Goal: Task Accomplishment & Management: Use online tool/utility

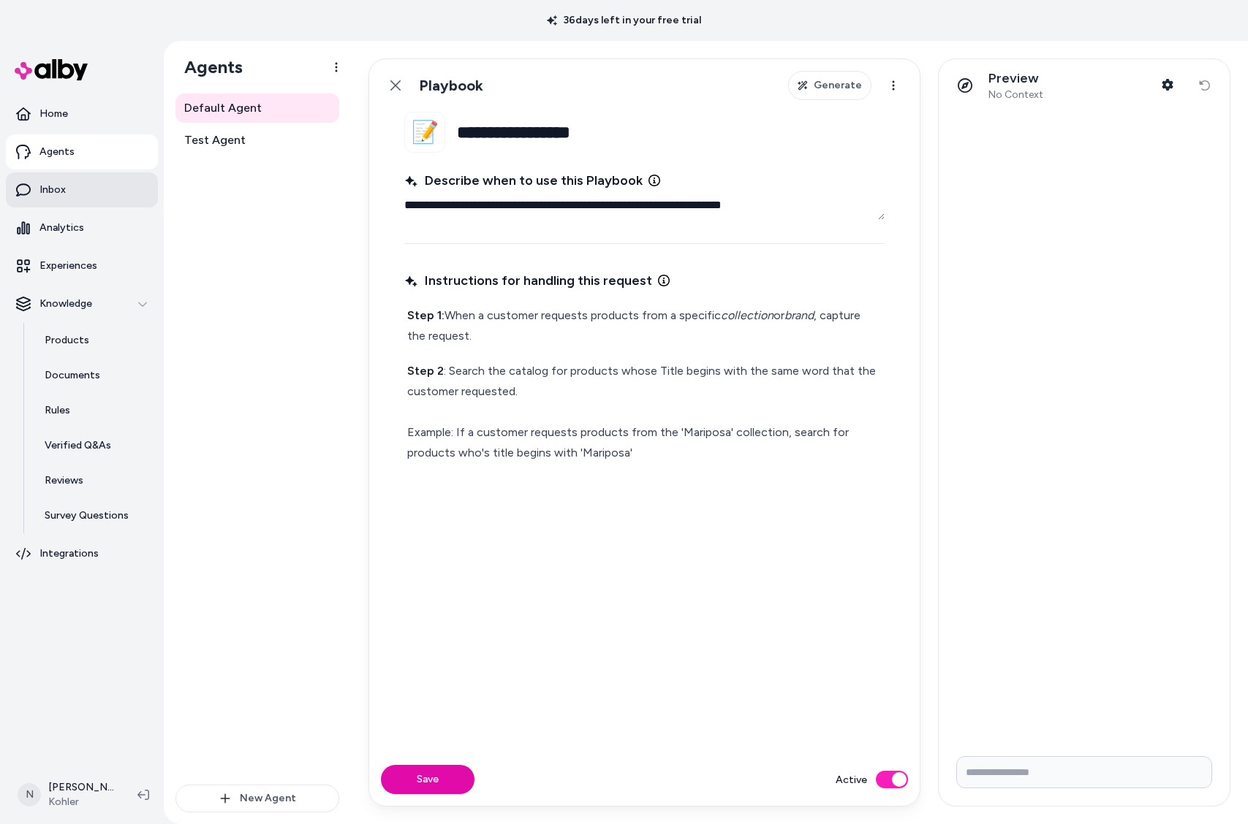
click at [83, 202] on link "Inbox" at bounding box center [82, 189] width 152 height 35
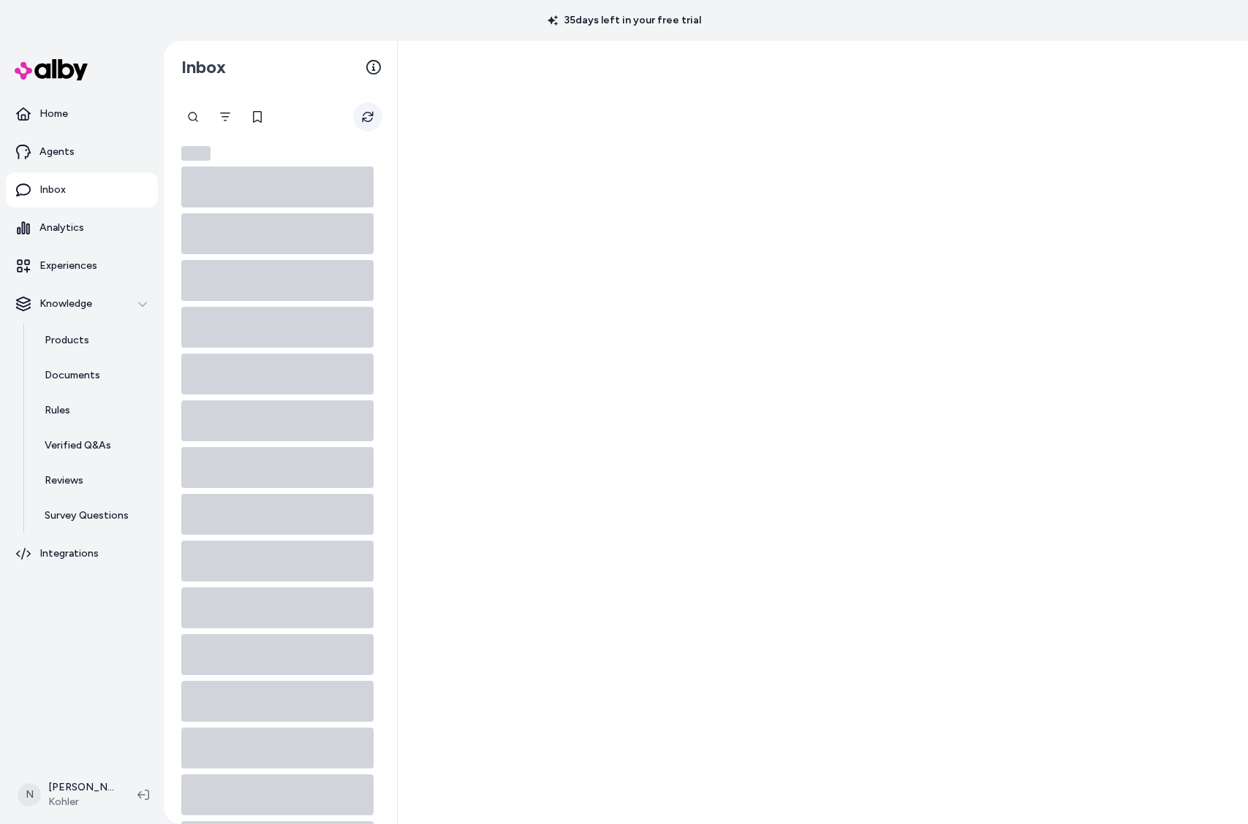
click at [372, 116] on icon "Refresh" at bounding box center [367, 117] width 11 height 11
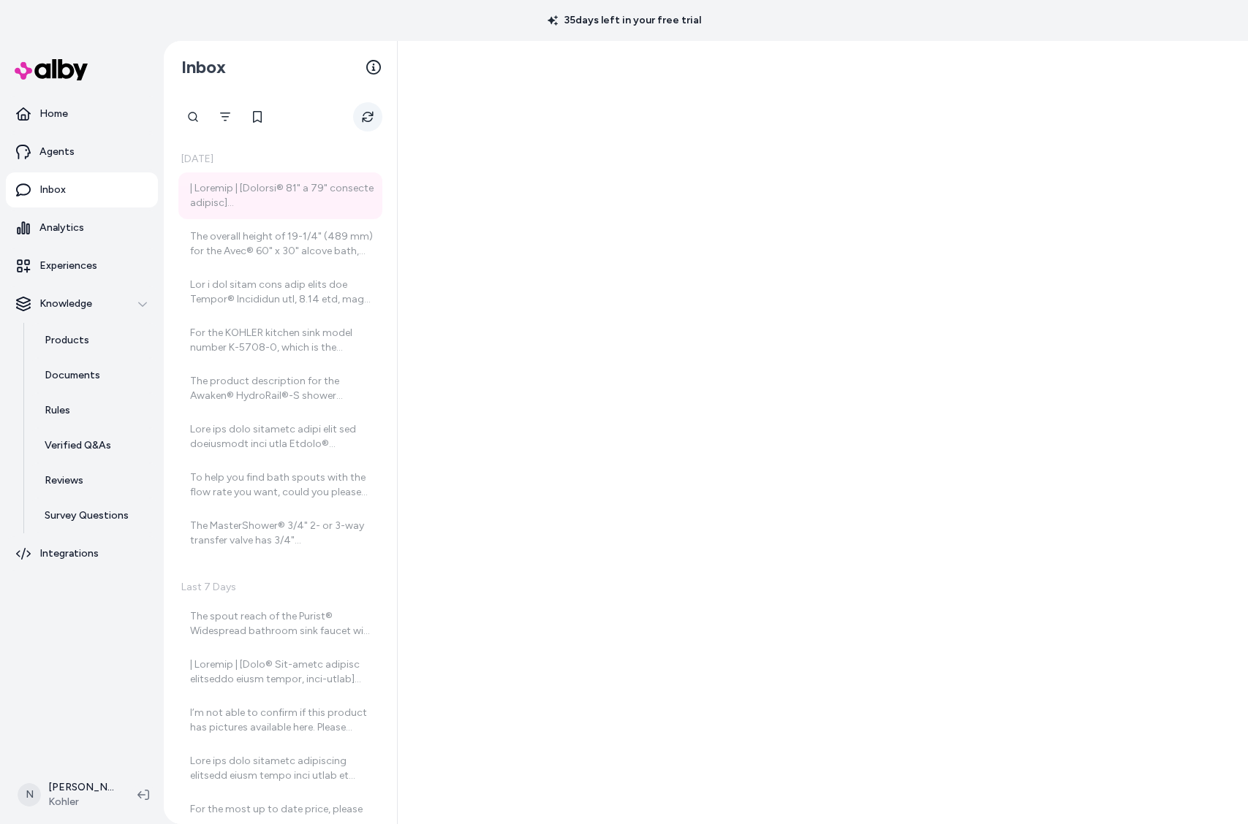
click at [372, 116] on icon "Refresh" at bounding box center [367, 116] width 13 height 13
click at [368, 121] on icon "Refresh" at bounding box center [367, 116] width 13 height 13
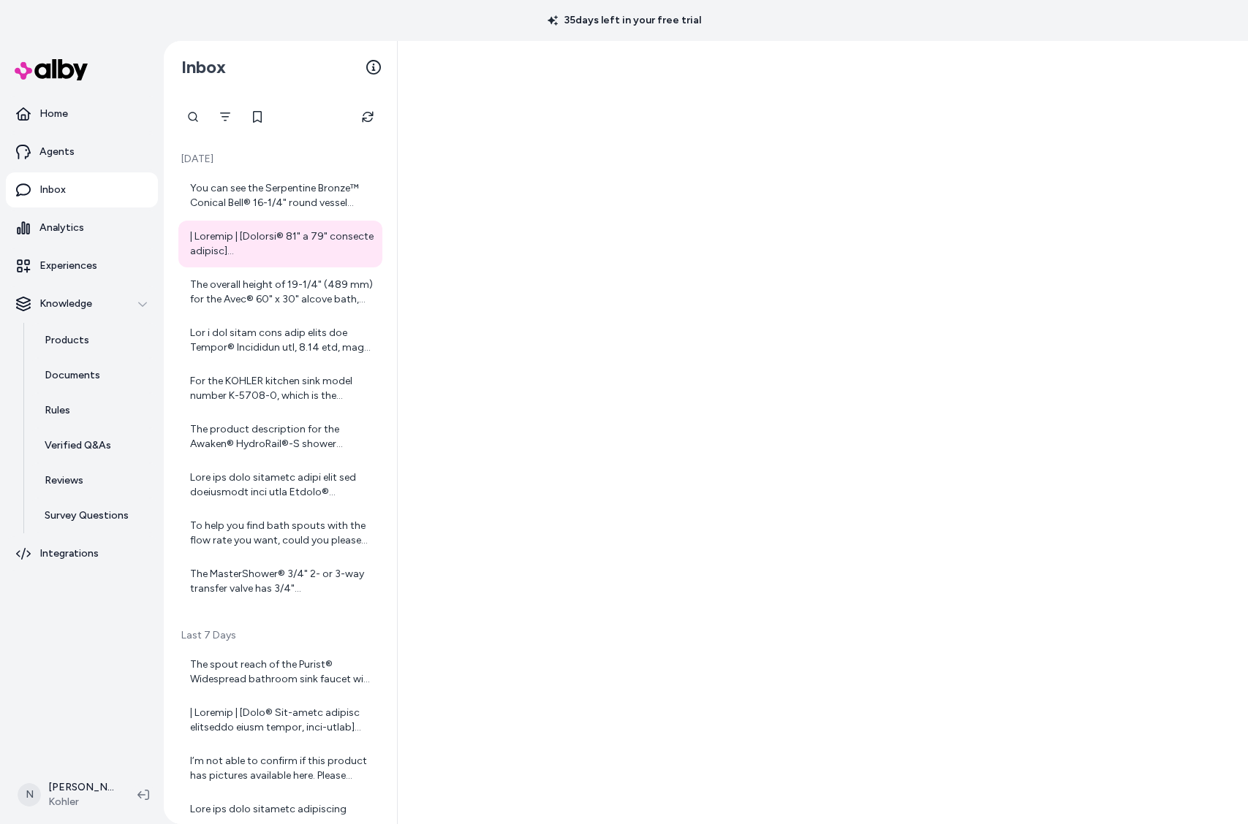
click at [314, 167] on div "Today You can see the Serpentine Bronze™ Conical Bell® 16-1/4" round vessel bat…" at bounding box center [280, 375] width 216 height 477
click at [291, 591] on div "The MasterShower® 3/4" 2- or 3-way transfer valve has 3/4" female NPT inlet and…" at bounding box center [281, 581] width 183 height 29
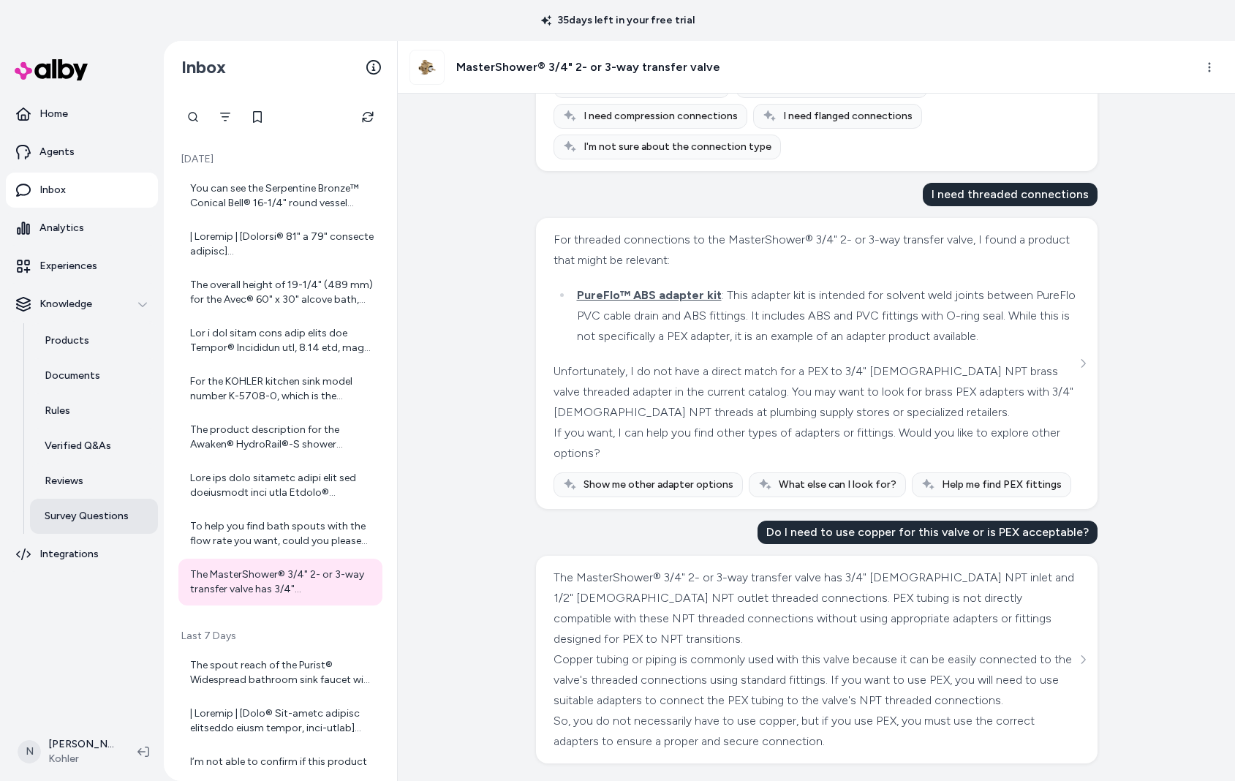
scroll to position [588, 0]
click at [236, 534] on div "To help you find bath spouts with the flow rate you want, could you please tell…" at bounding box center [281, 533] width 183 height 29
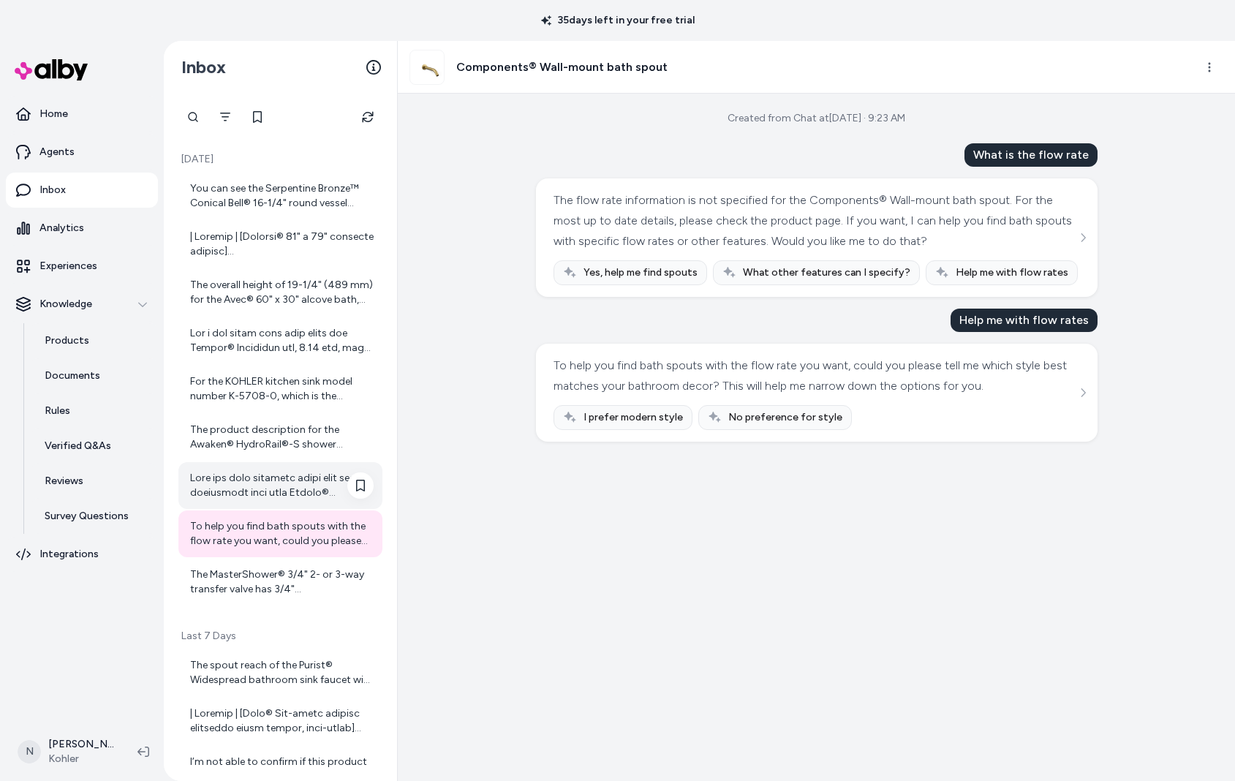
click at [270, 489] on div at bounding box center [281, 485] width 183 height 29
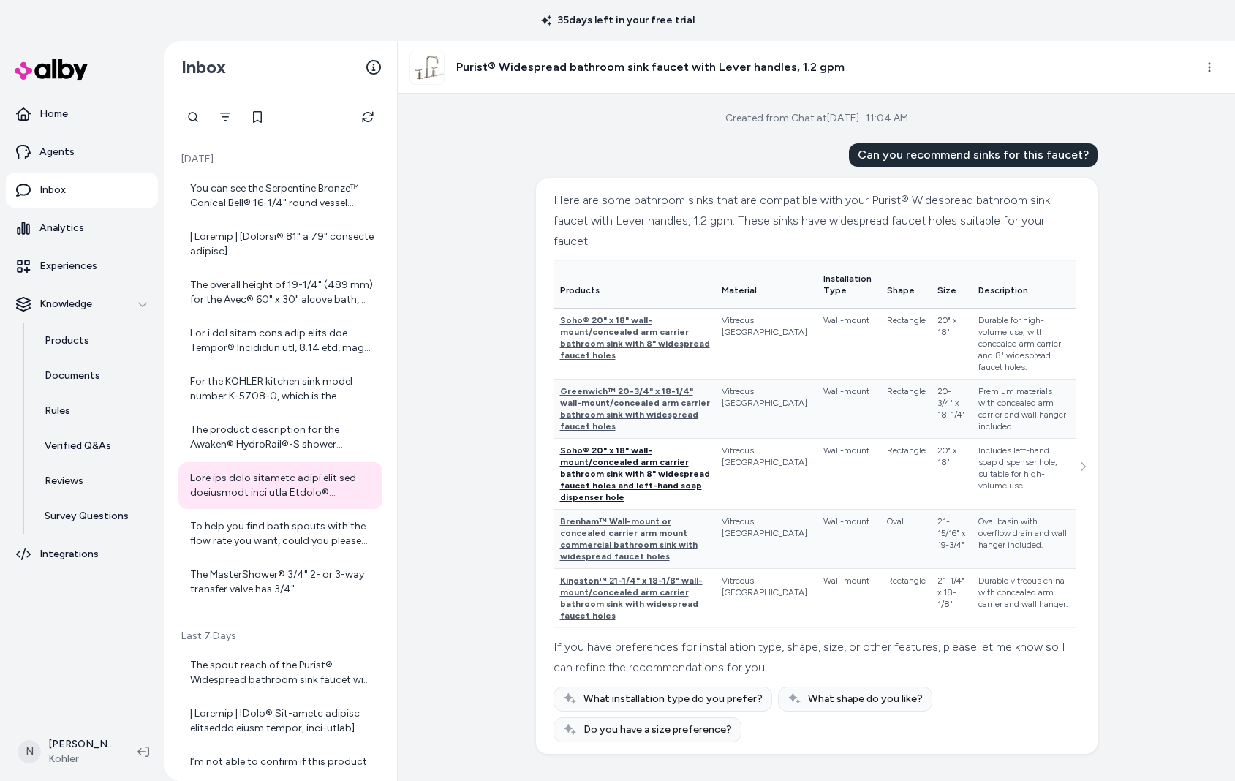
click at [586, 498] on span "Soho® 20" x 18" wall-mount/concealed arm carrier bathroom sink with 8" widespre…" at bounding box center [635, 473] width 150 height 57
click at [661, 589] on span "Kingston™ 21-1/4" x 18-1/8" wall-mount/concealed arm carrier bathroom sink with…" at bounding box center [631, 597] width 143 height 45
click at [359, 486] on icon at bounding box center [360, 485] width 12 height 12
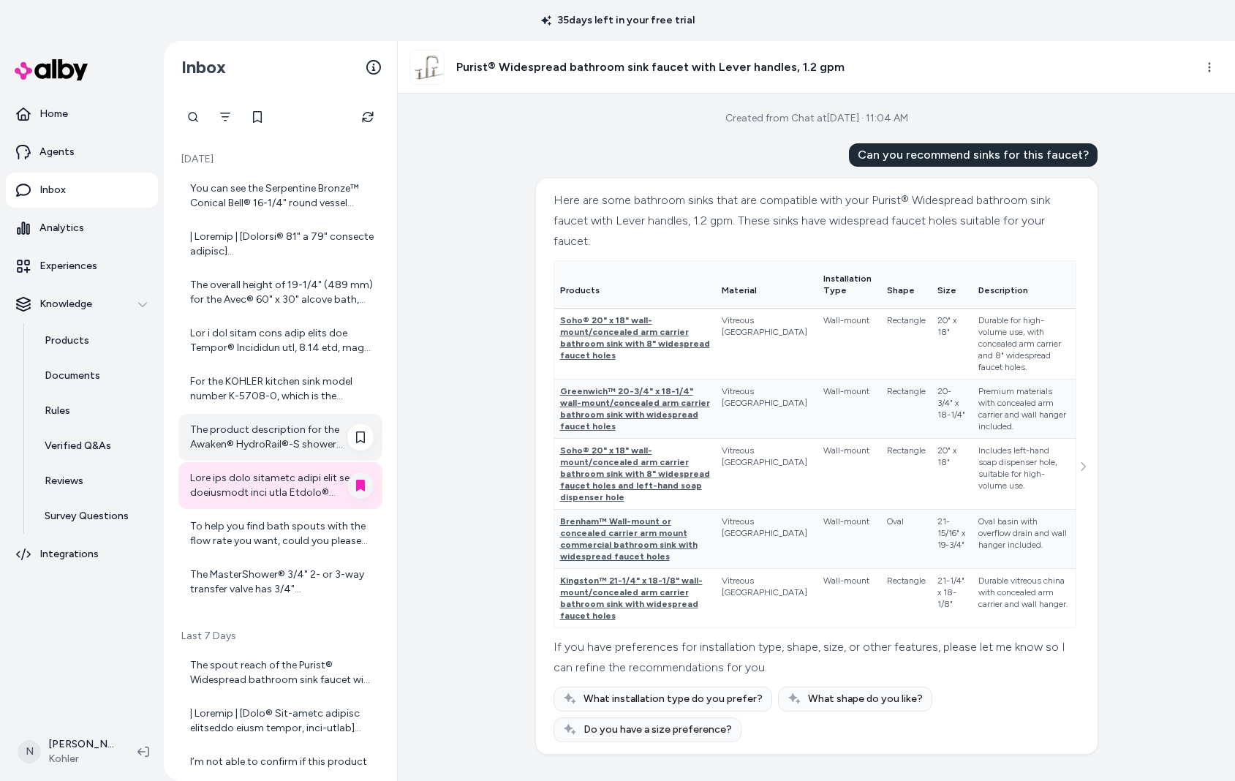
click at [300, 428] on div "The product description for the Awaken® HydroRail®-S shower column kit, 2.5 gpm…" at bounding box center [281, 436] width 183 height 29
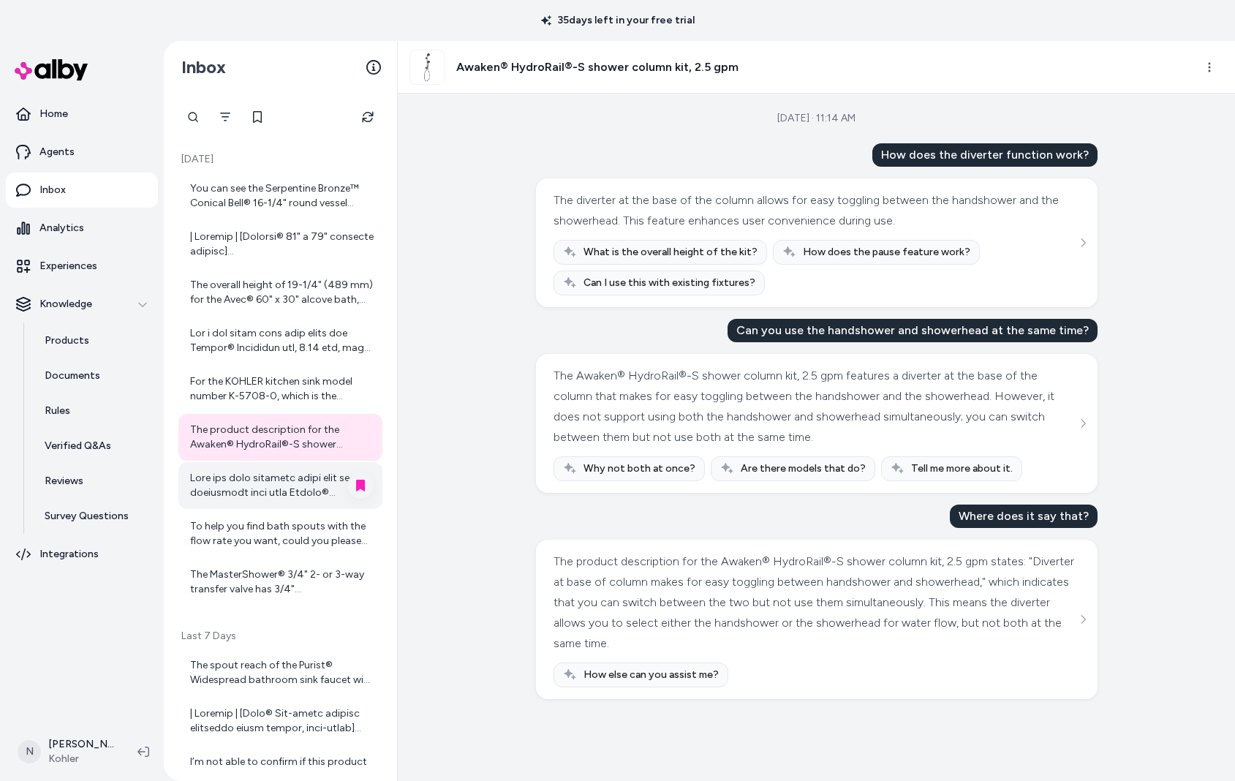
click at [270, 484] on div at bounding box center [281, 485] width 183 height 29
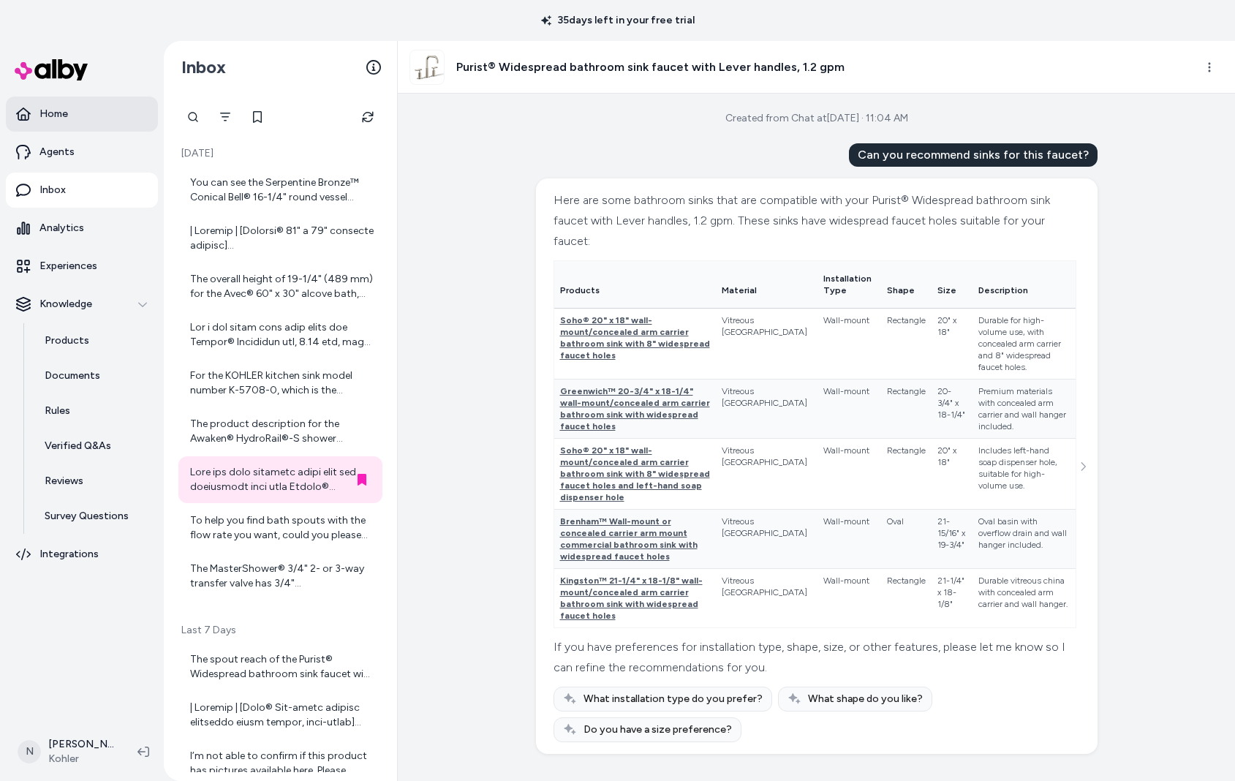
click at [62, 116] on p "Home" at bounding box center [53, 114] width 29 height 15
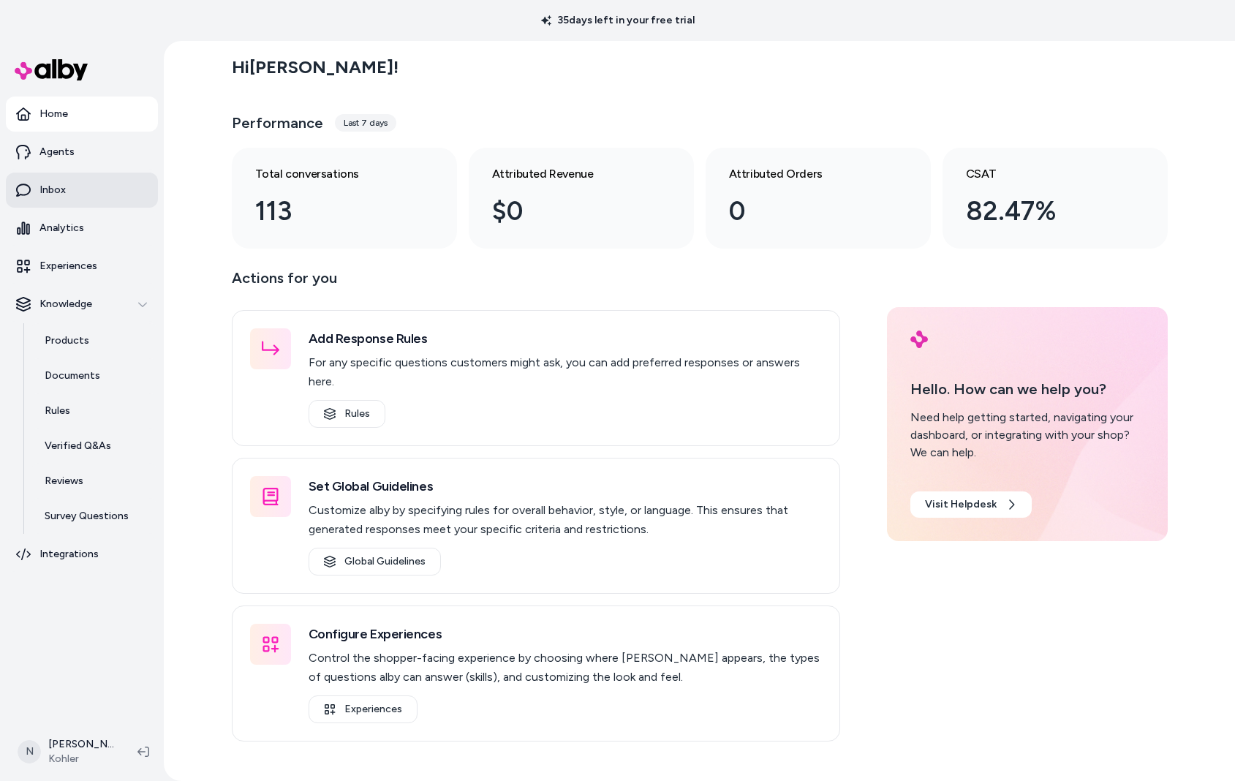
click at [56, 183] on p "Inbox" at bounding box center [52, 190] width 26 height 15
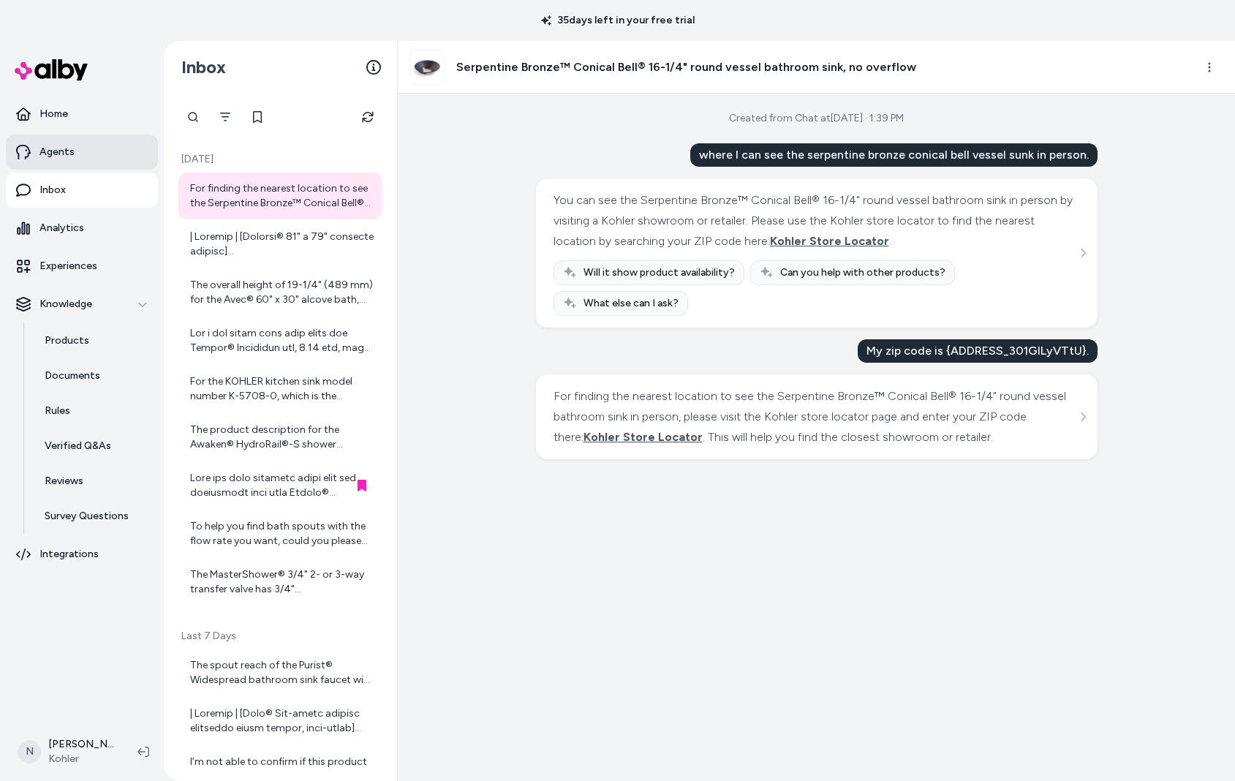
click at [110, 149] on link "Agents" at bounding box center [82, 151] width 152 height 35
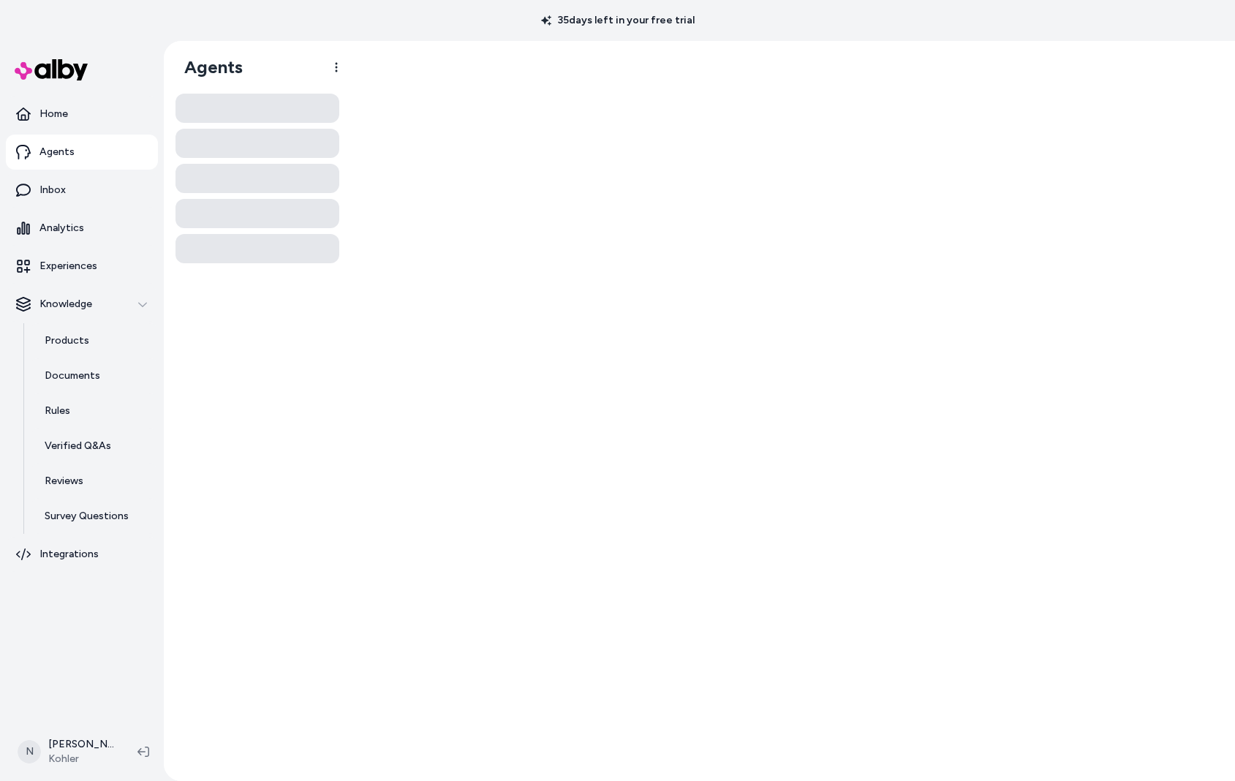
click at [69, 158] on p "Agents" at bounding box center [56, 152] width 35 height 15
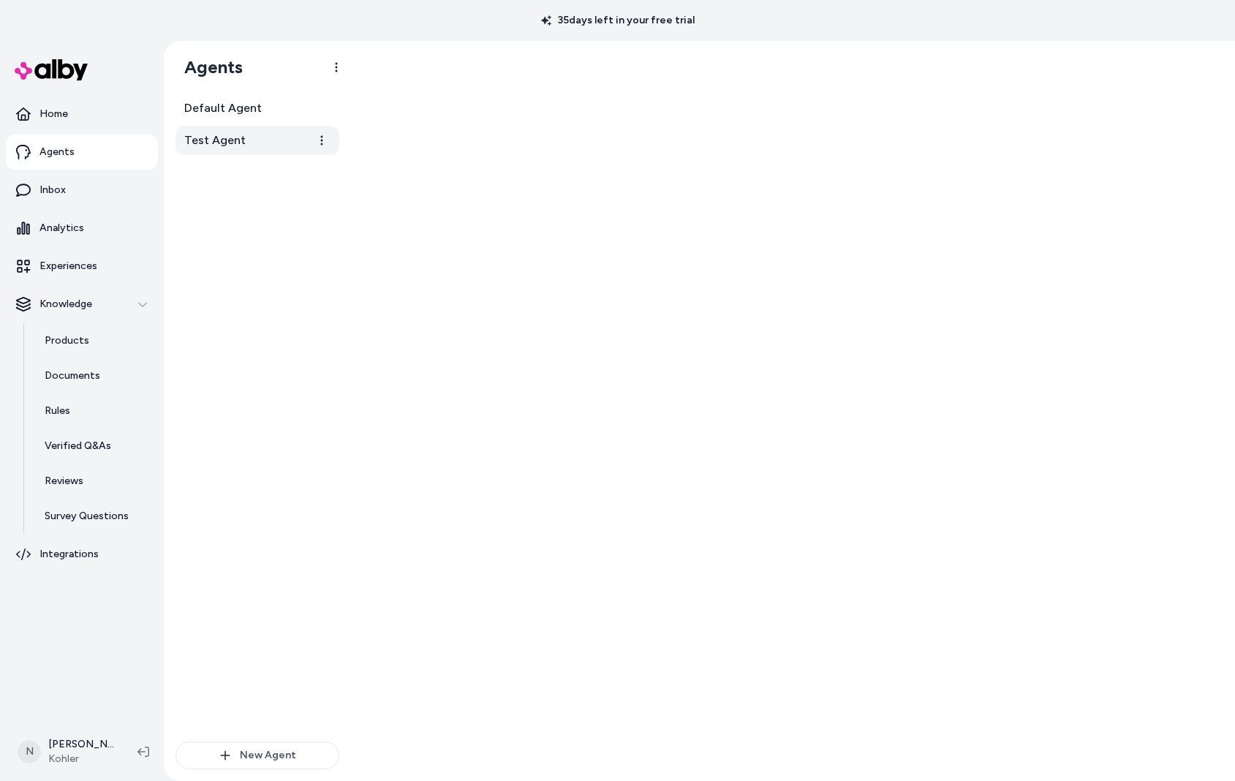
click at [246, 136] on link "Test Agent" at bounding box center [257, 140] width 164 height 29
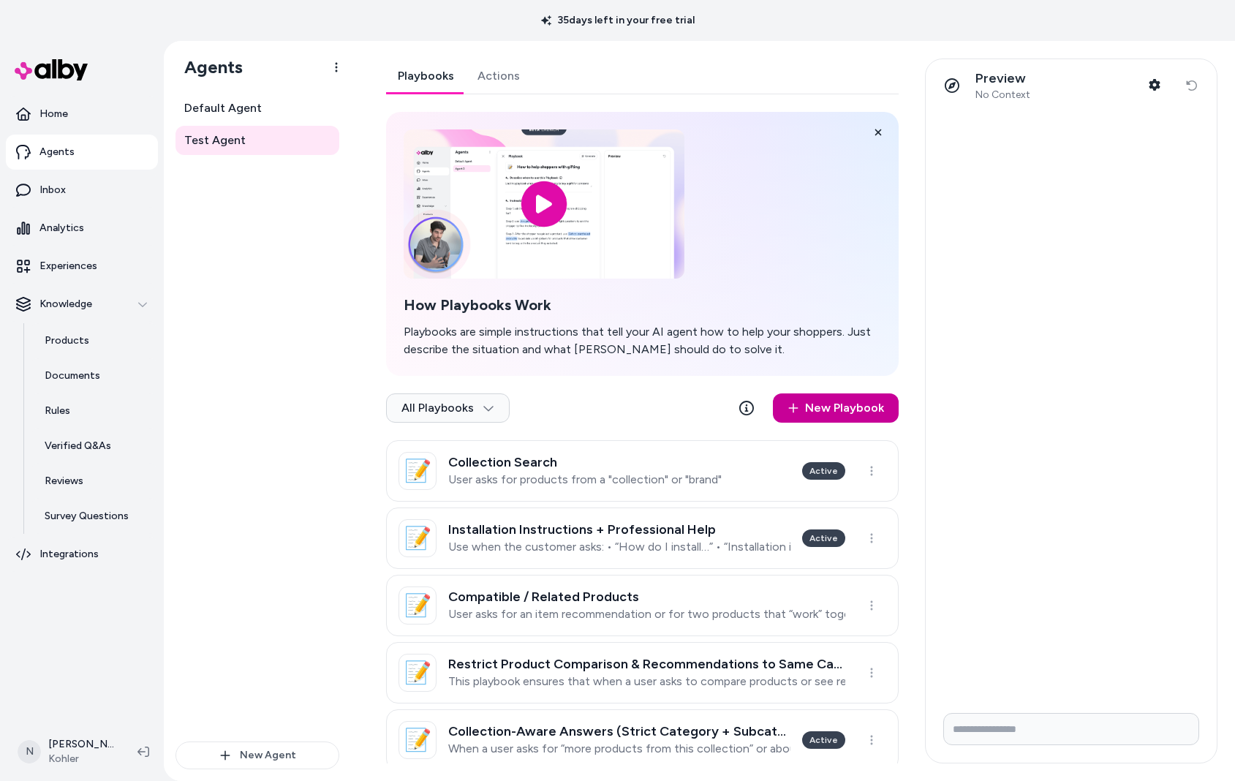
click at [852, 412] on link "New Playbook" at bounding box center [836, 407] width 126 height 29
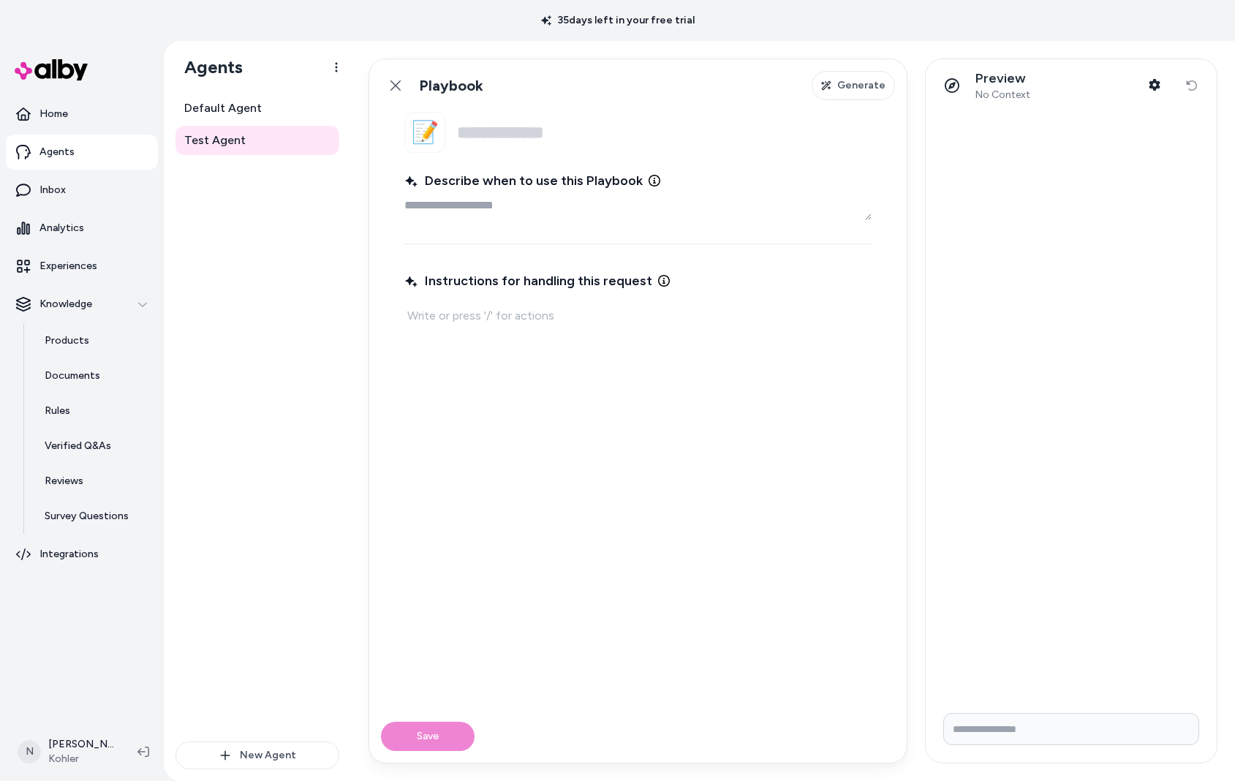
click at [491, 135] on input "Name" at bounding box center [664, 132] width 414 height 41
paste input "**********"
type textarea "*"
type input "**********"
click at [498, 202] on textarea "Describe when to use this Playbook" at bounding box center [637, 205] width 467 height 29
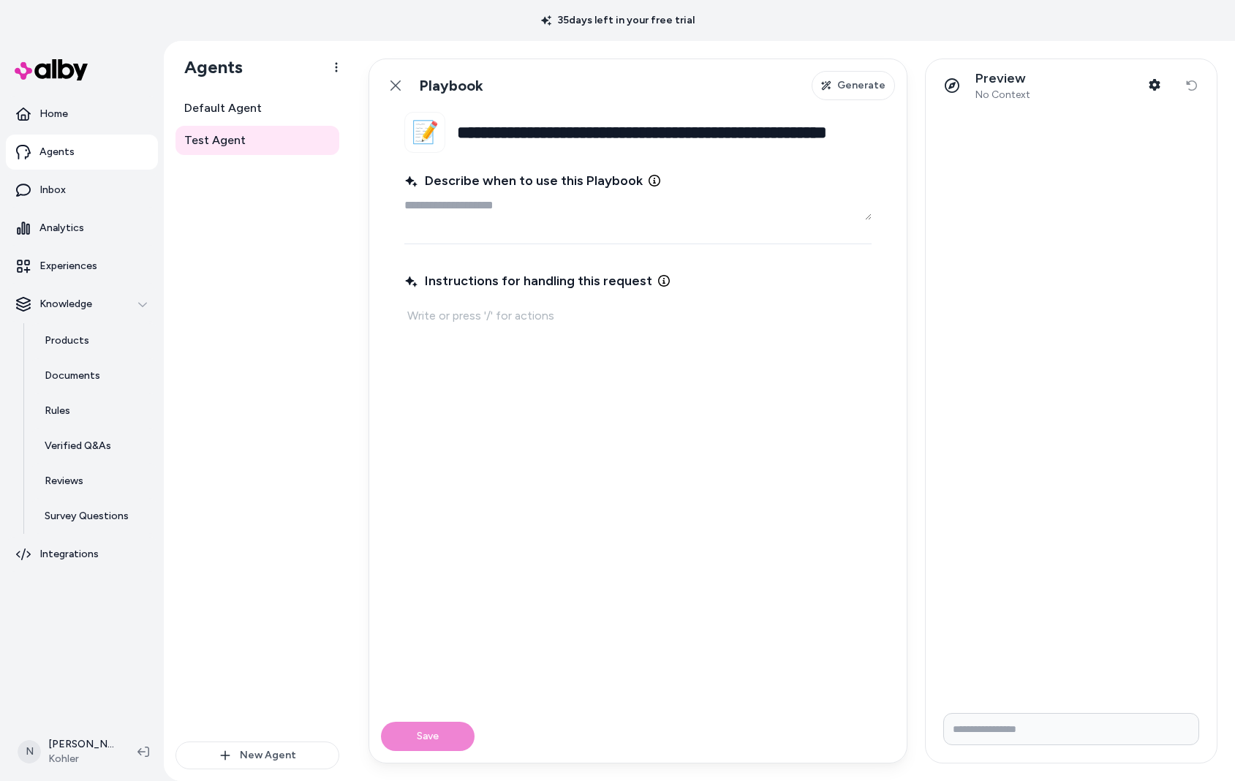
paste textarea "**********"
type textarea "*"
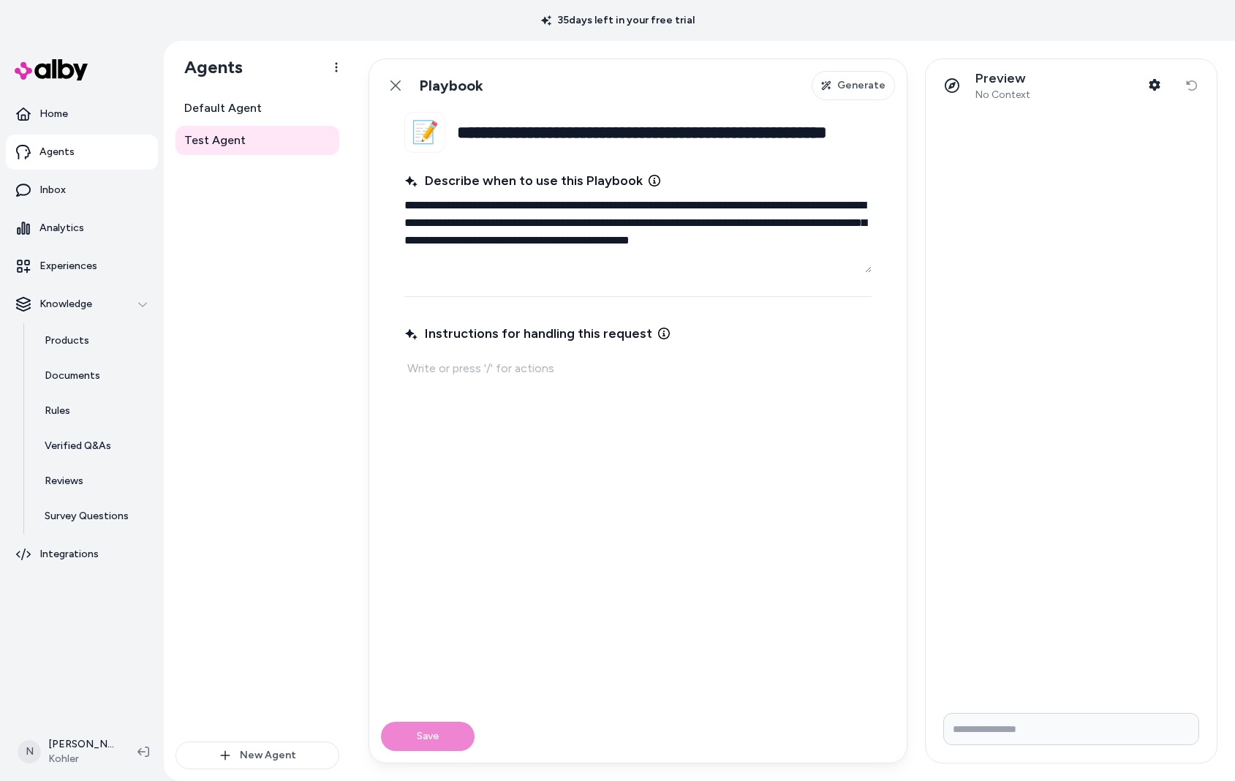
type textarea "**********"
click at [500, 370] on p at bounding box center [637, 368] width 461 height 20
type textarea "*"
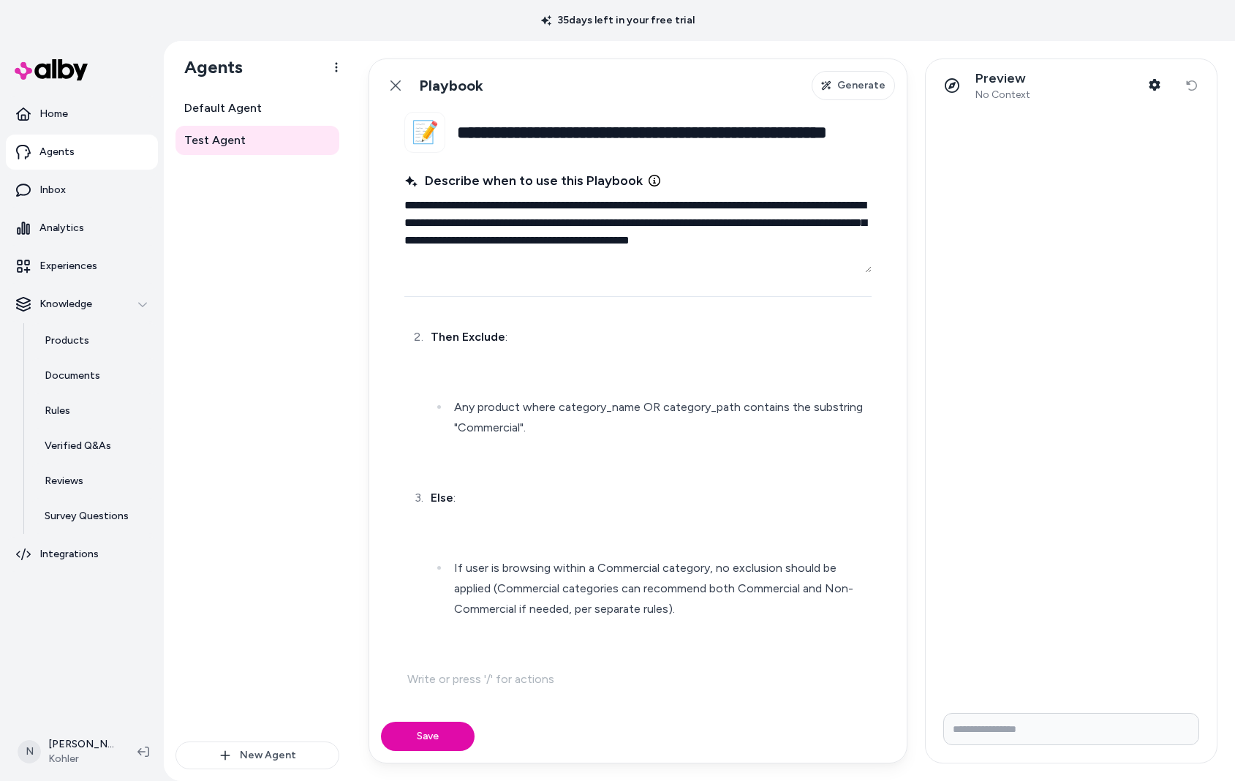
scroll to position [227, 0]
click at [499, 543] on li "Else : If user is browsing within a Commercial category, no exclusion should be…" at bounding box center [647, 571] width 442 height 167
drag, startPoint x: 428, startPoint y: 497, endPoint x: 453, endPoint y: 503, distance: 25.5
click at [428, 497] on li "Else : If user is browsing within a Commercial category, no exclusion should be…" at bounding box center [647, 571] width 442 height 167
click at [528, 532] on p at bounding box center [650, 533] width 438 height 20
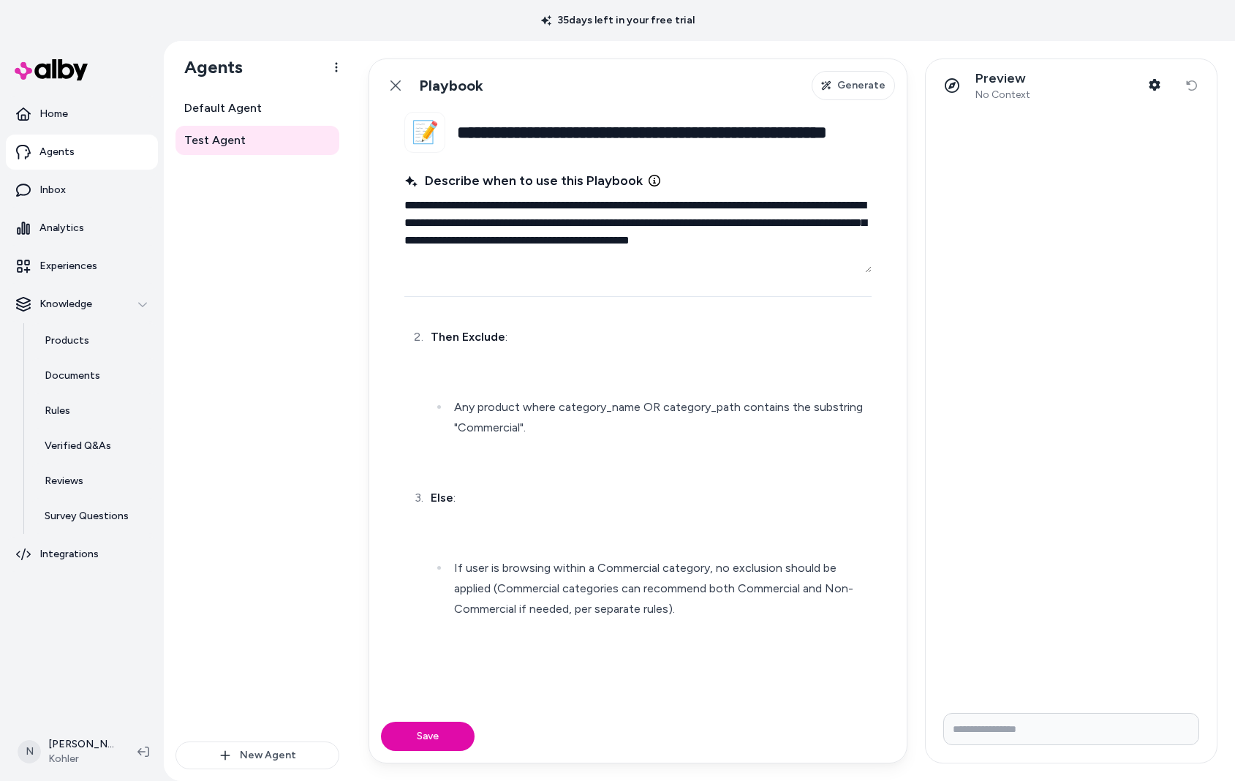
scroll to position [192, 0]
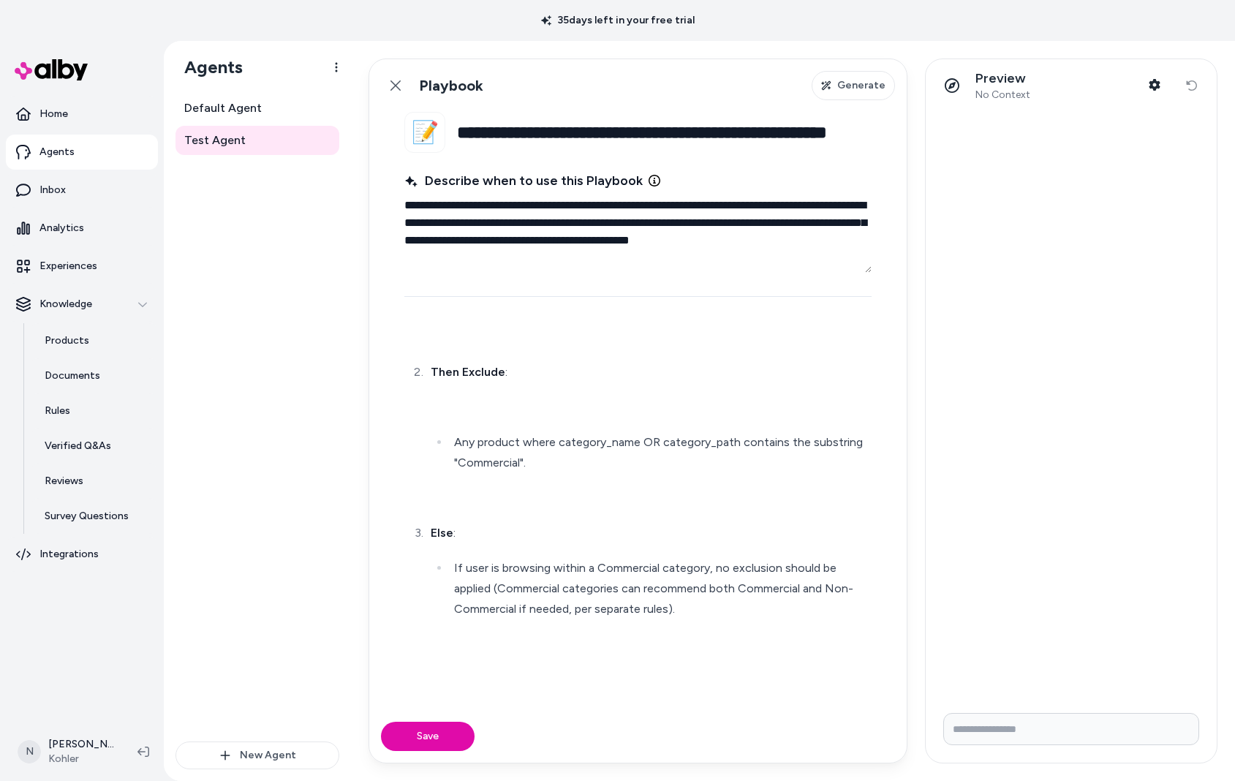
click at [462, 477] on li "Then Exclude : Any product where category_name OR category_path contains the su…" at bounding box center [647, 435] width 442 height 146
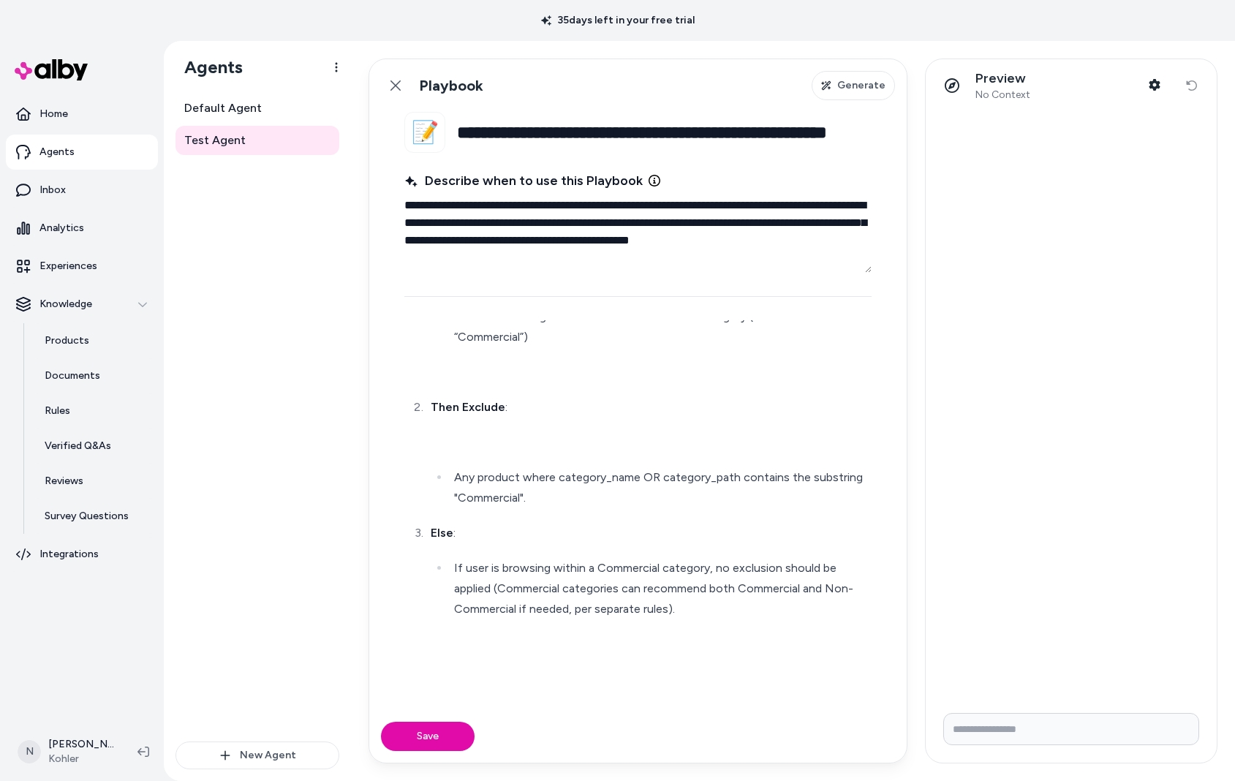
click at [482, 433] on p at bounding box center [650, 442] width 438 height 20
click at [463, 388] on li "If : Current browsing context = Non-Commercial category (does not contain “Comm…" at bounding box center [647, 344] width 442 height 146
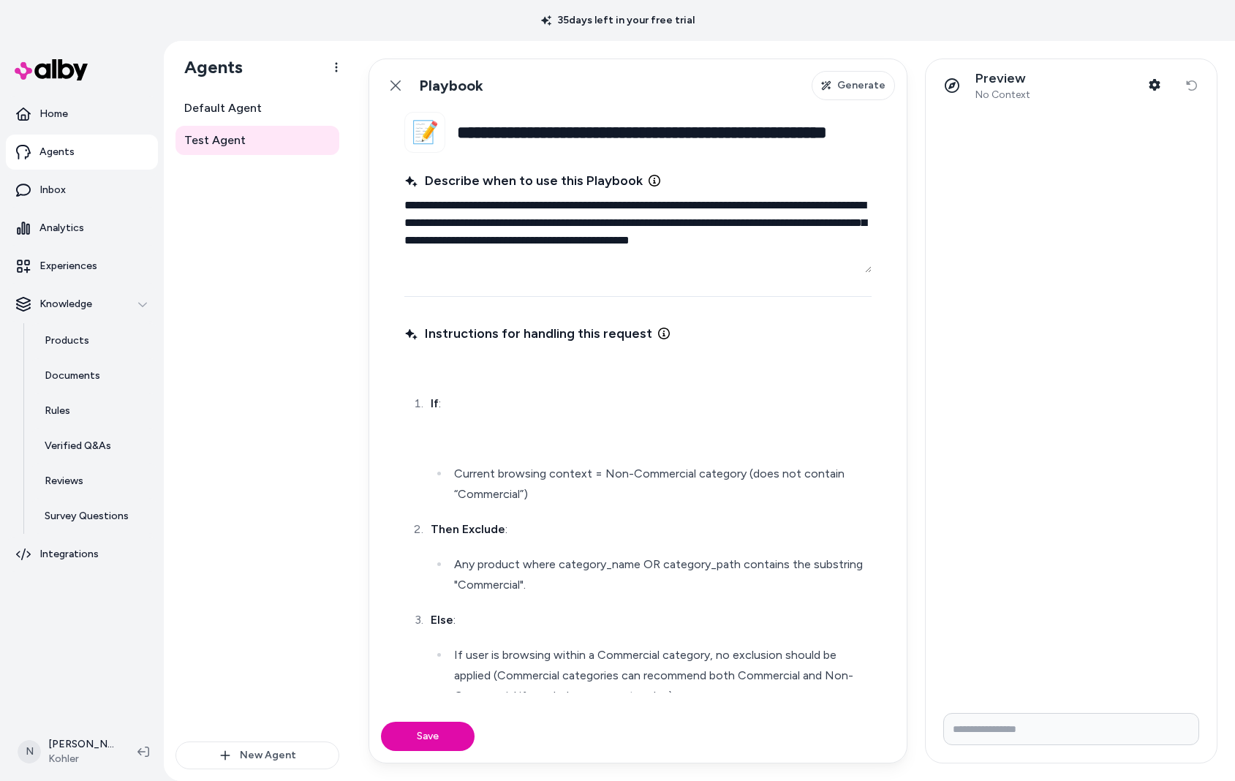
scroll to position [0, 0]
click at [474, 431] on p at bounding box center [650, 438] width 438 height 20
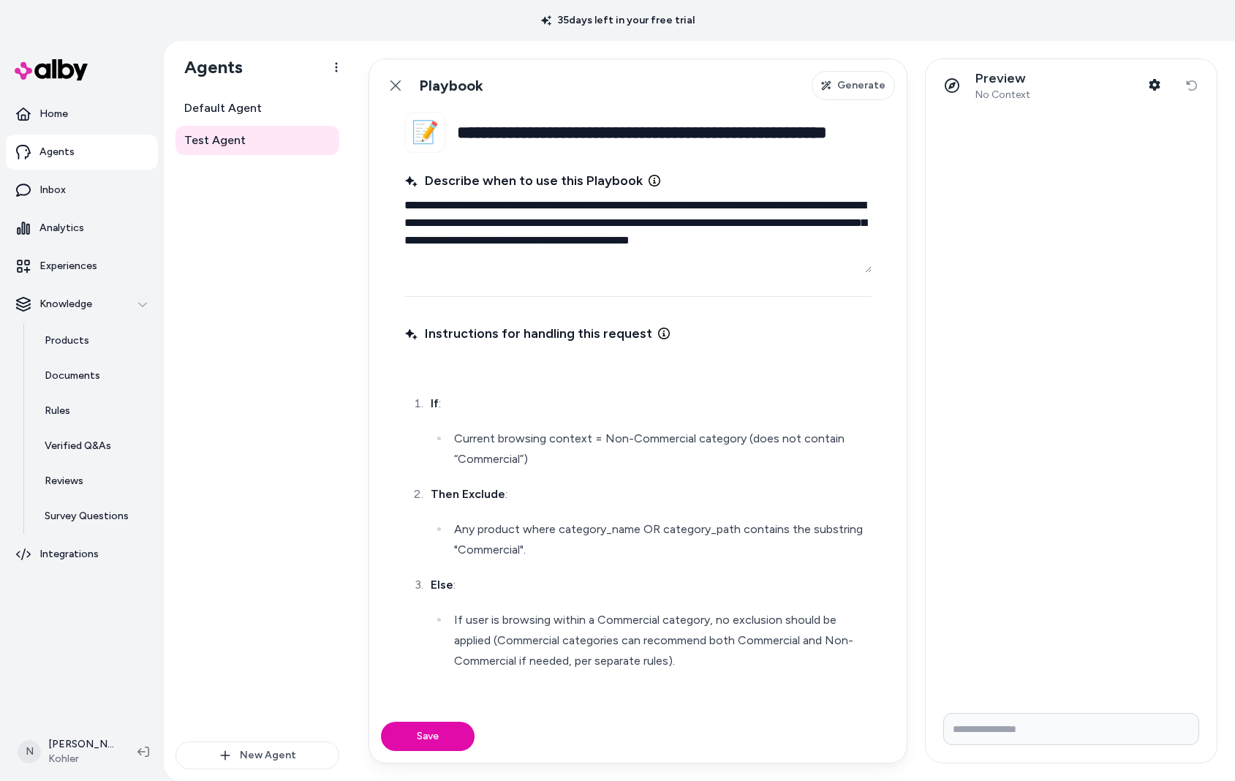
click at [465, 418] on li "If : Current browsing context = Non-Commercial category (does not contain “Comm…" at bounding box center [647, 431] width 442 height 76
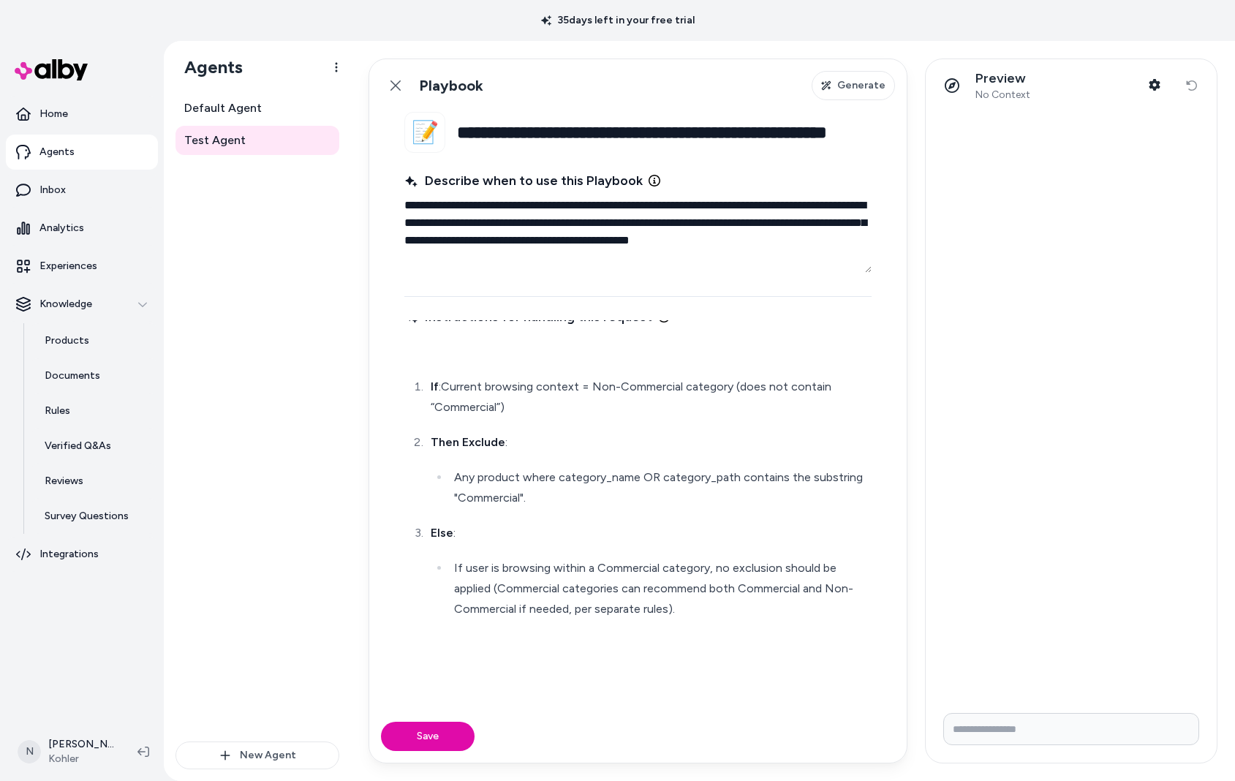
scroll to position [17, 0]
click at [427, 443] on li "Then Exclude : Any product where category_name OR category_path contains the su…" at bounding box center [647, 470] width 442 height 76
click at [429, 383] on li "If : Current browsing context = Non-Commercial category (does not contain “Comm…" at bounding box center [647, 396] width 442 height 41
click at [426, 440] on li "Then Exclude : Any product where category_name OR category_path contains the su…" at bounding box center [647, 470] width 442 height 76
click at [429, 440] on li "Then Exclude : Any product where category_name OR category_path contains the su…" at bounding box center [647, 470] width 442 height 76
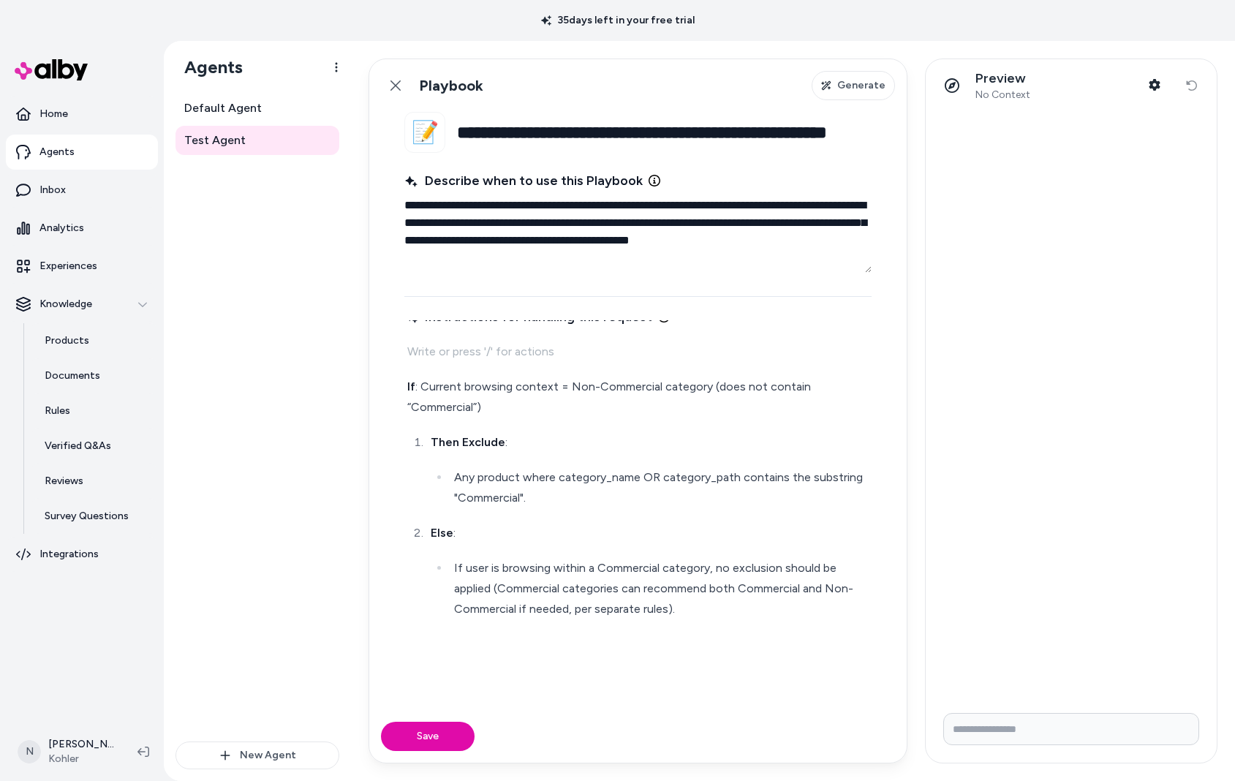
click at [432, 443] on strong "Then Exclude" at bounding box center [468, 442] width 75 height 14
click at [433, 444] on strong "Then Exclude" at bounding box center [468, 442] width 75 height 14
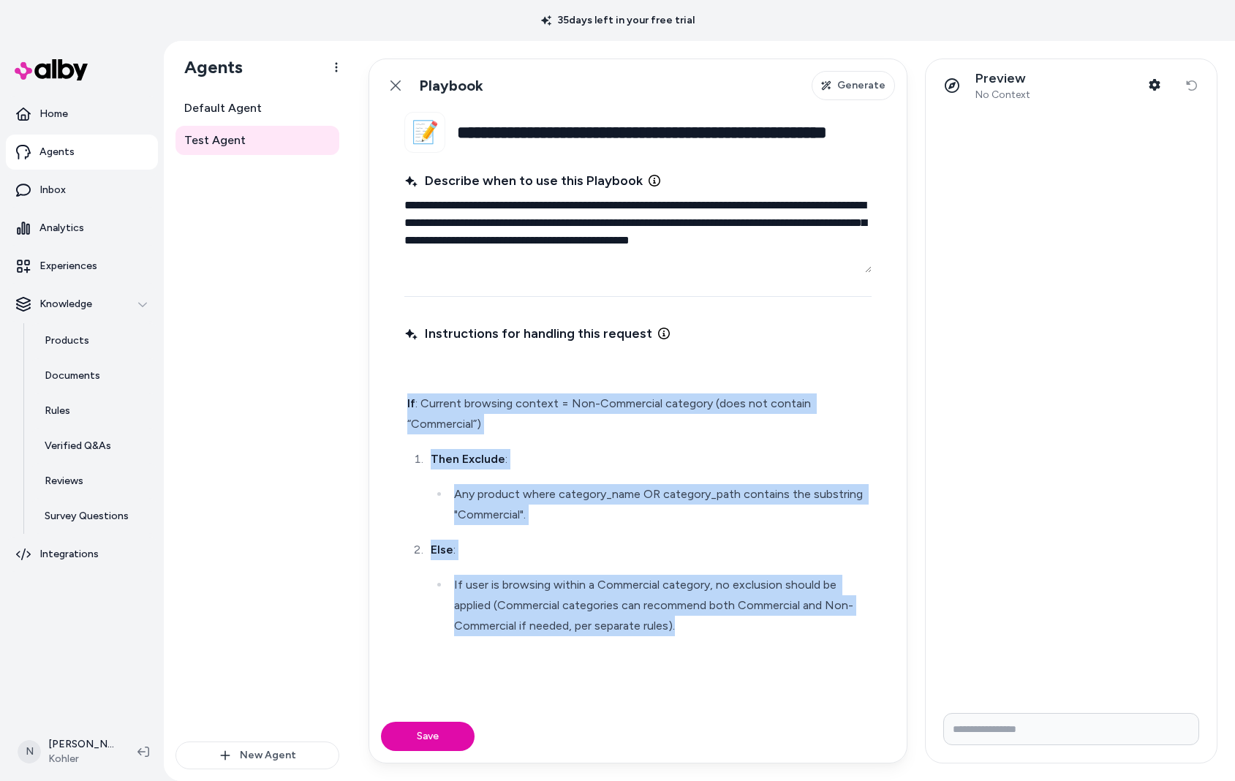
drag, startPoint x: 707, startPoint y: 633, endPoint x: 364, endPoint y: 403, distance: 412.5
click at [364, 403] on div "**********" at bounding box center [793, 411] width 884 height 740
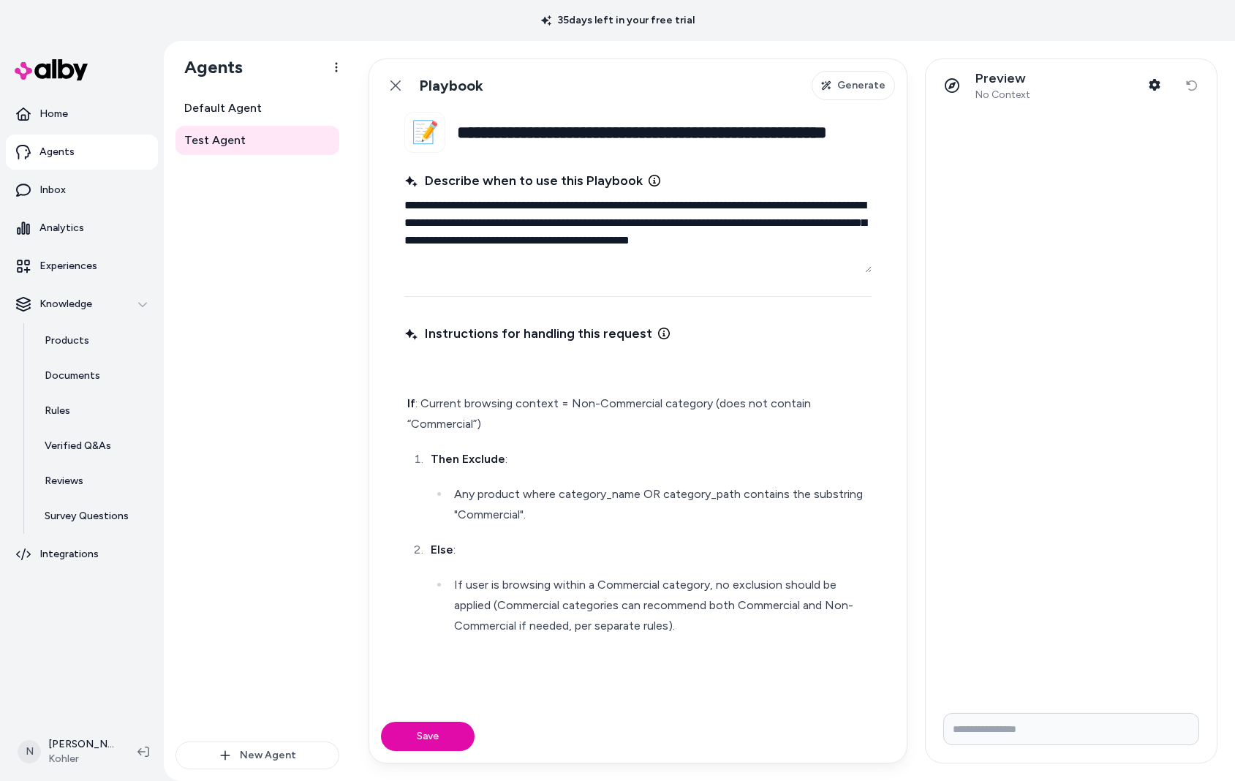
click at [431, 460] on strong "Then Exclude" at bounding box center [468, 459] width 75 height 14
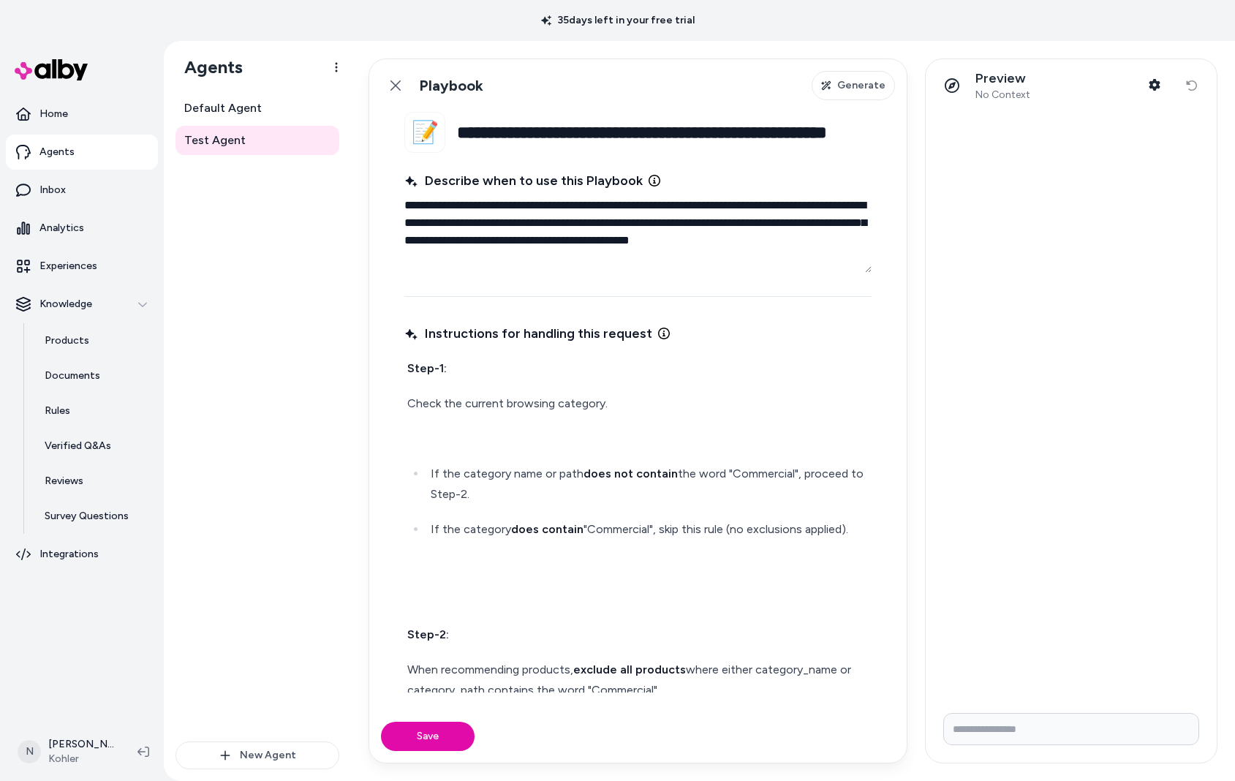
drag, startPoint x: 409, startPoint y: 402, endPoint x: 418, endPoint y: 416, distance: 16.4
click at [409, 402] on p "Check the current browsing category." at bounding box center [637, 403] width 461 height 20
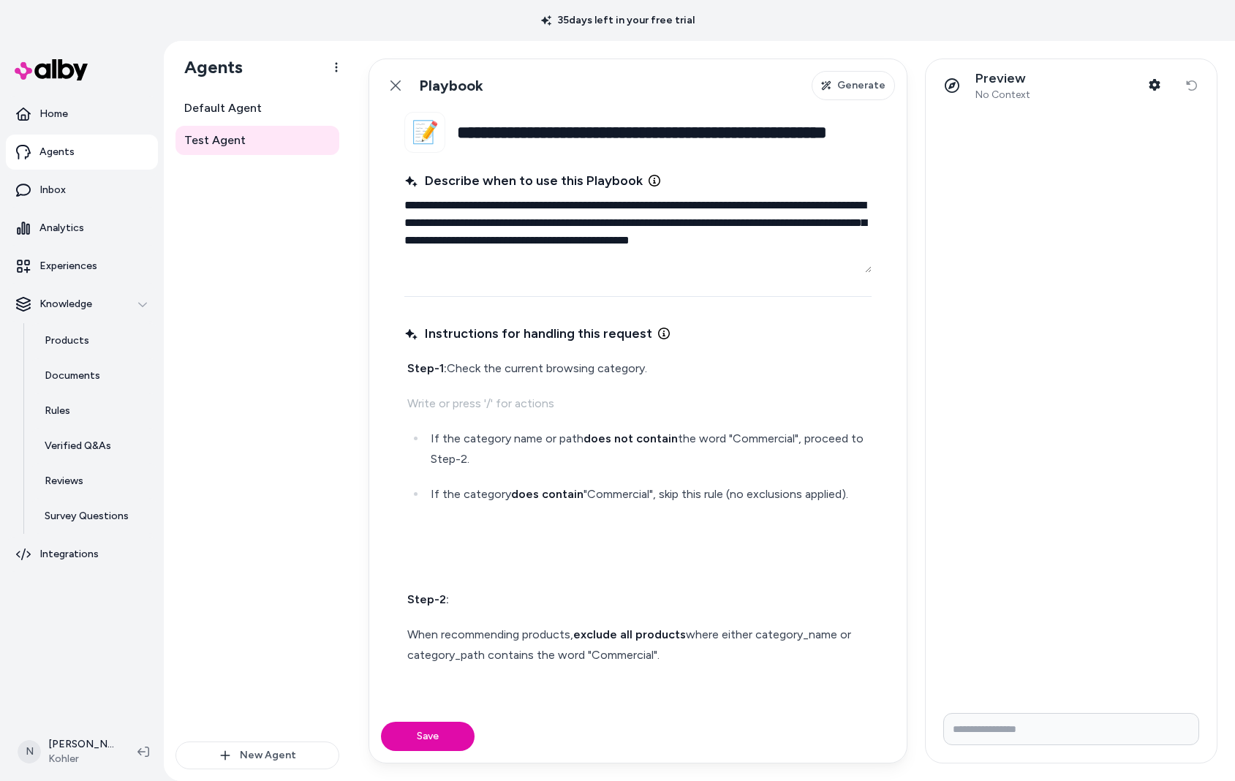
click at [448, 398] on p at bounding box center [637, 403] width 461 height 20
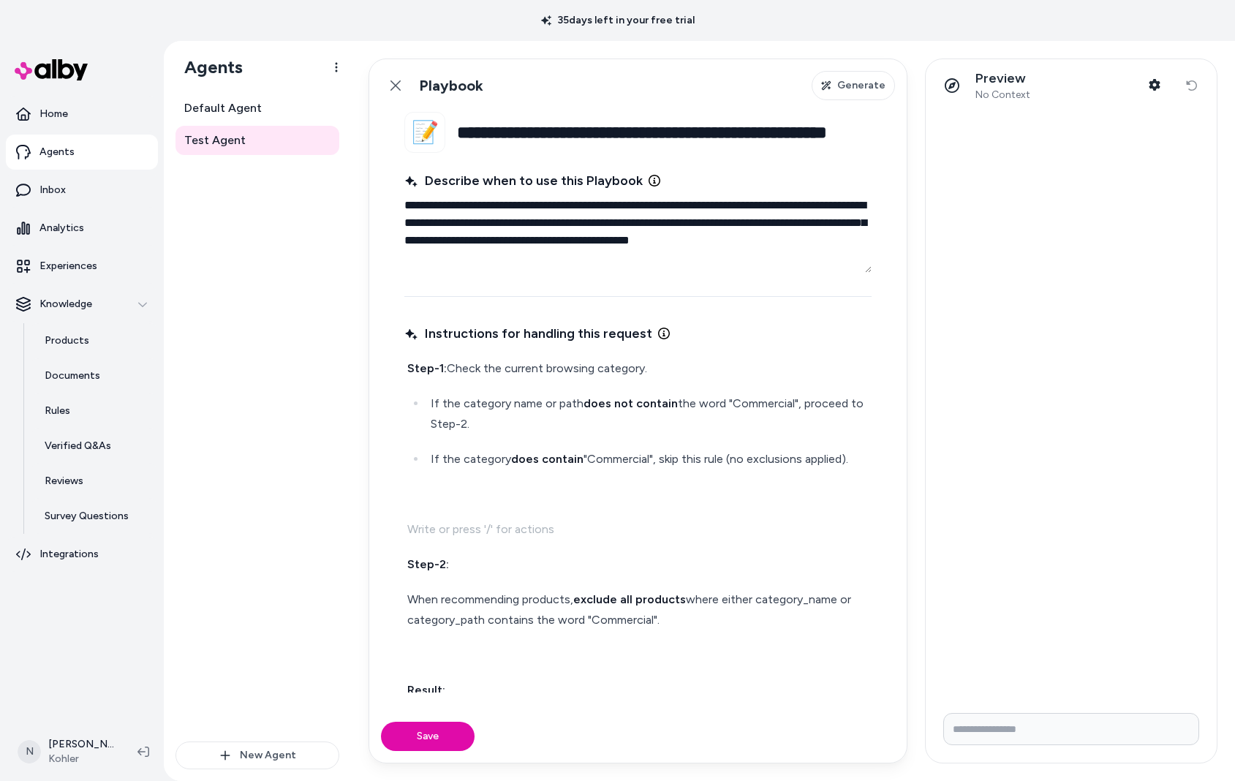
click at [442, 520] on p at bounding box center [637, 529] width 461 height 20
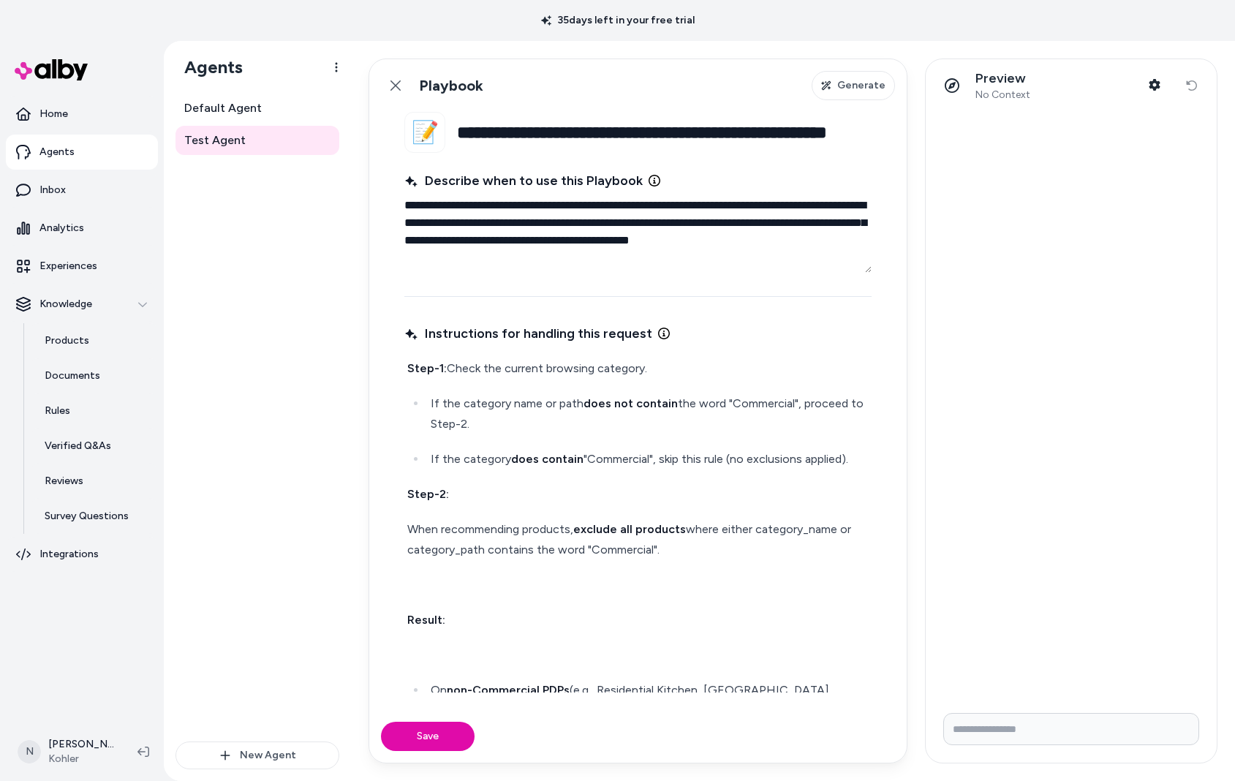
click at [439, 511] on div "Step-1: Check the current browsing category. If the category name or path does …" at bounding box center [637, 574] width 467 height 439
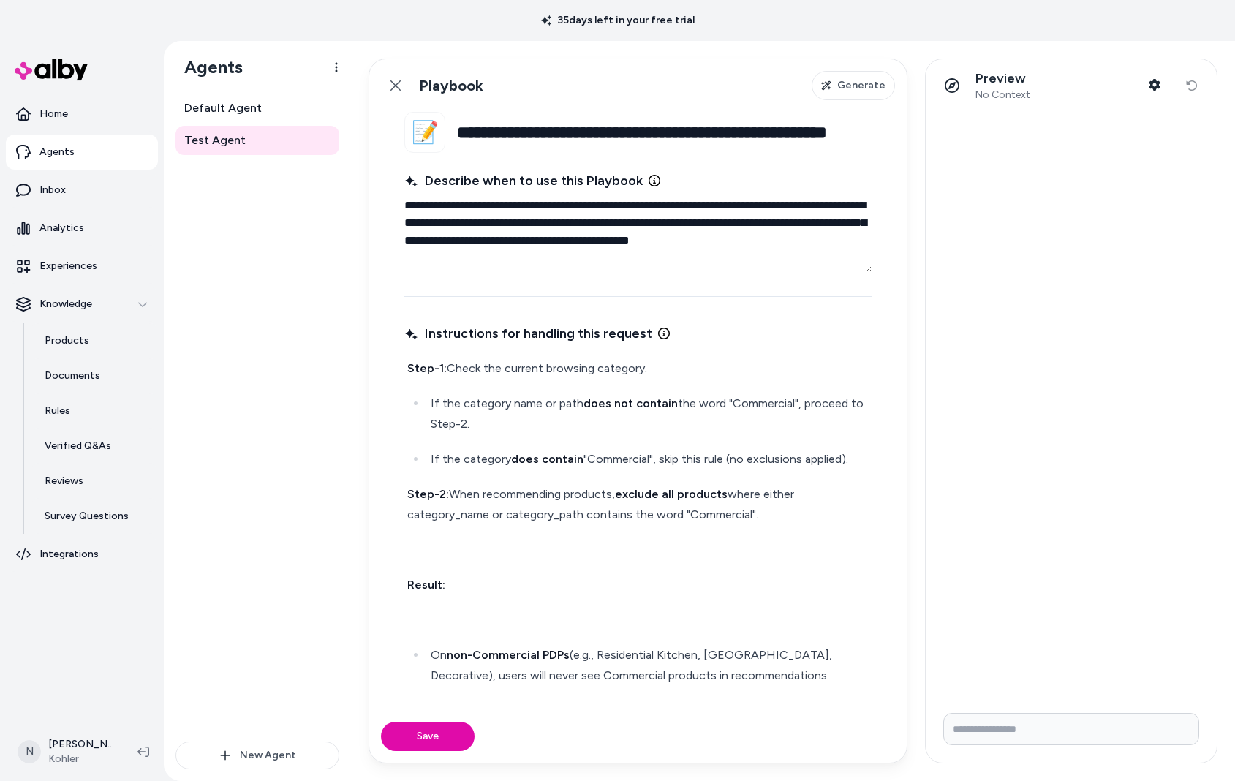
click at [452, 551] on p at bounding box center [637, 549] width 461 height 20
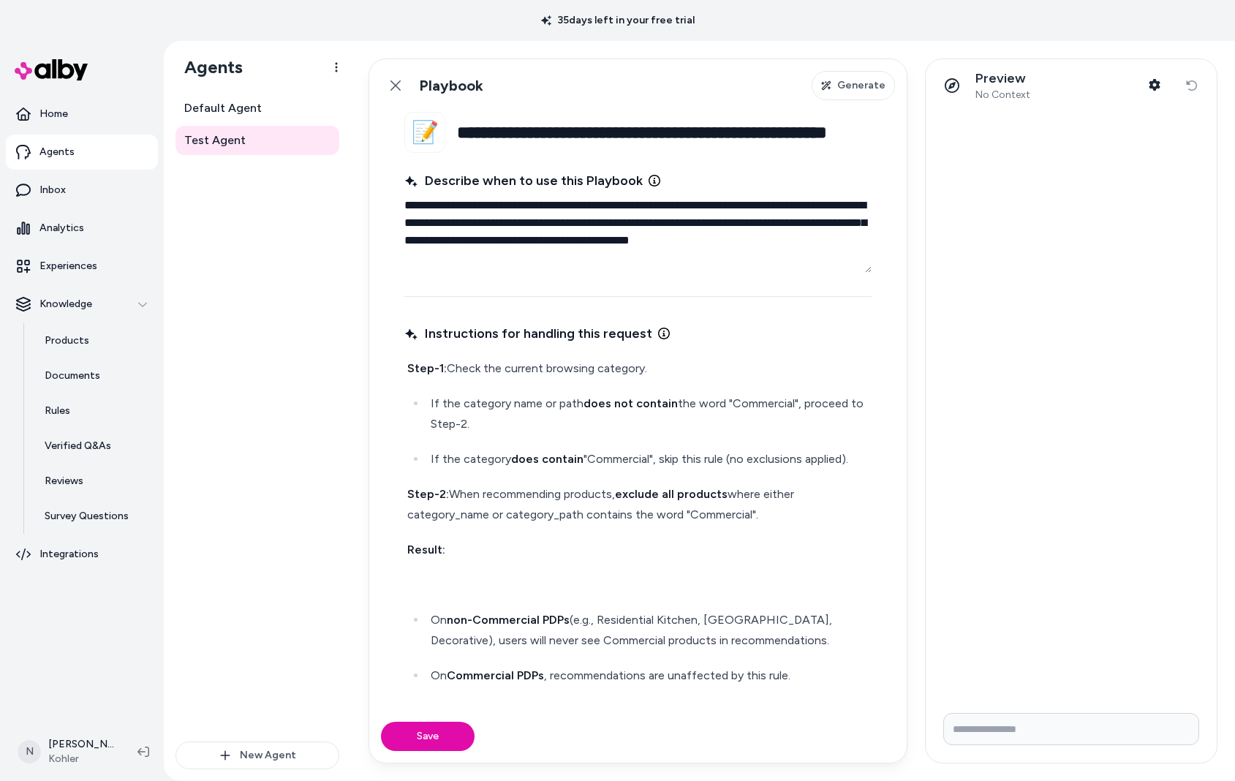
click at [463, 574] on div "Step-1: Check the current browsing category. If the category name or path does …" at bounding box center [637, 539] width 467 height 368
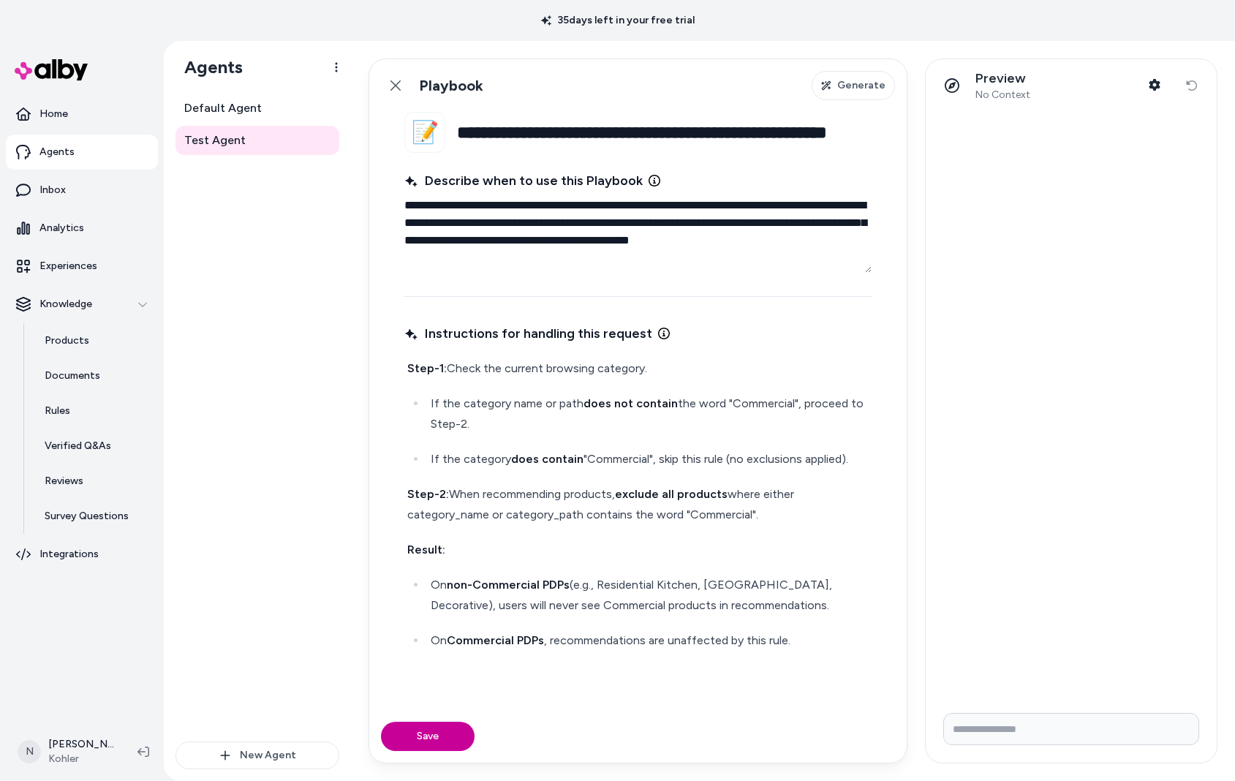
click at [450, 723] on button "Save" at bounding box center [428, 735] width 94 height 29
type textarea "*"
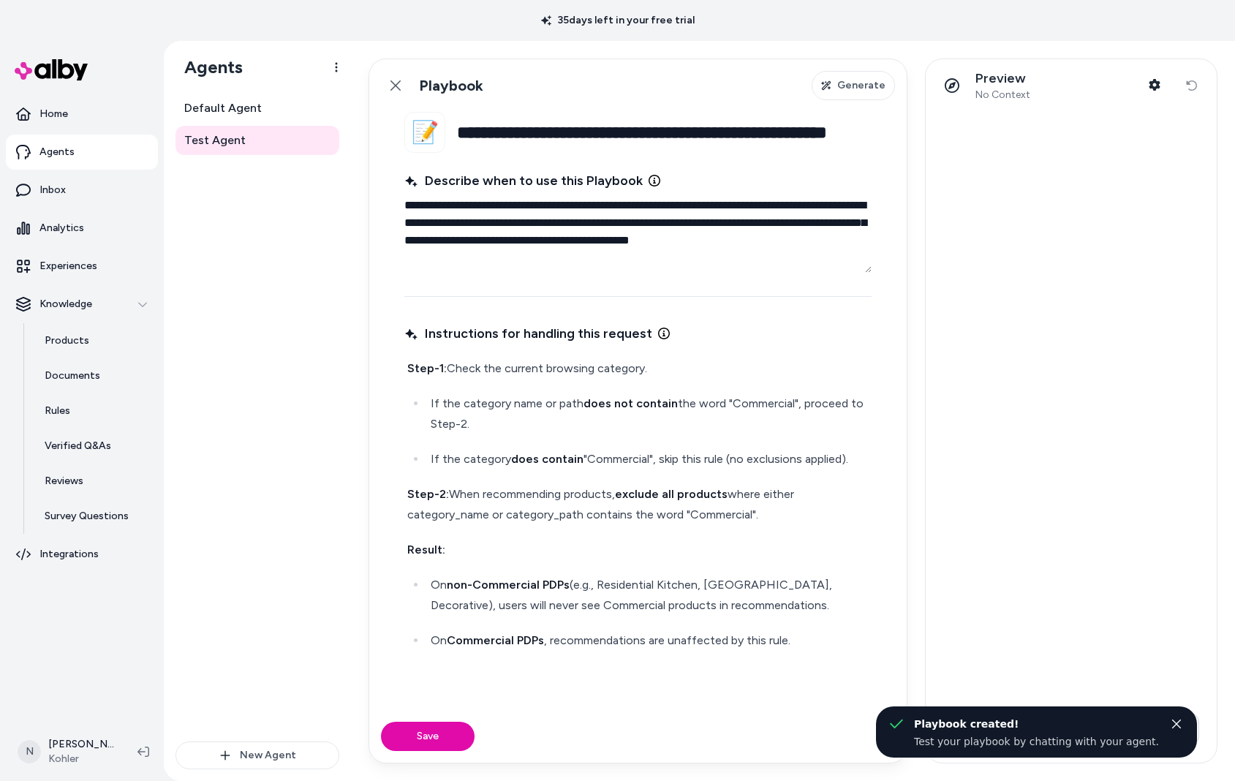
click at [1180, 716] on button "Close toast" at bounding box center [1176, 724] width 18 height 18
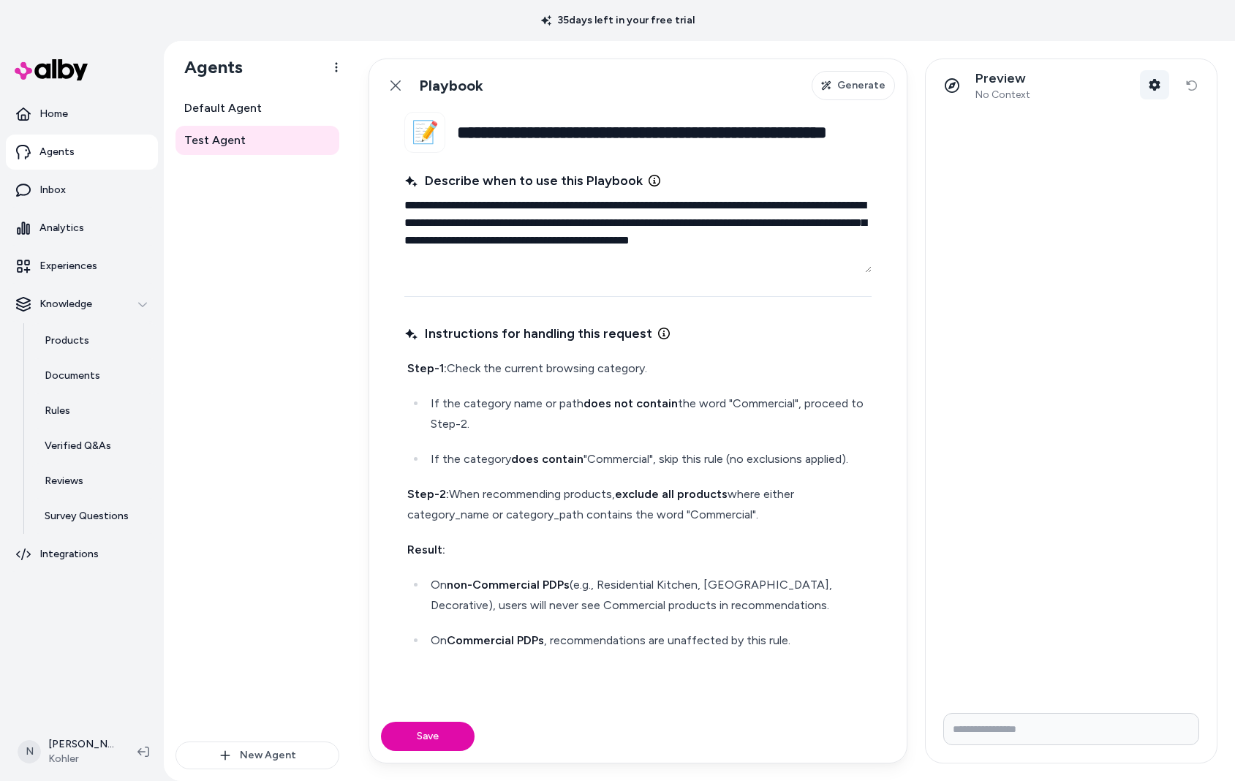
click at [1149, 90] on icon "button" at bounding box center [1154, 85] width 12 height 12
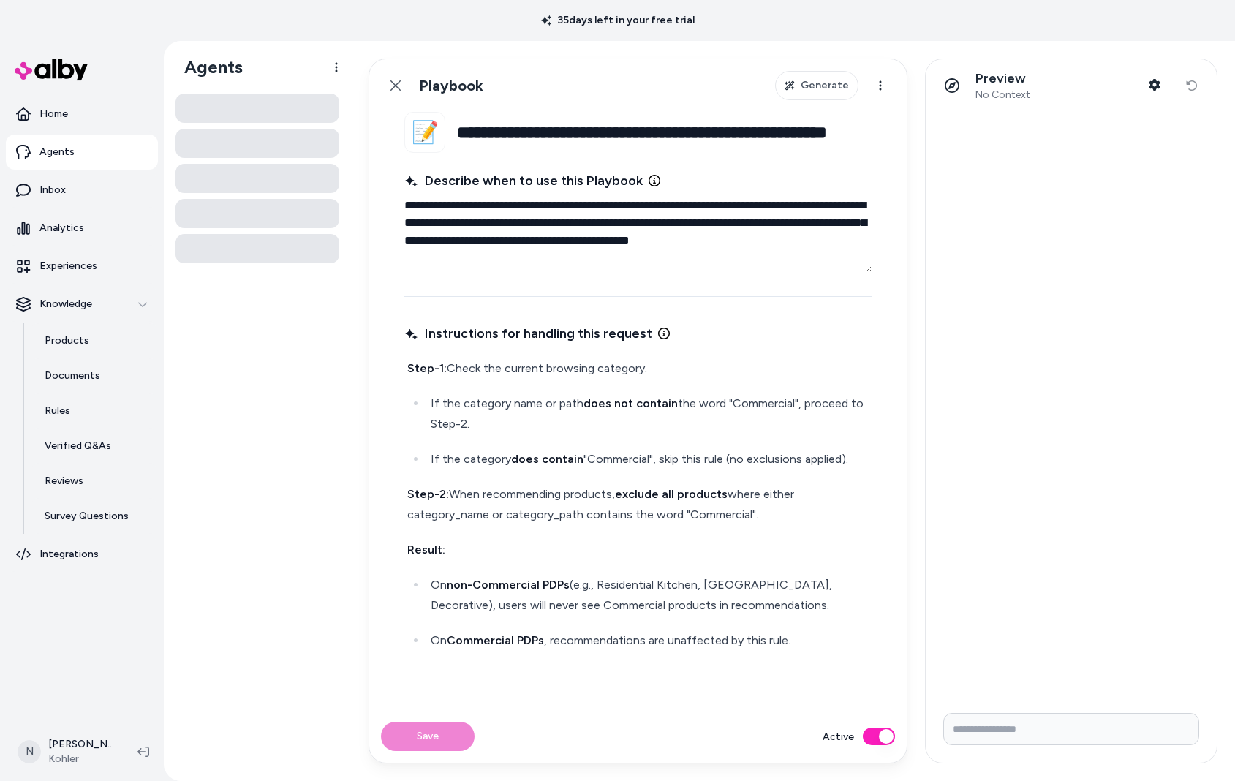
type textarea "*"
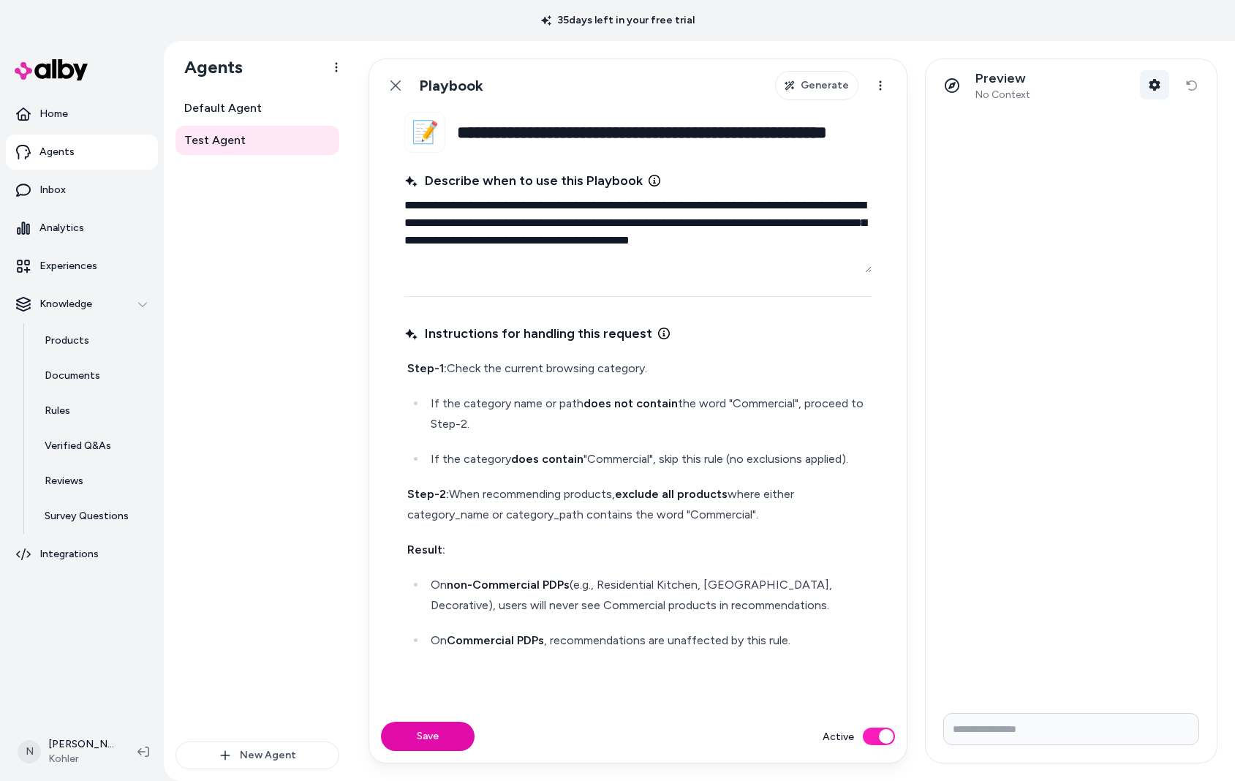
click at [1153, 82] on icon "button" at bounding box center [1154, 85] width 11 height 12
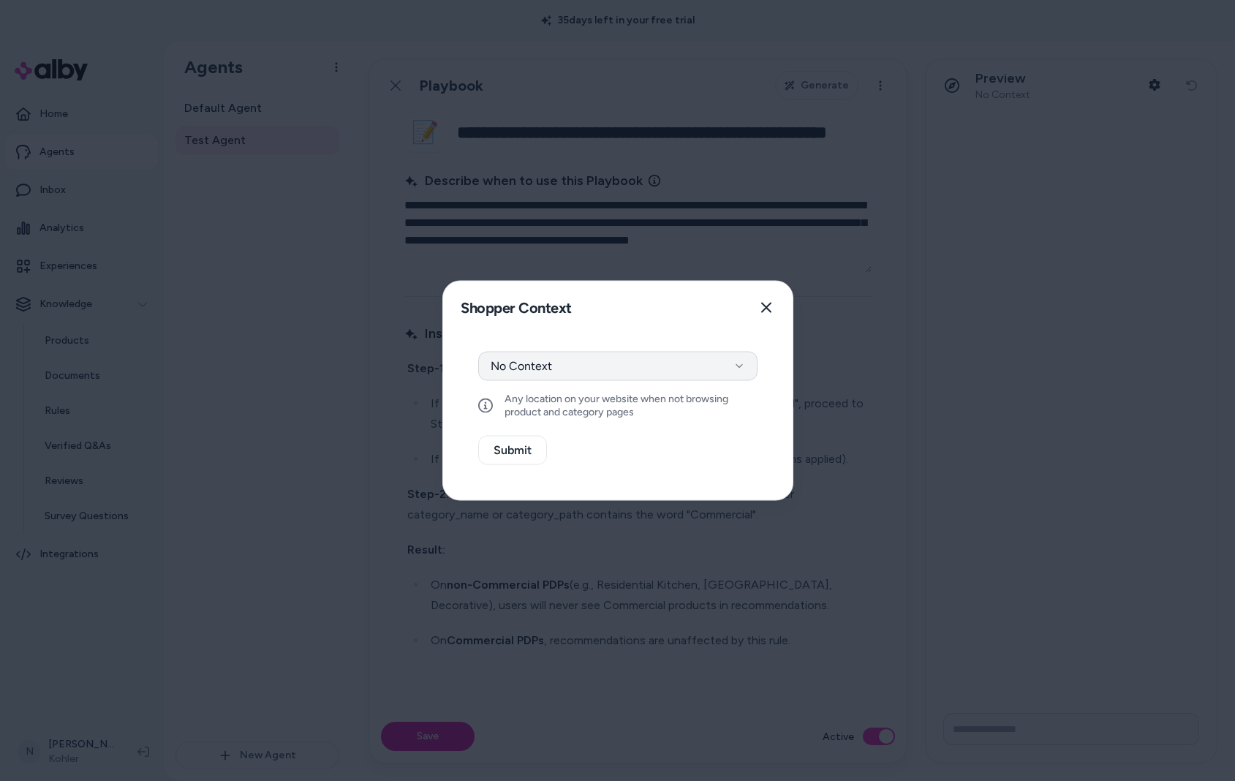
click at [732, 367] on button "No Context" at bounding box center [617, 366] width 279 height 29
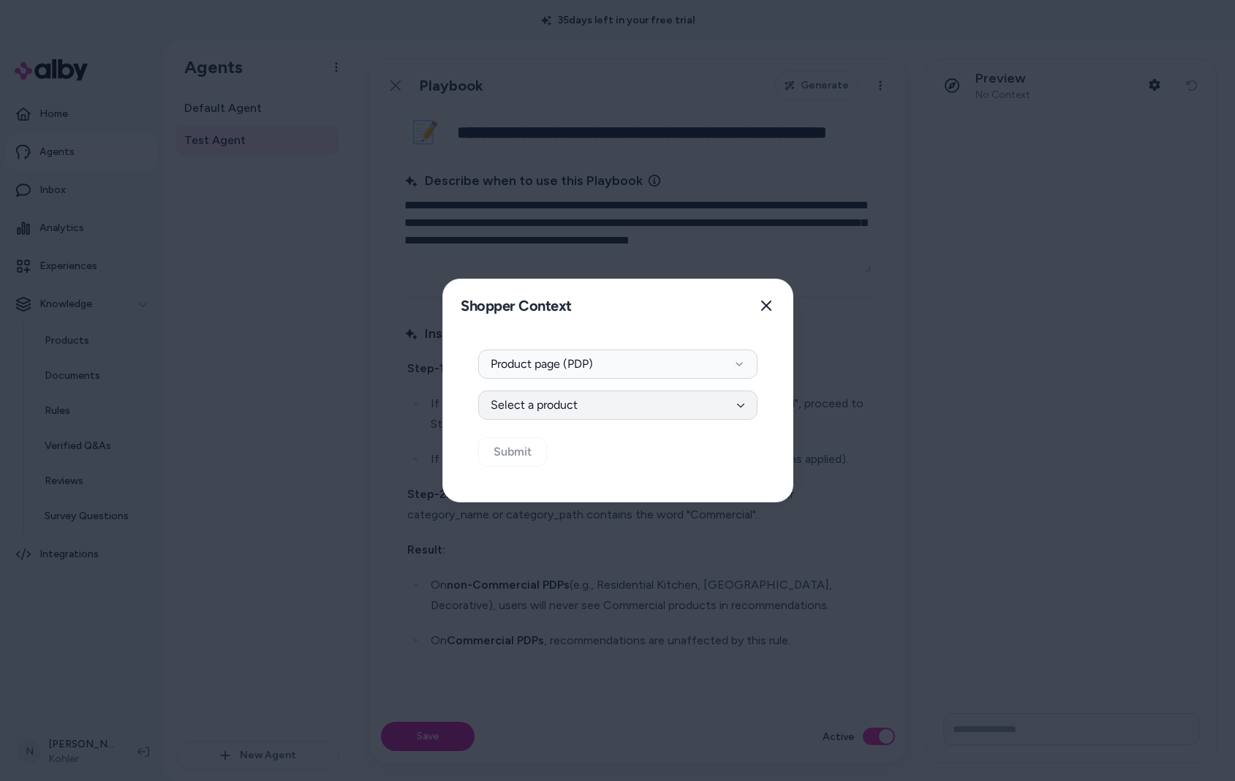
click at [605, 401] on button "Select a product" at bounding box center [617, 404] width 279 height 29
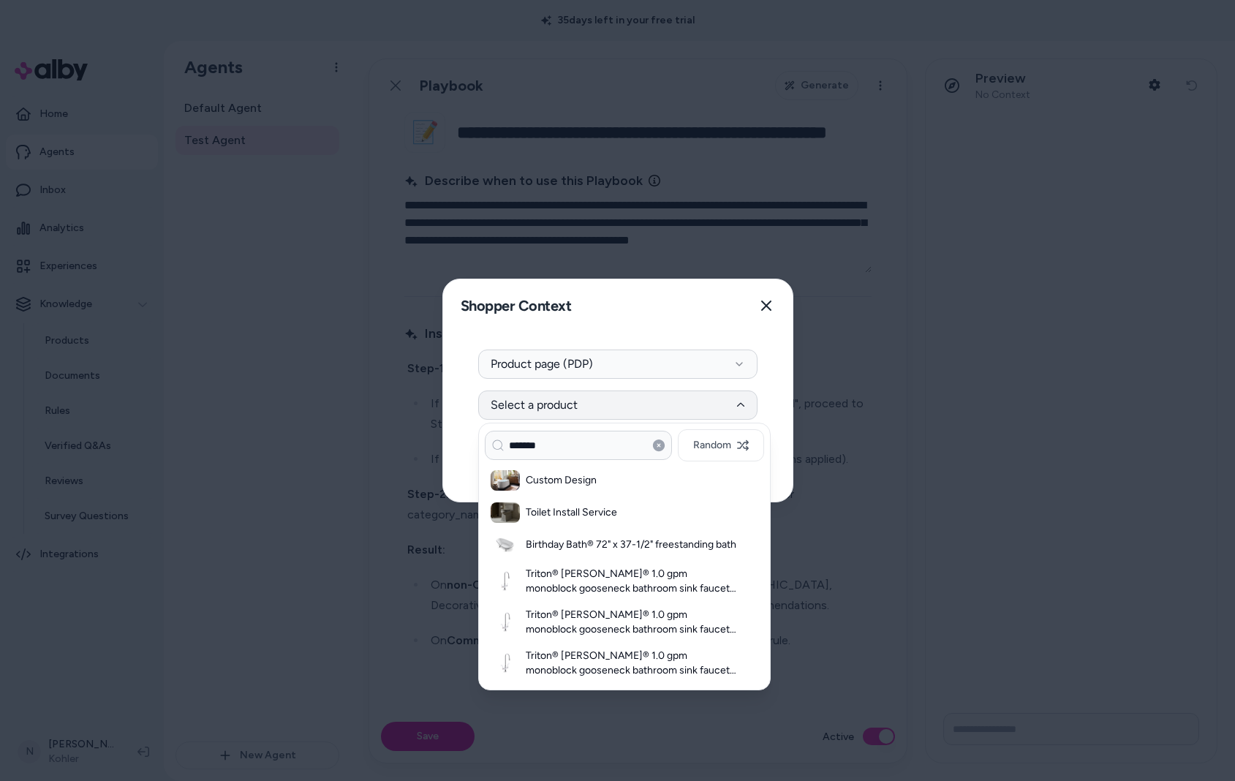
type input "*******"
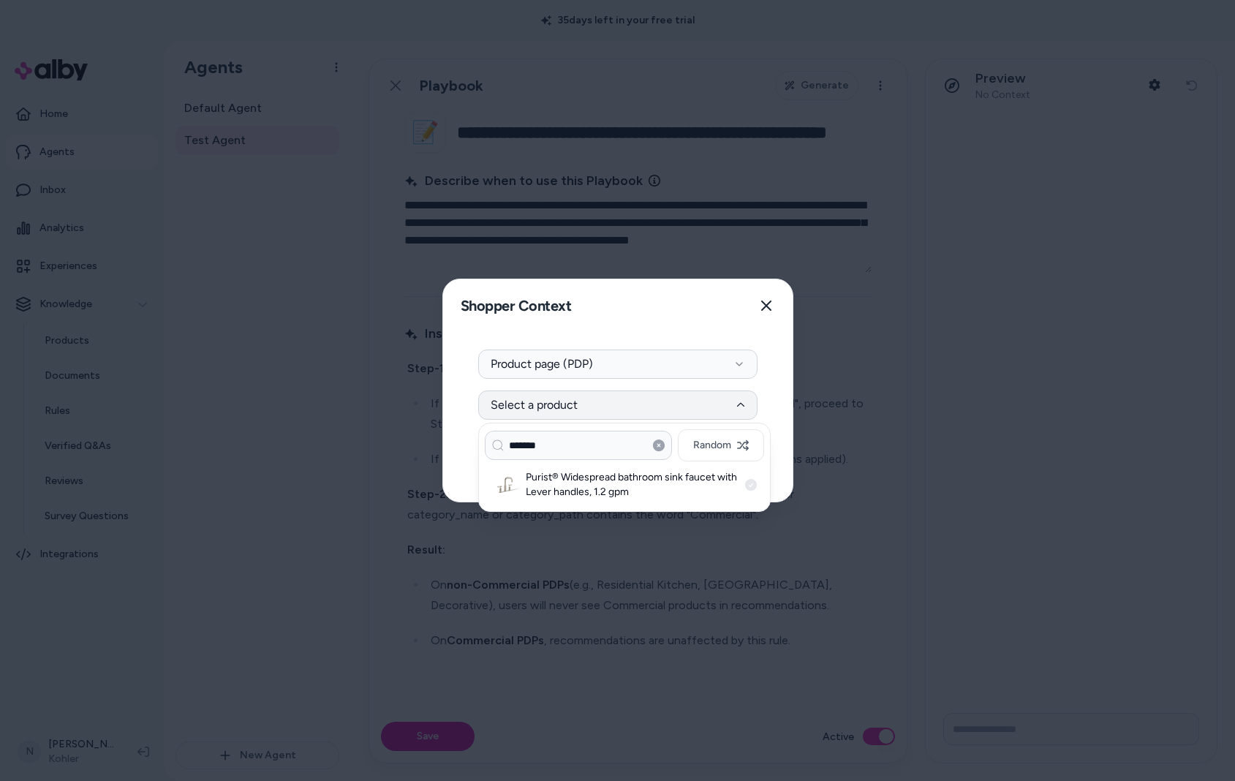
click at [585, 470] on h3 "Purist® Widespread bathroom sink faucet with Lever handles, 1.2 gpm" at bounding box center [632, 484] width 212 height 29
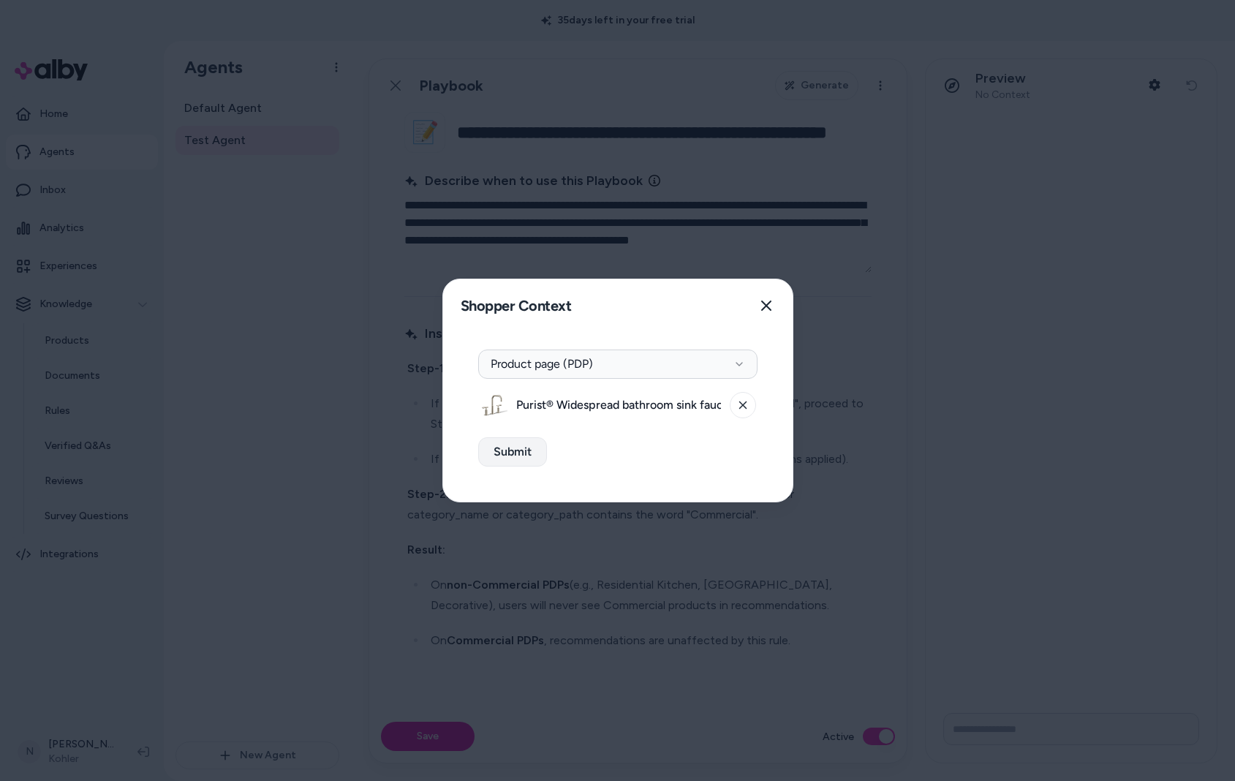
click at [514, 457] on button "Submit" at bounding box center [512, 451] width 69 height 29
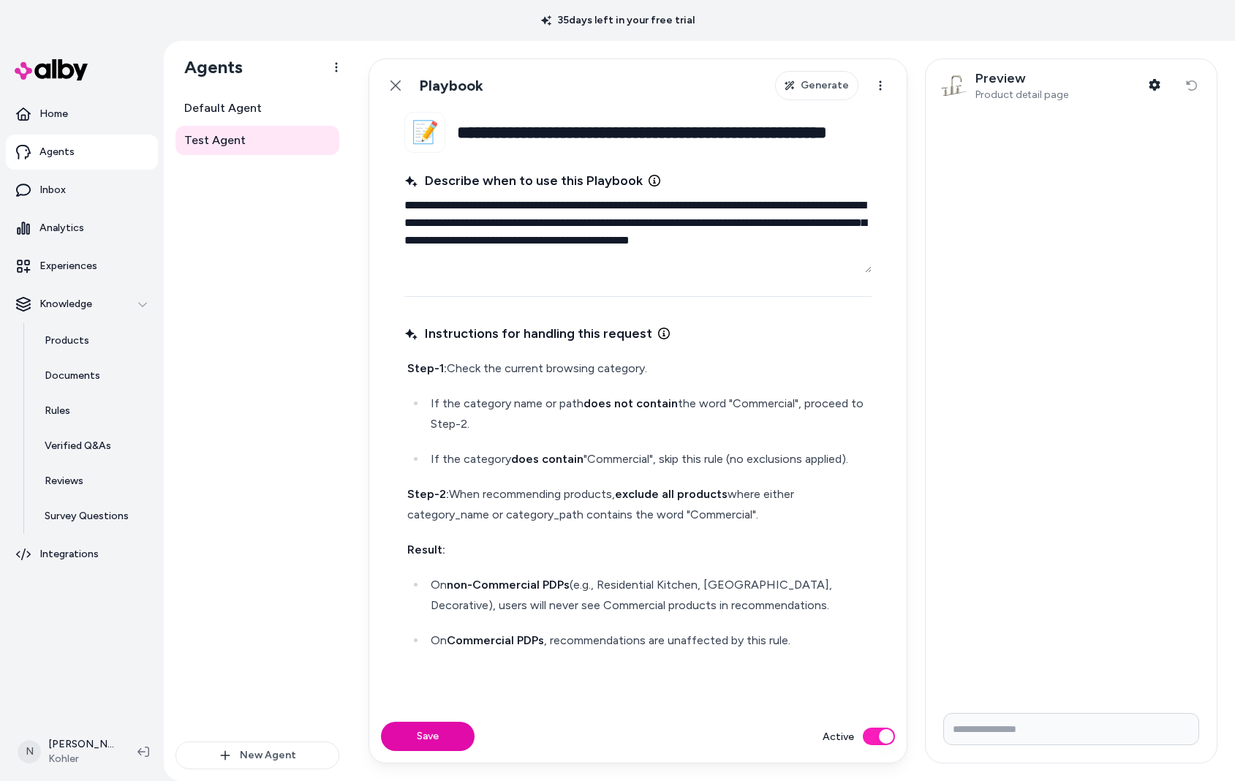
click at [1042, 724] on input "Write your prompt here" at bounding box center [1071, 729] width 256 height 32
type input "**********"
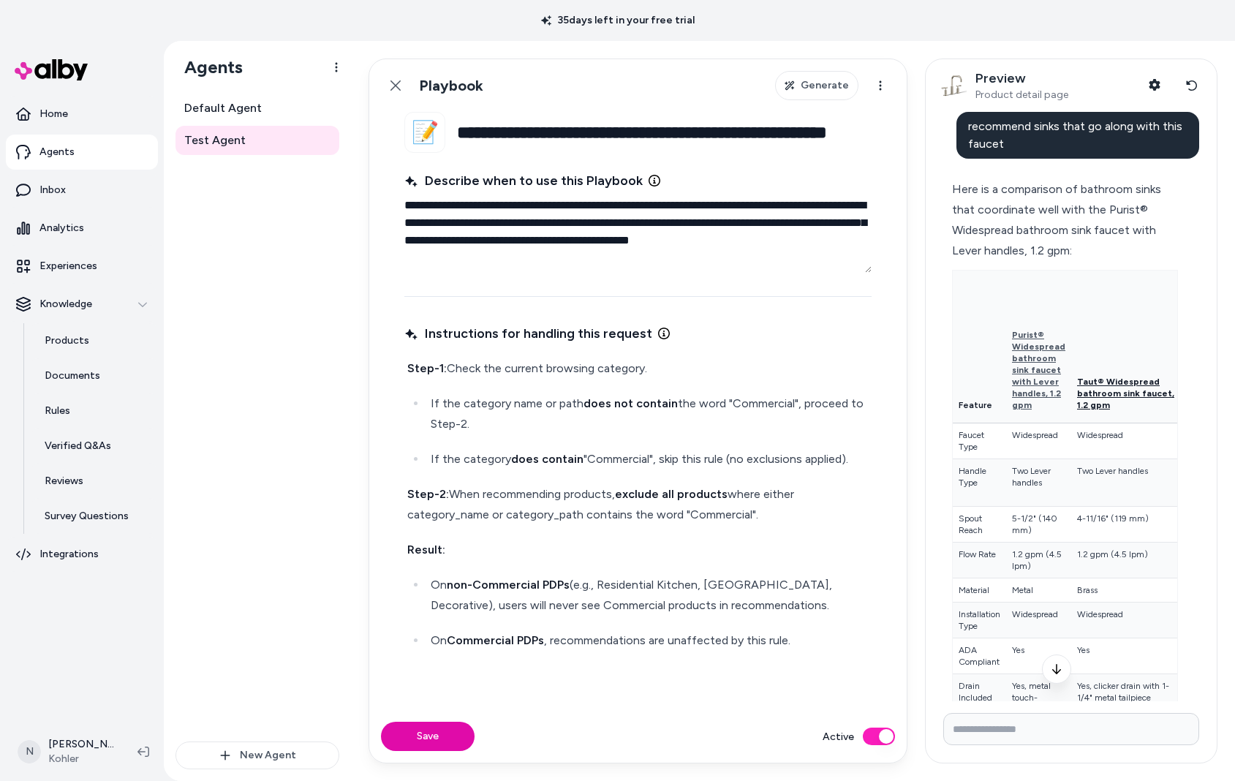
click at [1101, 376] on span "Taut® Widespread bathroom sink faucet, 1.2 gpm" at bounding box center [1125, 393] width 97 height 34
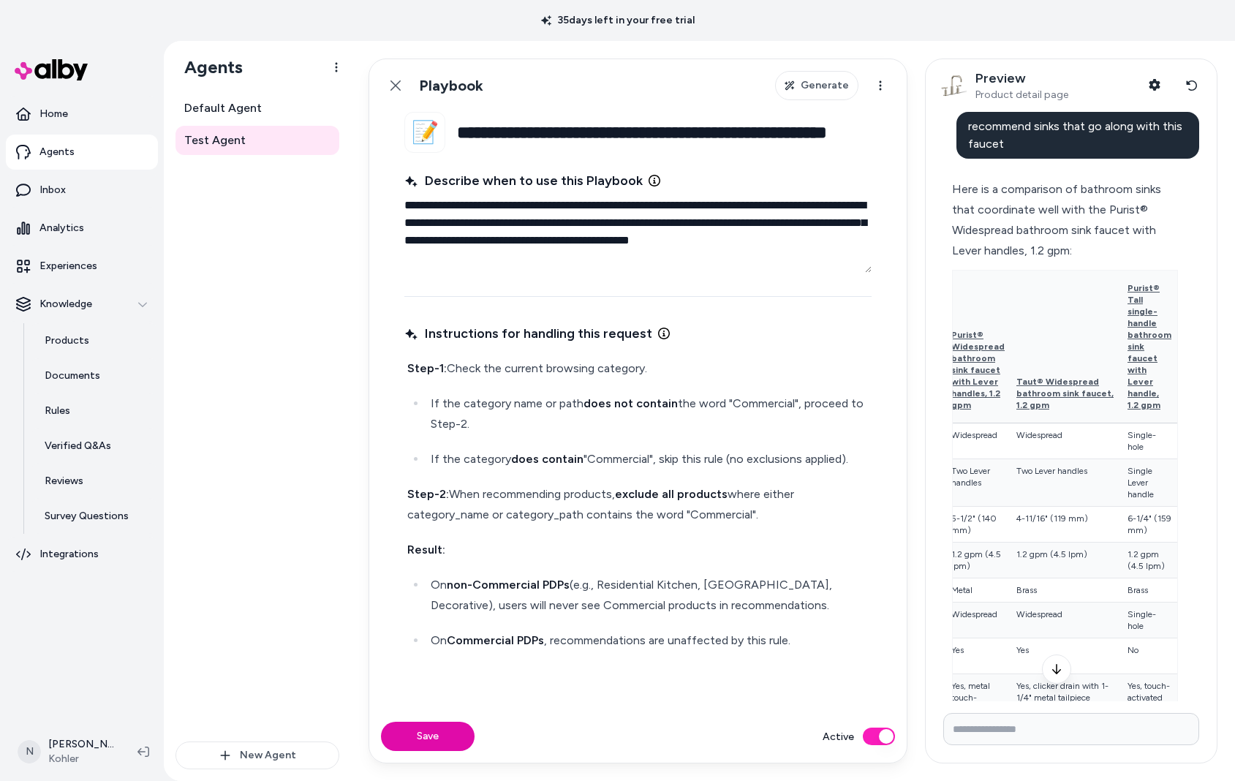
scroll to position [0, 60]
click at [1145, 363] on th "Purist® Tall single-handle bathroom sink faucet with Lever handle, 1.2 gpm" at bounding box center [1150, 346] width 56 height 153
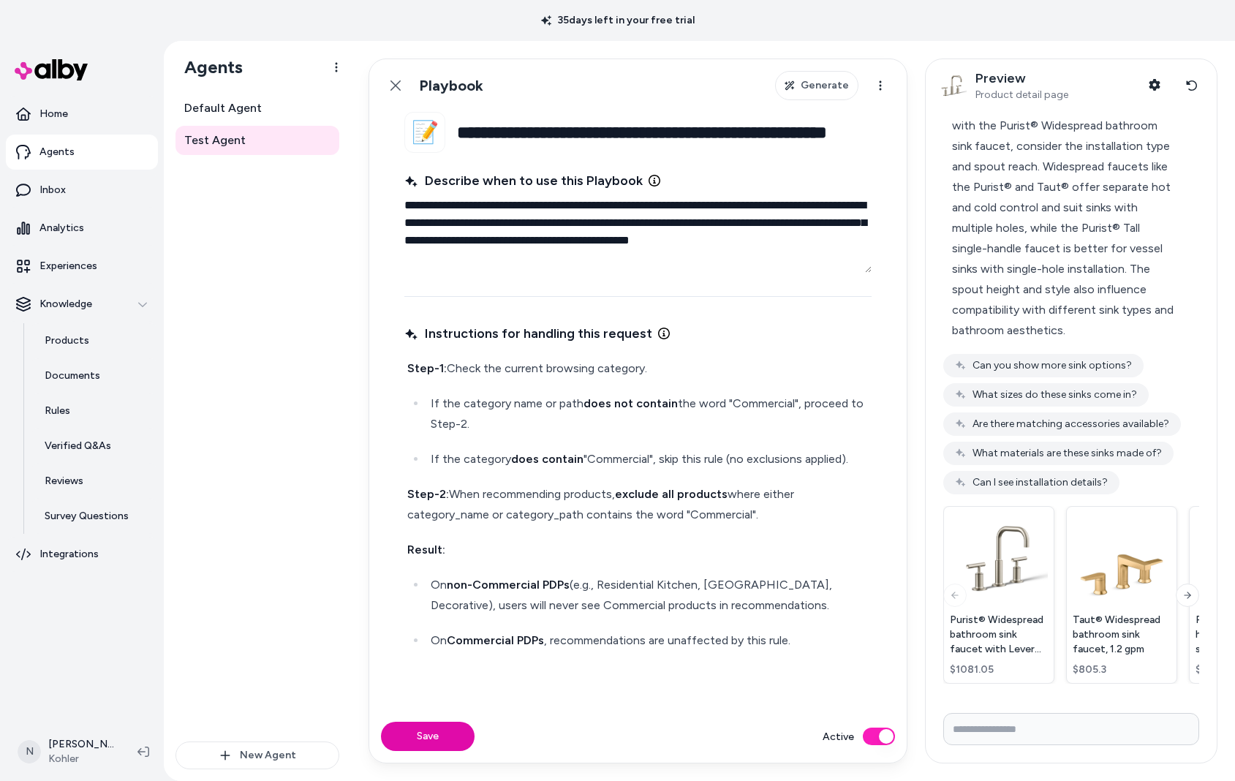
scroll to position [977, 0]
click at [1063, 366] on button "Can you show more sink options?" at bounding box center [1043, 365] width 200 height 23
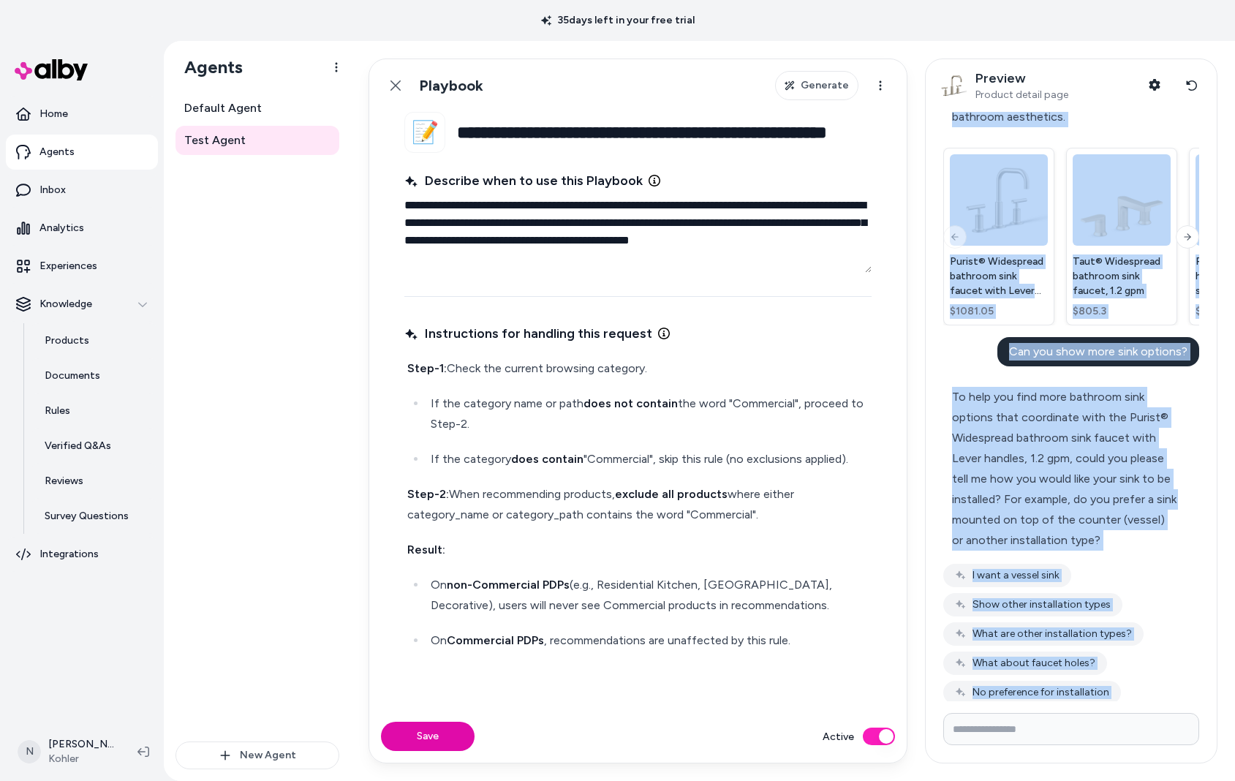
scroll to position [1400, 0]
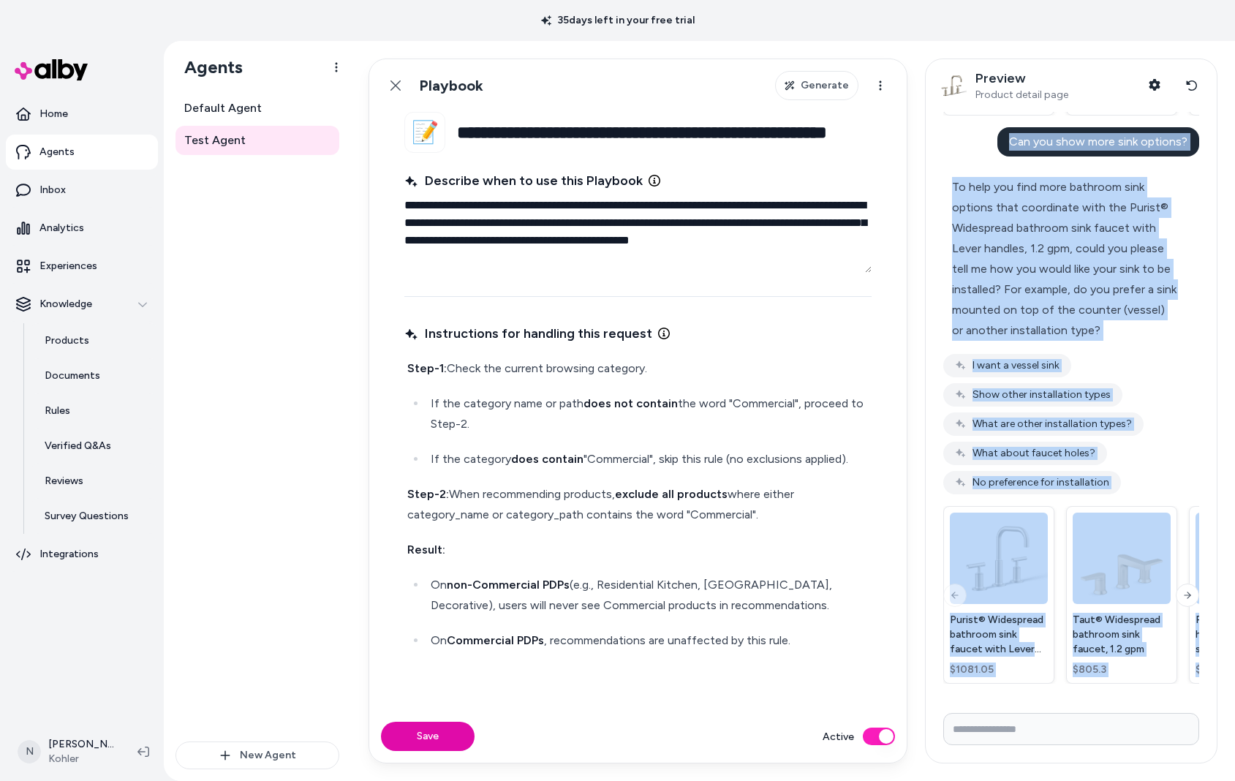
drag, startPoint x: 969, startPoint y: 126, endPoint x: 1119, endPoint y: 755, distance: 646.9
click at [1118, 756] on div "recommend sinks that go along with this faucet Here is a comparison of bathroom…" at bounding box center [1070, 437] width 291 height 651
copy div "recommend sinks that go along with this faucet Here is a comparison of bathroom…"
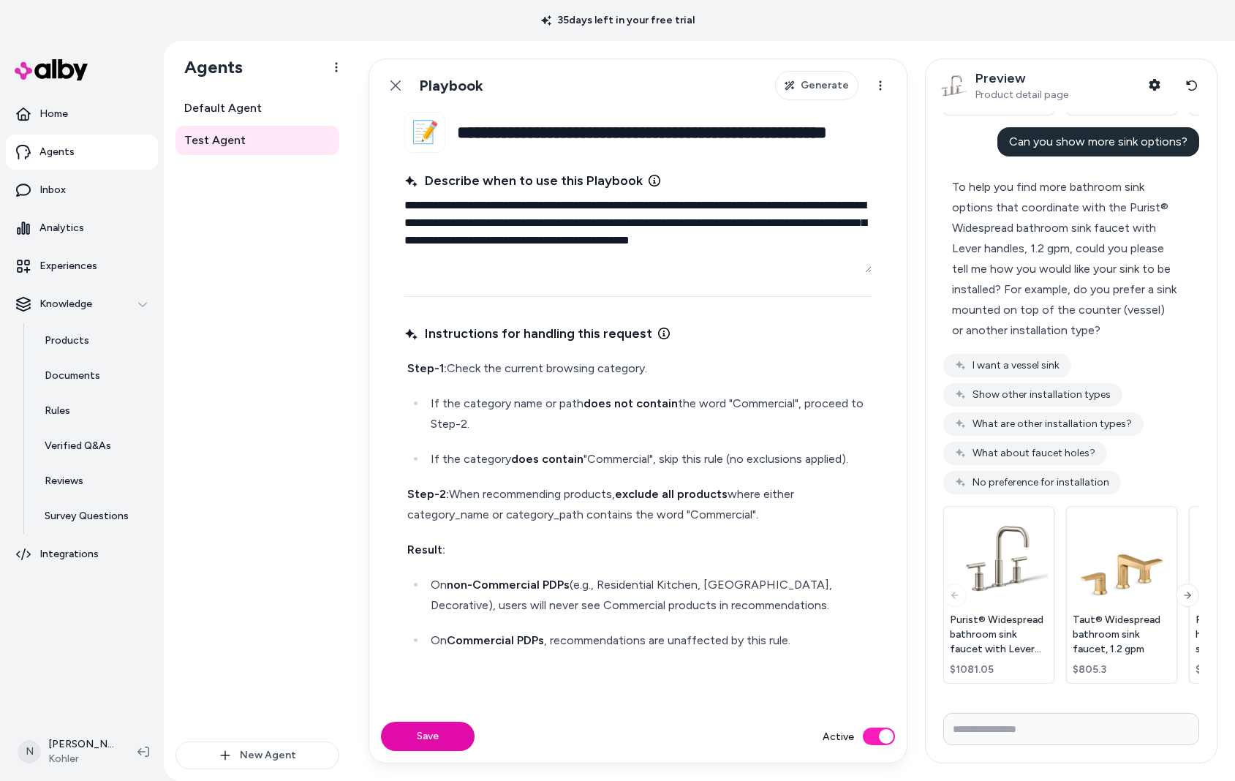
click at [409, 437] on ul "If the category name or path does not contain the word "Commercial", proceed to…" at bounding box center [637, 431] width 461 height 76
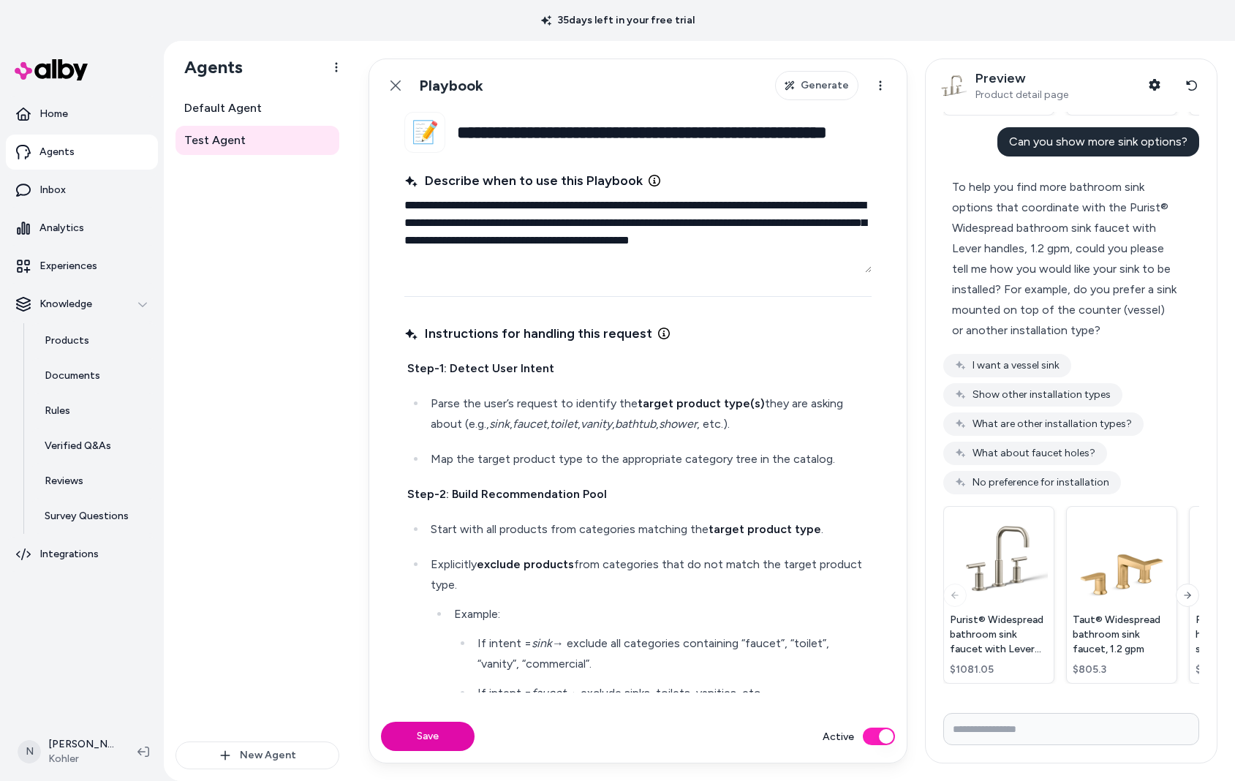
scroll to position [0, 0]
click at [444, 729] on button "Save" at bounding box center [428, 735] width 94 height 29
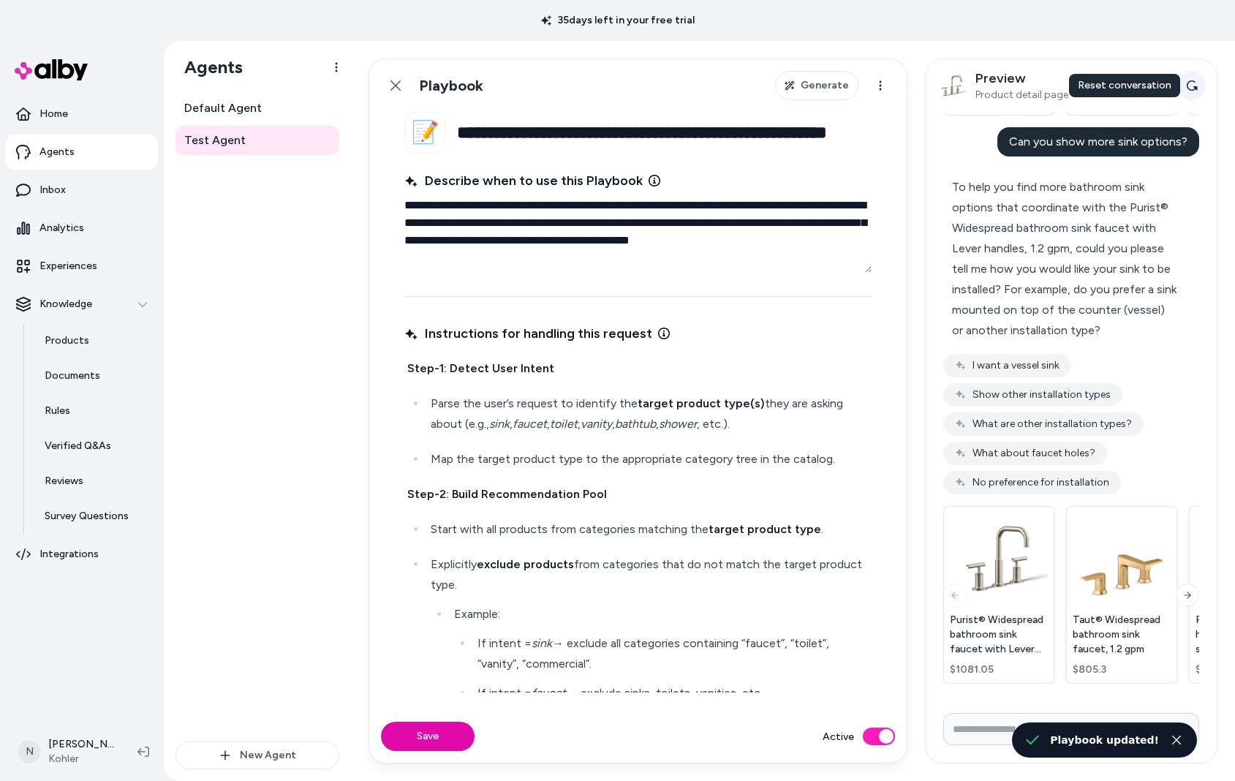
type textarea "*"
click at [1196, 82] on icon at bounding box center [1192, 86] width 12 height 12
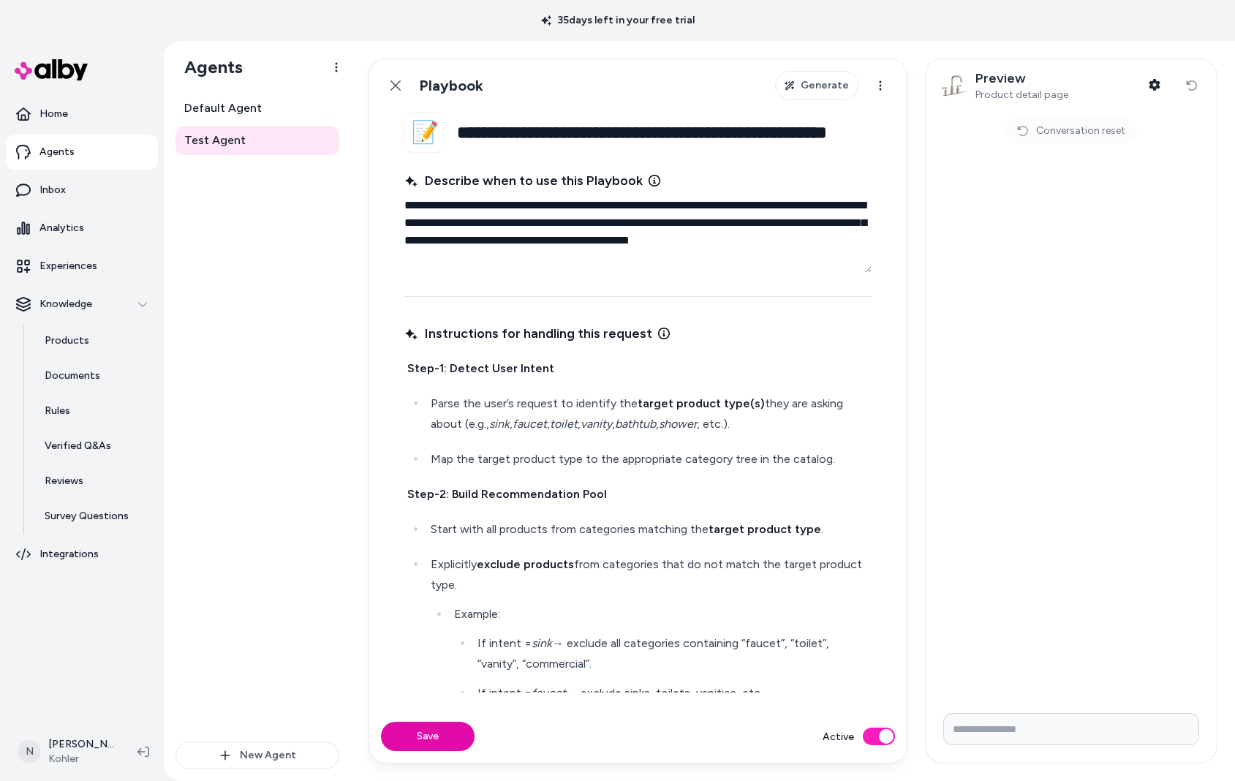
click at [1008, 727] on input "Write your prompt here" at bounding box center [1071, 729] width 256 height 32
type input "**********"
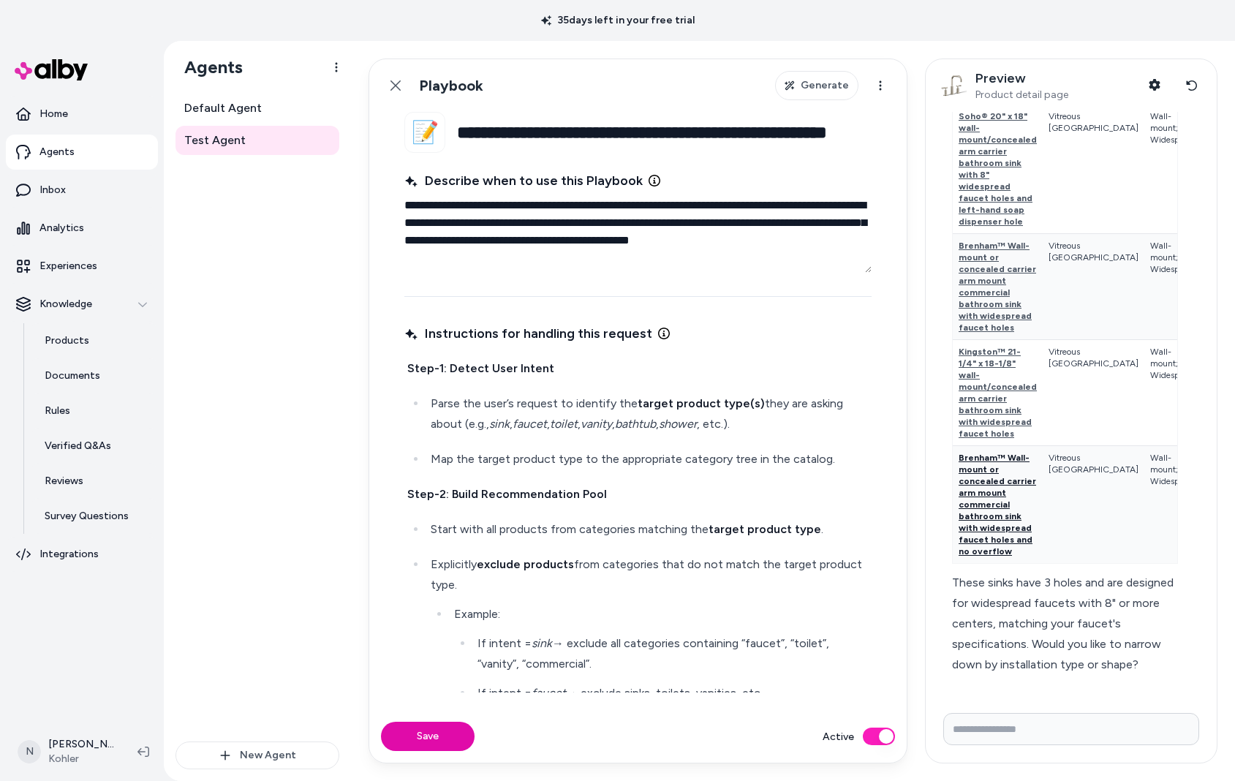
scroll to position [387, 0]
click at [984, 481] on span "Brenham™ Wall-mount or concealed carrier arm mount commercial bathroom sink wit…" at bounding box center [996, 504] width 77 height 104
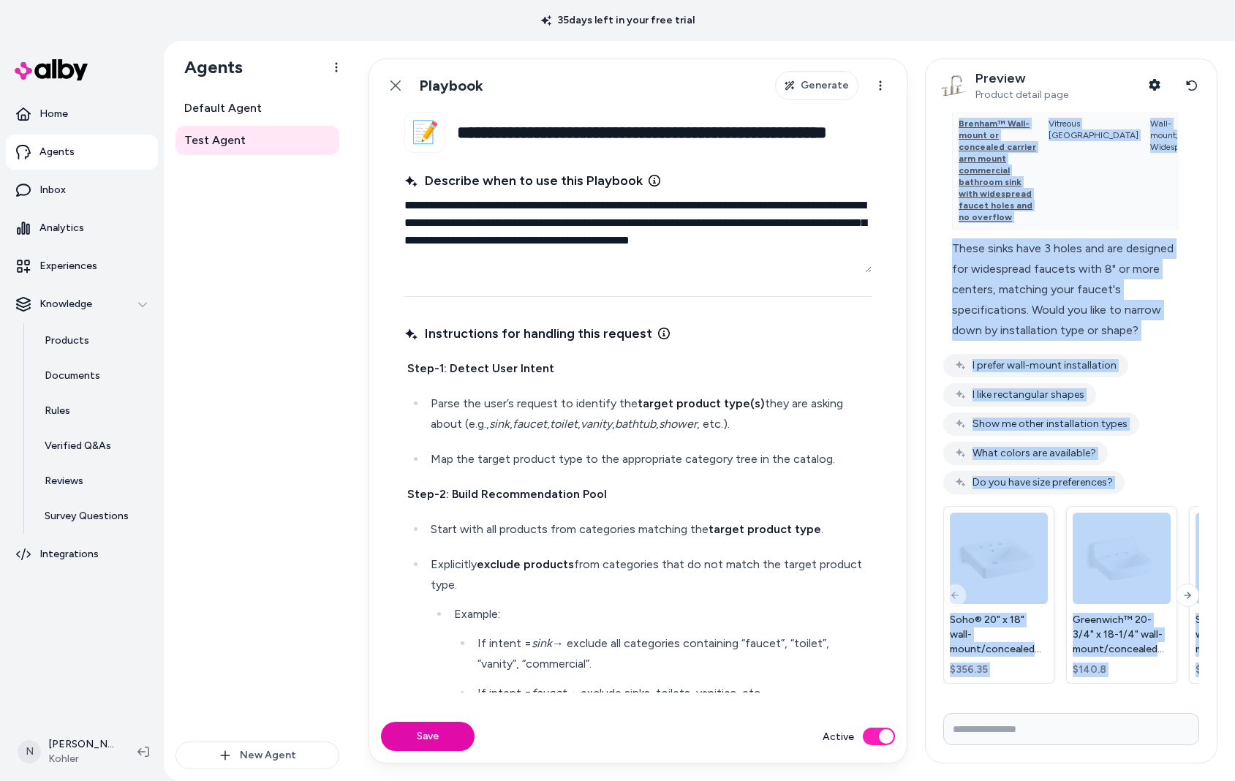
scroll to position [41, 0]
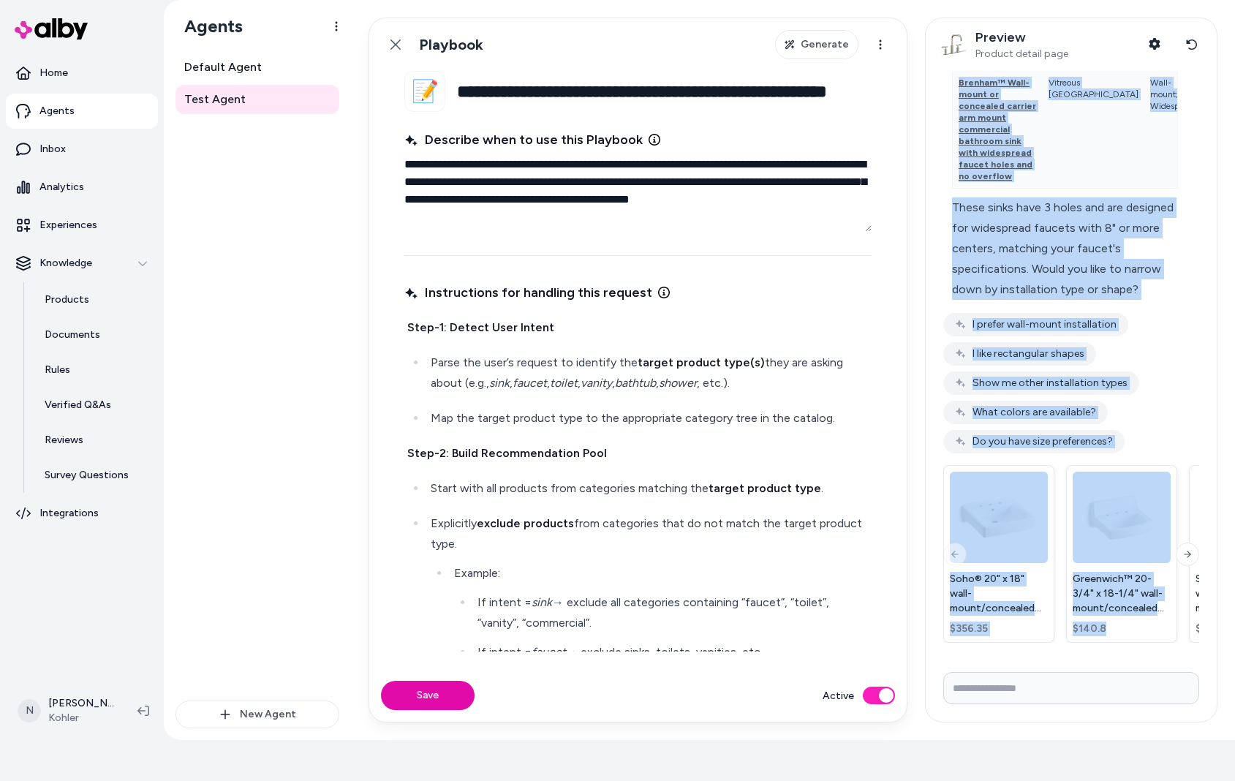
drag, startPoint x: 973, startPoint y: 124, endPoint x: 1137, endPoint y: 656, distance: 556.9
click at [1137, 656] on div "show me sinks that pairs with this faucet Here are some bathroom sinks that pai…" at bounding box center [1070, 365] width 291 height 589
copy div "show me sinks that pairs with this faucet Here are some bathroom sinks that pai…"
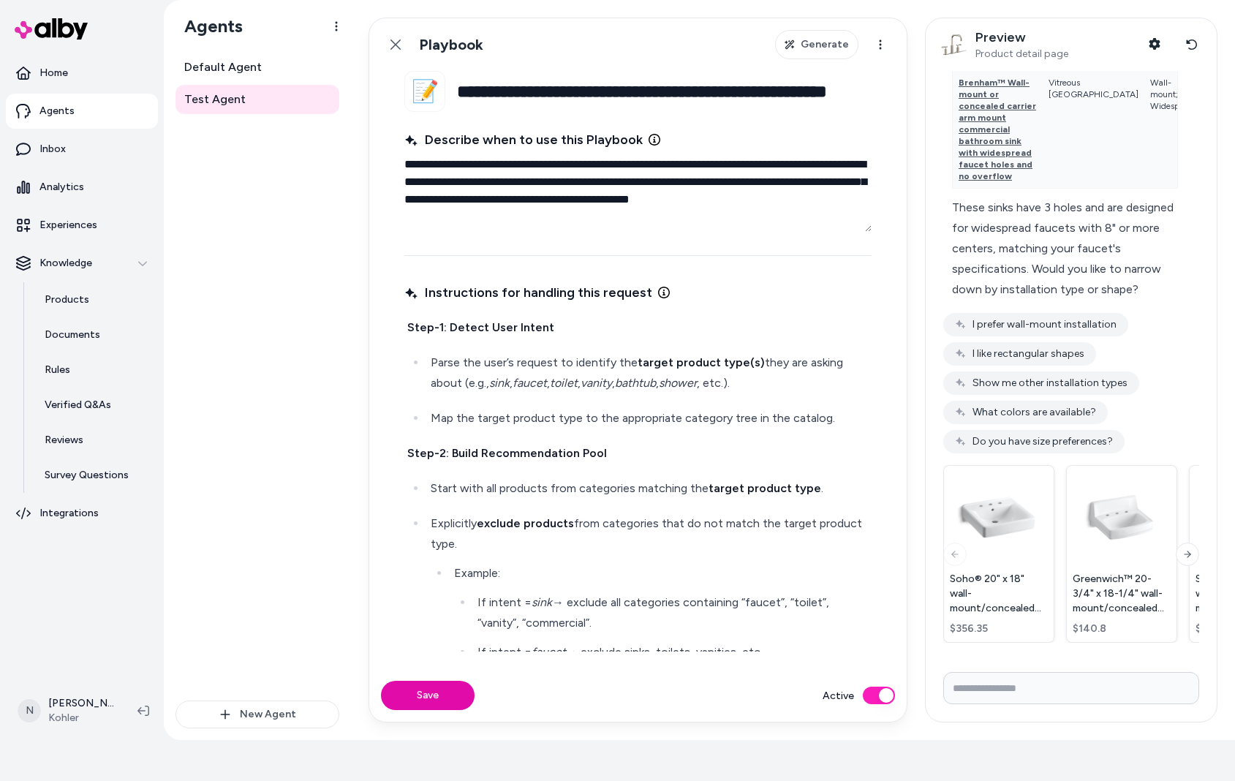
click at [775, 293] on div "Instructions for handling this request" at bounding box center [637, 292] width 467 height 26
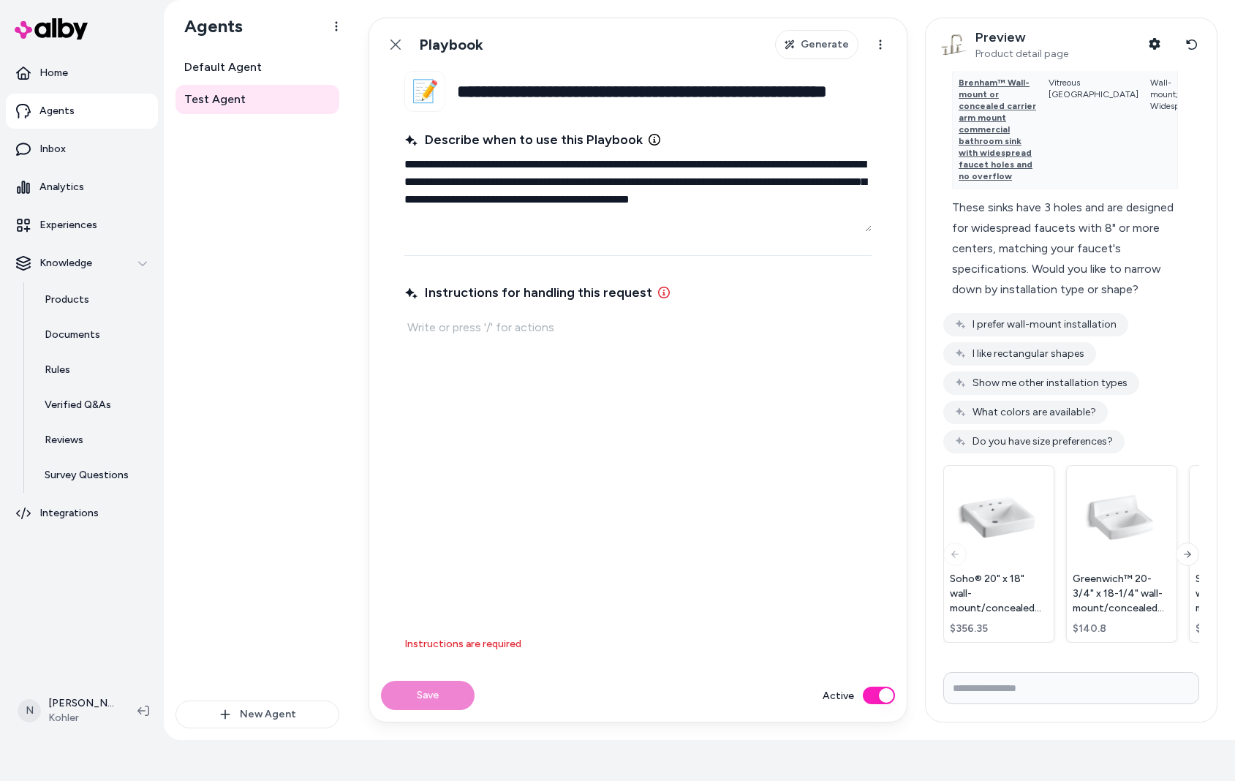
scroll to position [511, 0]
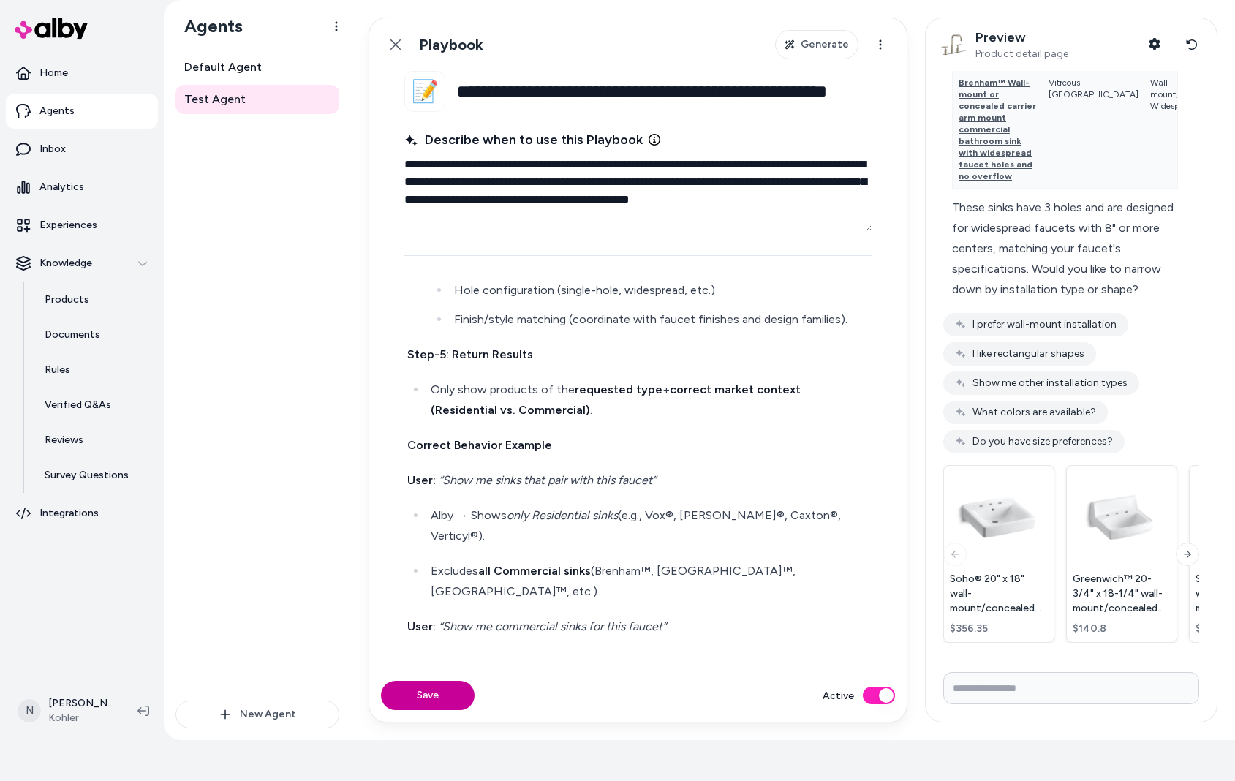
click at [458, 686] on button "Save" at bounding box center [428, 694] width 94 height 29
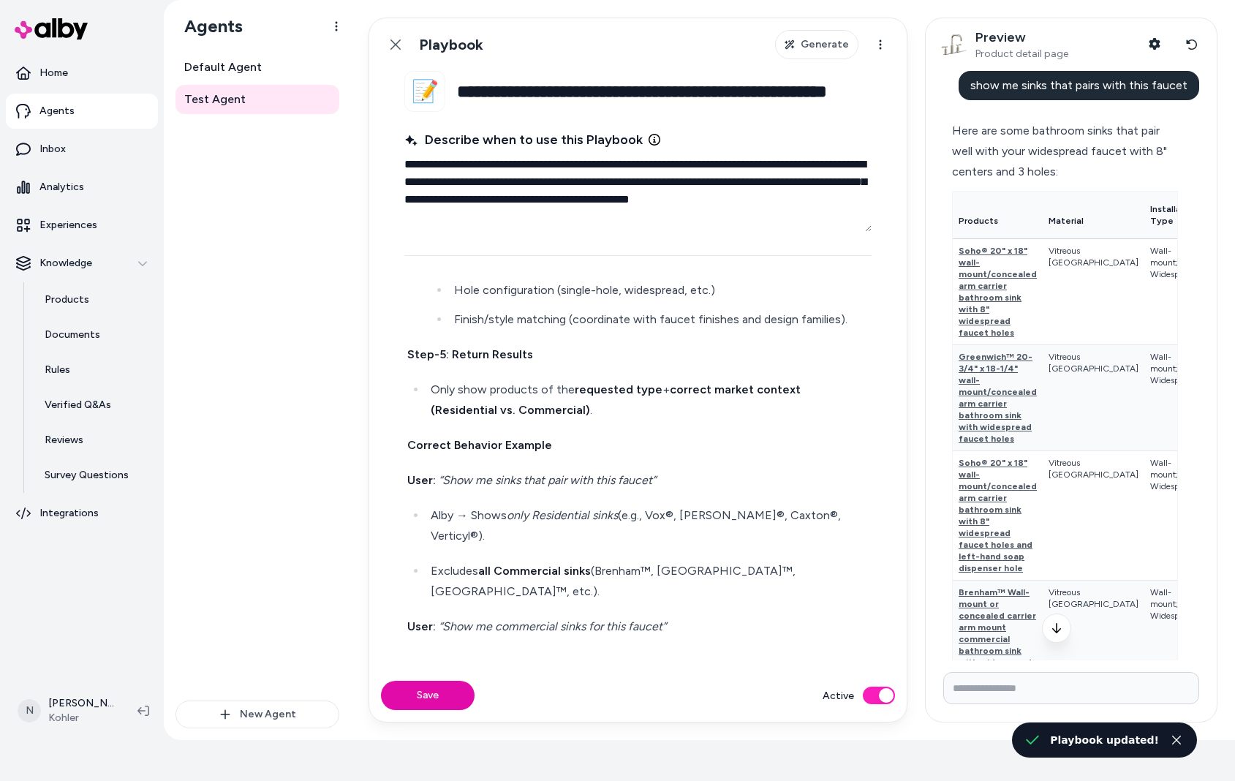
scroll to position [0, 0]
type textarea "*"
drag, startPoint x: 976, startPoint y: 86, endPoint x: 1191, endPoint y: 86, distance: 214.9
click at [1191, 86] on div "show me sinks that pairs with this faucet" at bounding box center [1078, 85] width 240 height 29
copy span "show me sinks that pairs with this faucet"
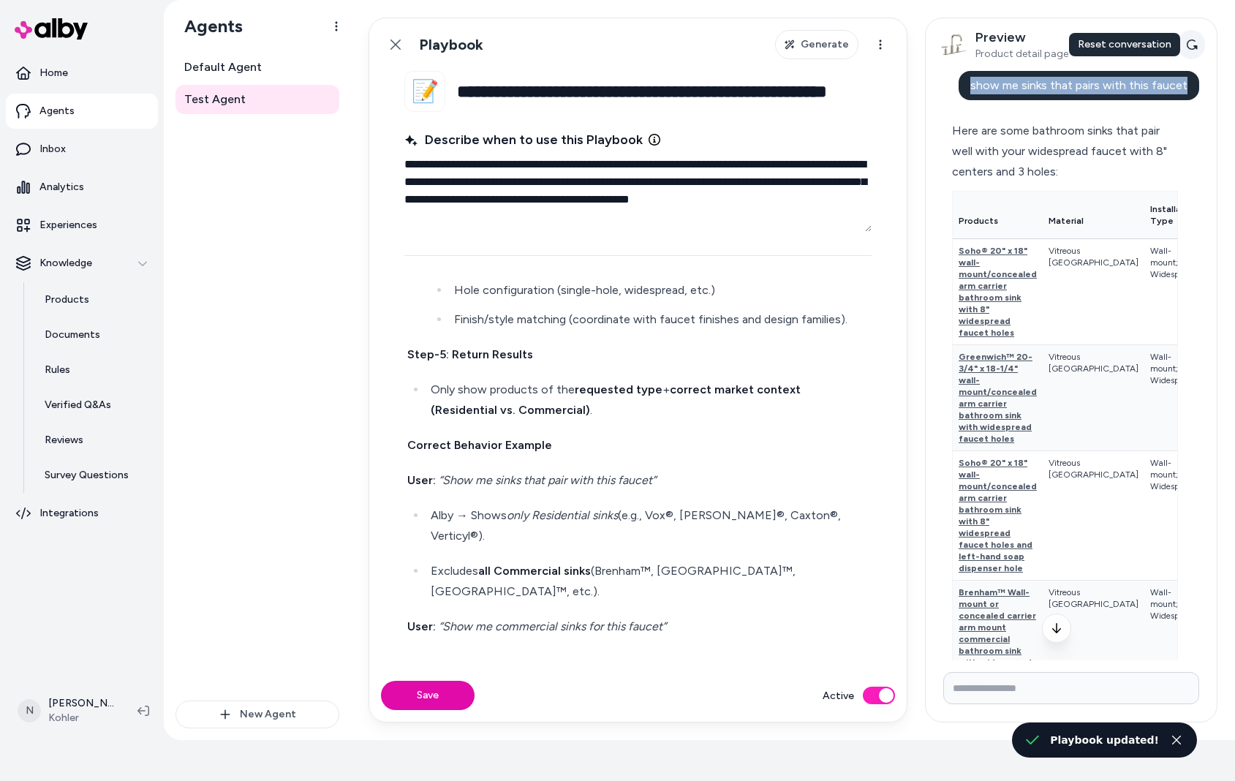
click at [1191, 39] on button "Reset conversation" at bounding box center [1190, 44] width 27 height 29
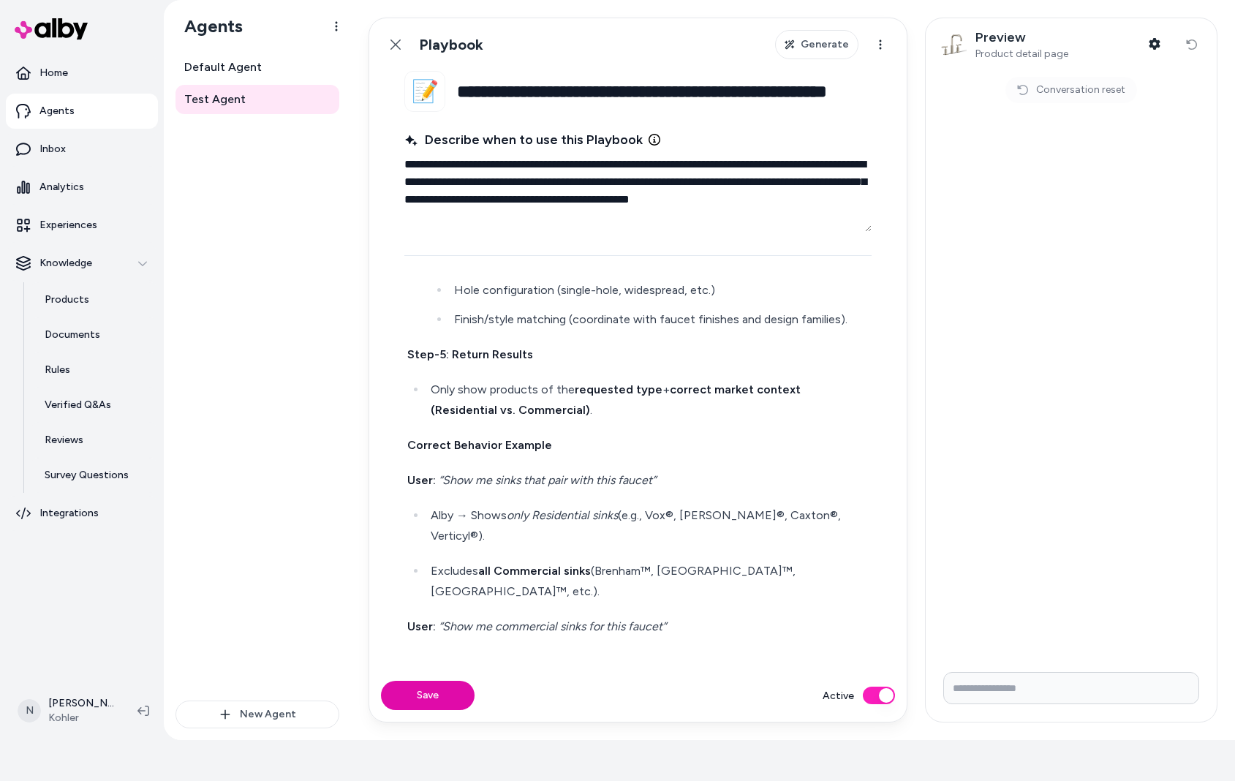
click at [1004, 675] on input "Write your prompt here" at bounding box center [1071, 688] width 256 height 32
paste input "**********"
type input "**********"
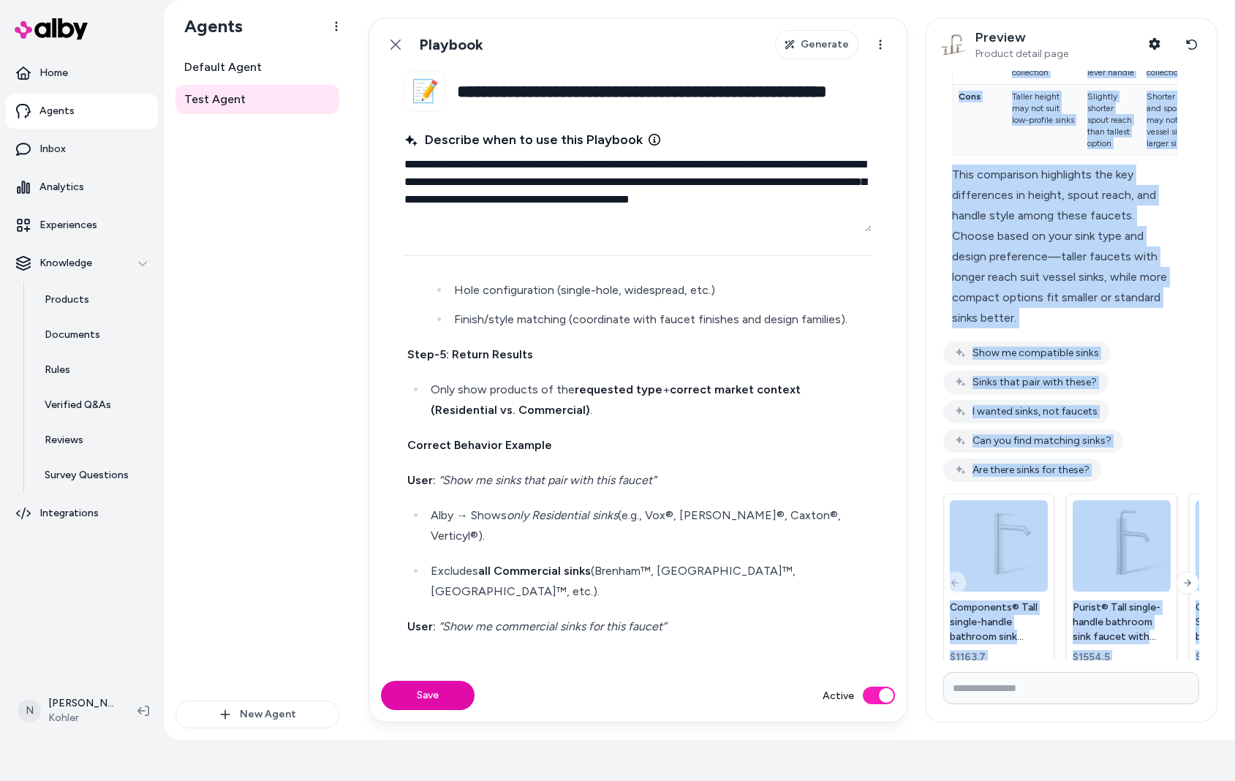
scroll to position [618, 0]
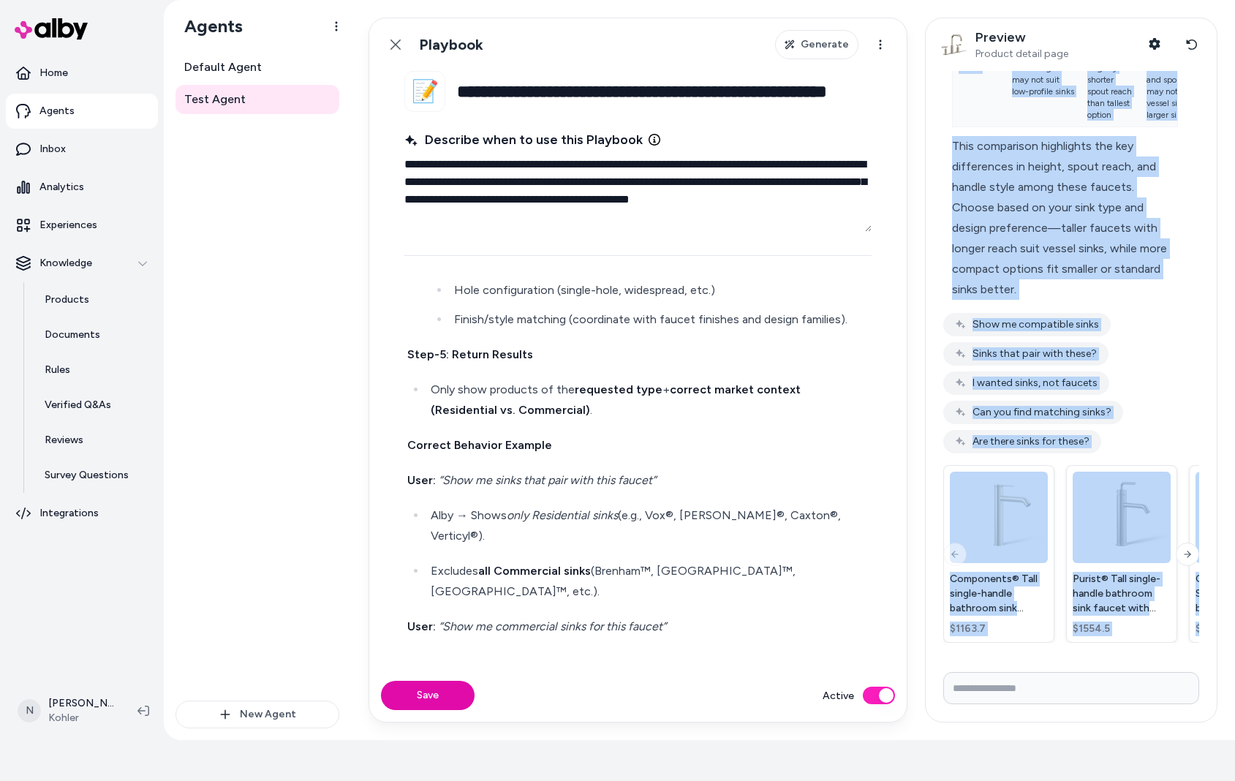
drag, startPoint x: 975, startPoint y: 84, endPoint x: 1189, endPoint y: 656, distance: 611.1
click at [1189, 656] on div "show me sinks that pairs with this faucet Feature Components® Tall single-handl…" at bounding box center [1070, 365] width 291 height 589
copy div "show me sinks that pairs with this faucet Feature Components® Tall single-handl…"
click at [1183, 43] on button "Reset conversation" at bounding box center [1190, 44] width 27 height 29
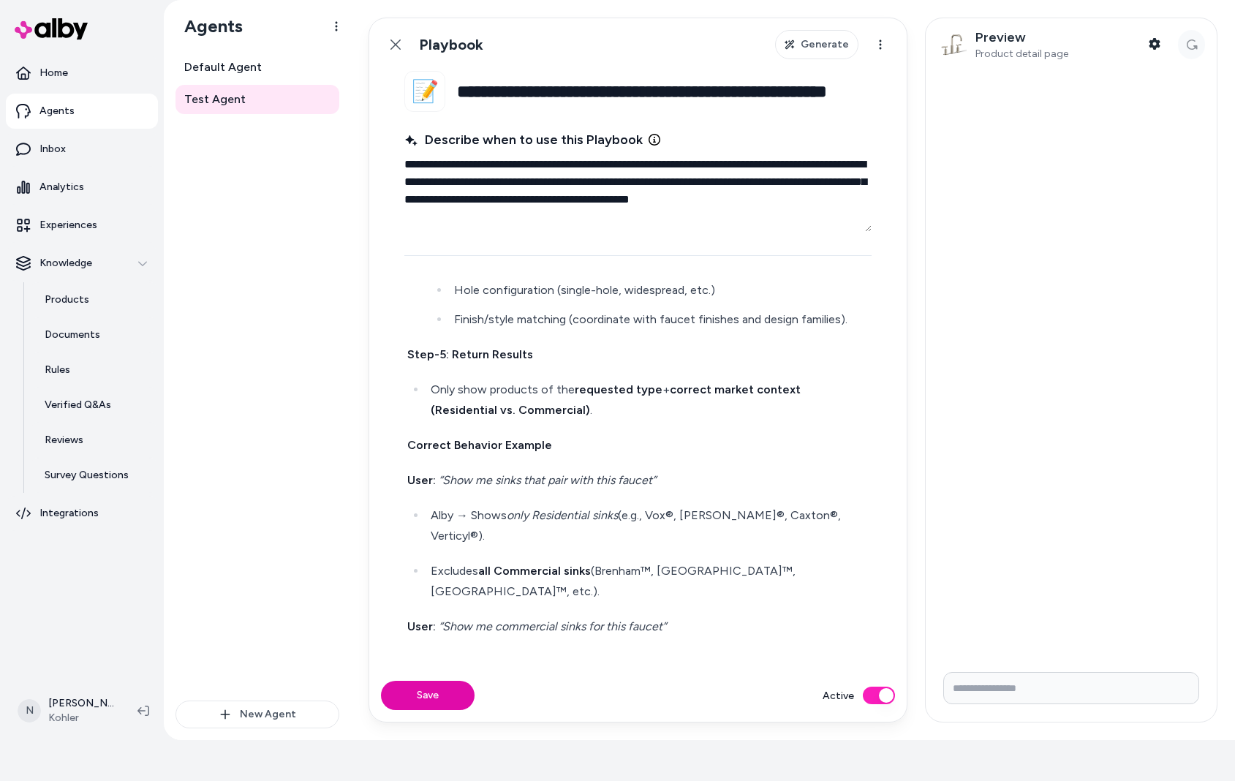
scroll to position [0, 0]
click at [1085, 680] on input "Write your prompt here" at bounding box center [1071, 688] width 256 height 32
paste input "**********"
type input "**********"
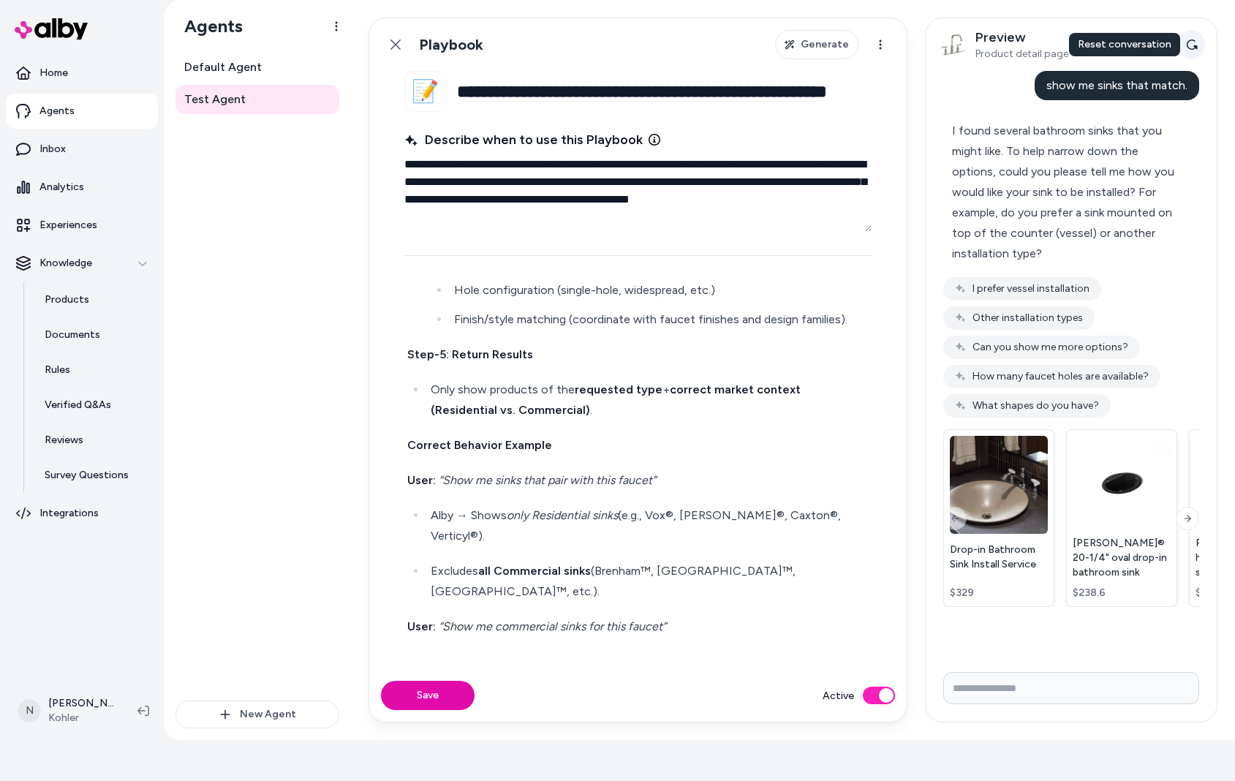
click at [1187, 48] on icon at bounding box center [1192, 45] width 12 height 12
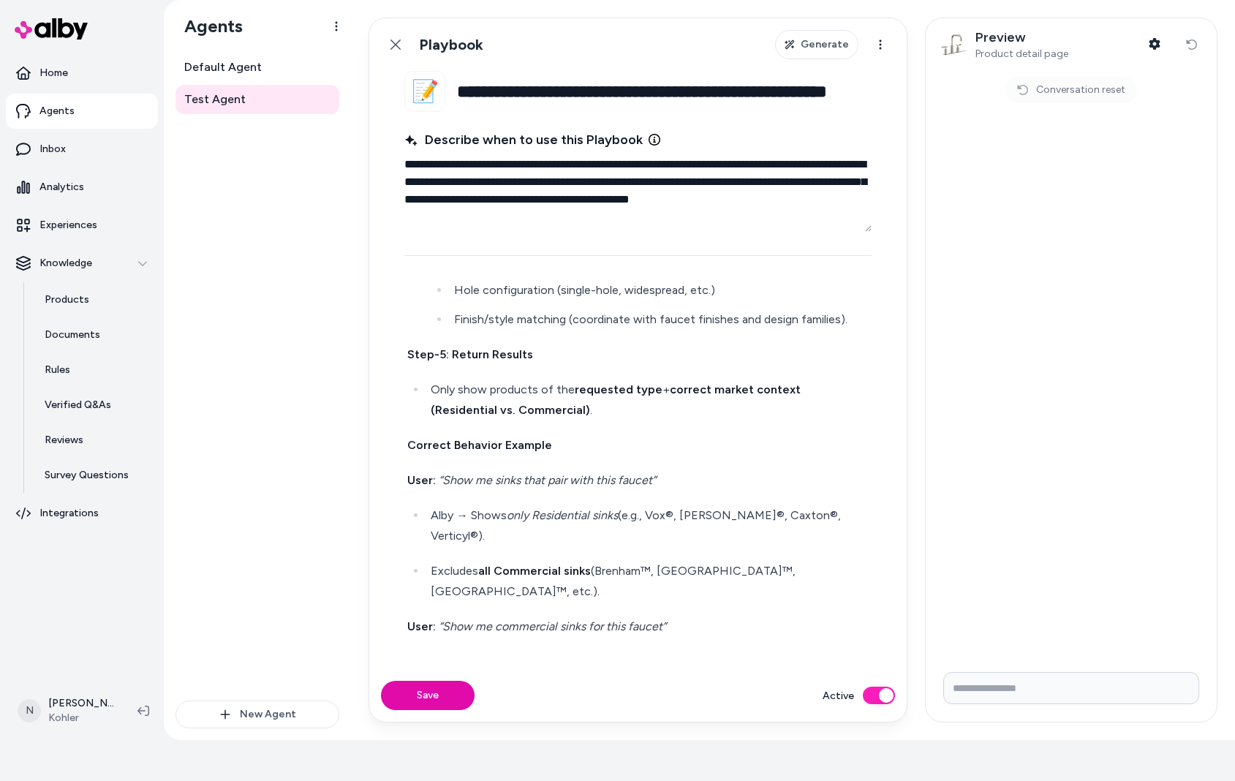
click at [987, 696] on input "Write your prompt here" at bounding box center [1071, 688] width 256 height 32
type input "**********"
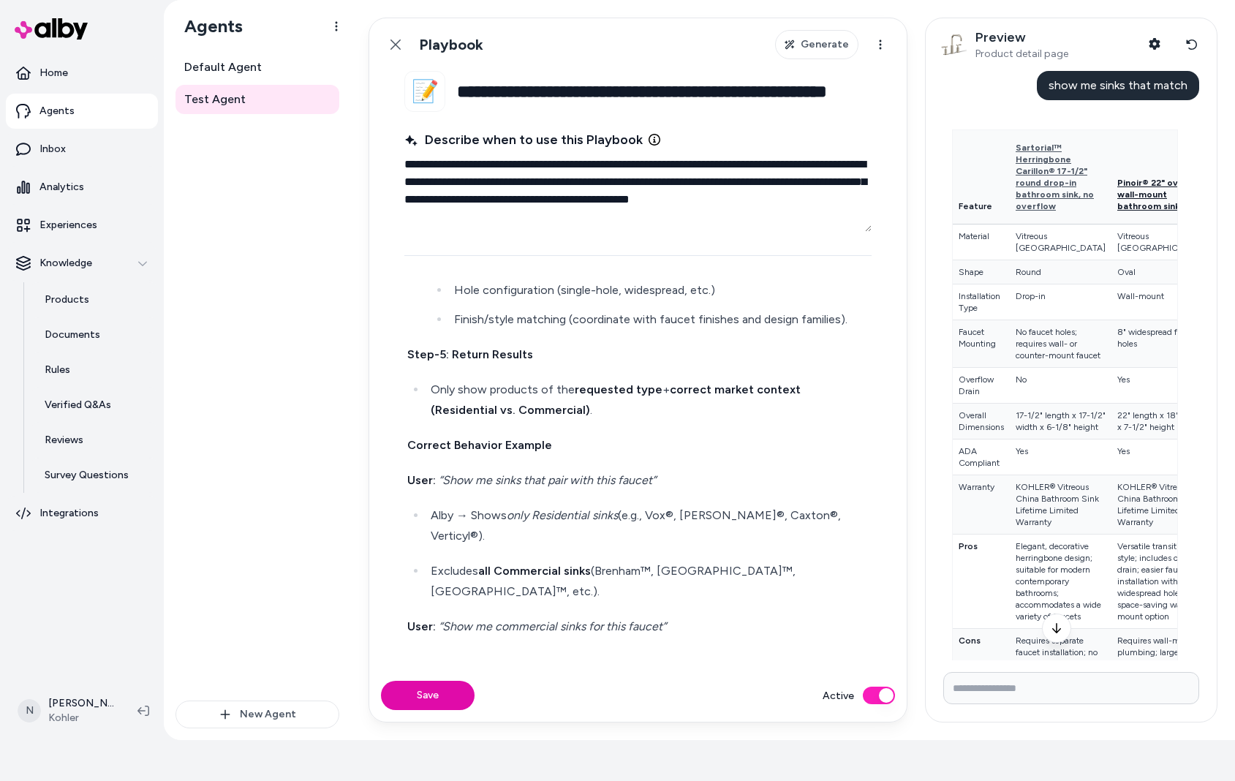
click at [1118, 199] on span "Pinoir® 22" oval wall-mount bathroom sink" at bounding box center [1151, 195] width 68 height 34
click at [1012, 162] on th "Sartorial™ Herringbone Carillon® 17-1/2" round drop-in bathroom sink, no overfl…" at bounding box center [1060, 177] width 102 height 94
click at [1036, 163] on span "Sartorial™ Herringbone Carillon® 17-1/2" round drop-in bathroom sink, no overfl…" at bounding box center [1054, 177] width 78 height 69
drag, startPoint x: 1050, startPoint y: 85, endPoint x: 1207, endPoint y: 85, distance: 156.4
click at [1207, 85] on div "show me sinks that match Feature Sartorial™ Herringbone Carillon® 17-1/2" round…" at bounding box center [1070, 365] width 291 height 589
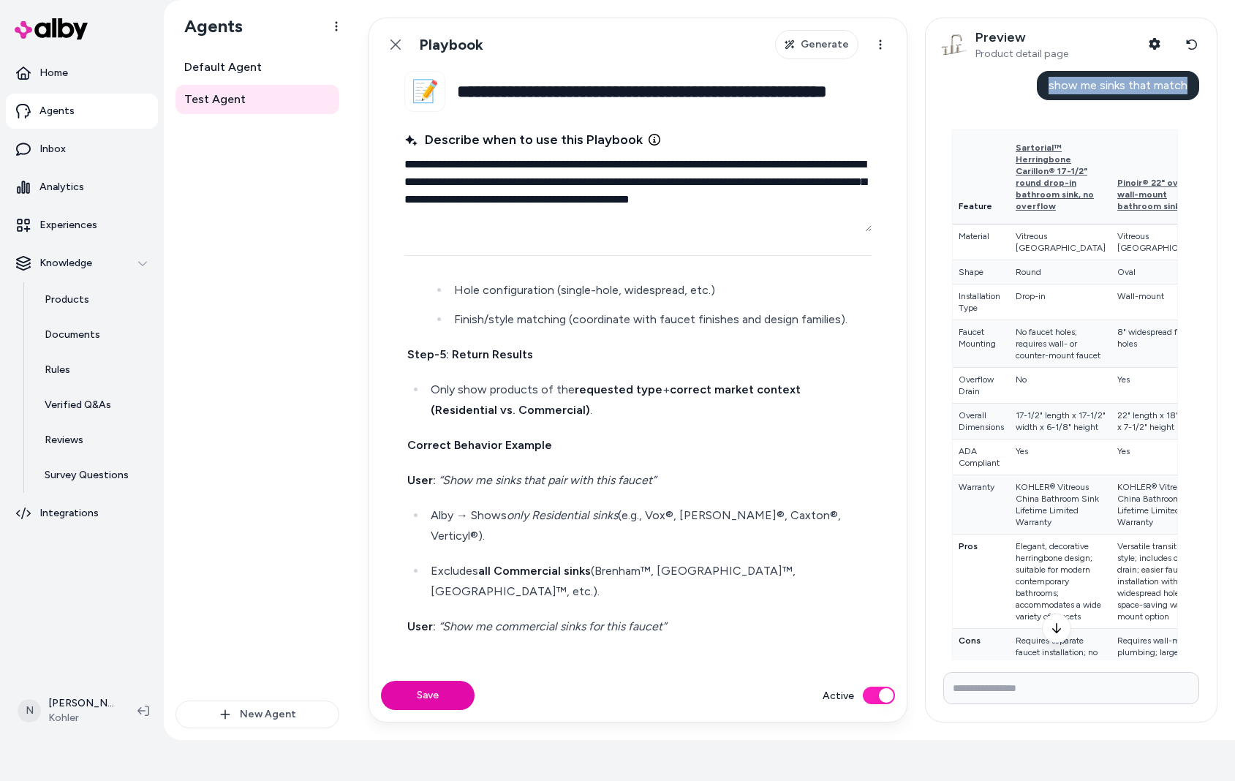
copy span "show me sinks that match"
click at [1191, 46] on icon at bounding box center [1192, 45] width 12 height 12
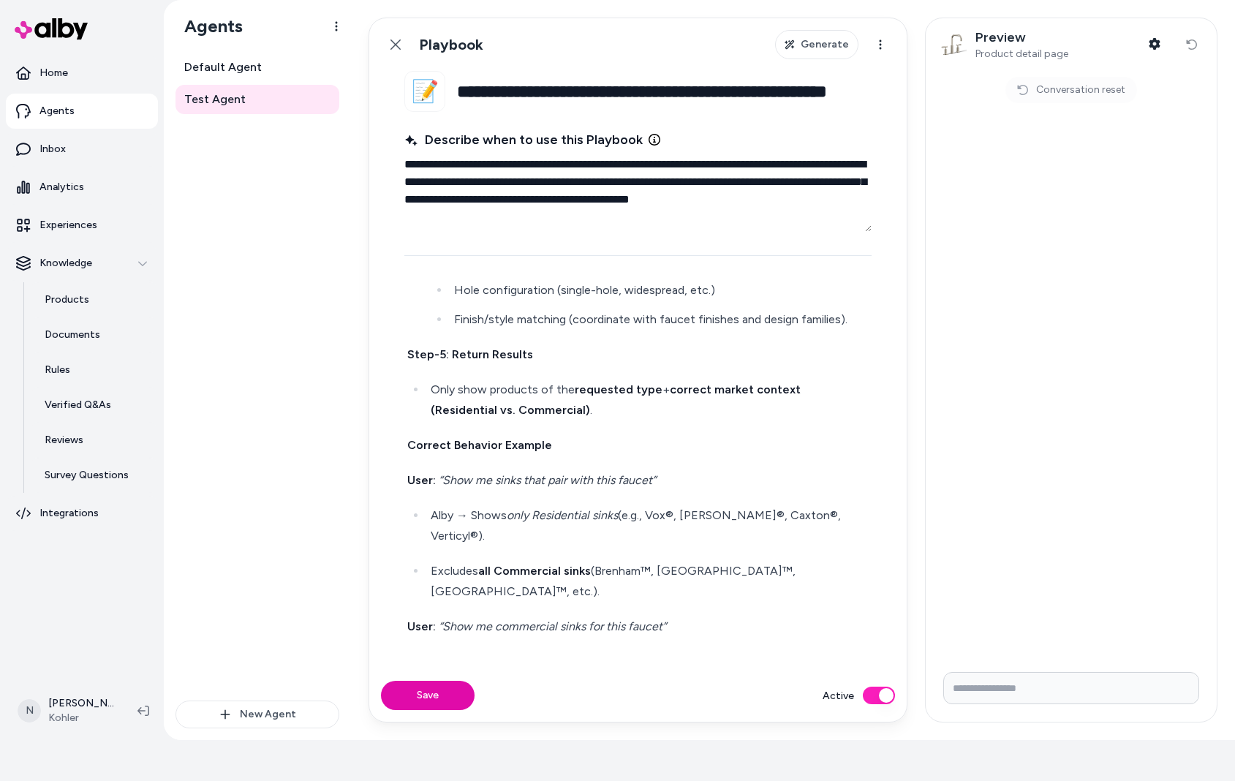
click at [1067, 696] on input "Write your prompt here" at bounding box center [1071, 688] width 256 height 32
paste input "**********"
type input "**********"
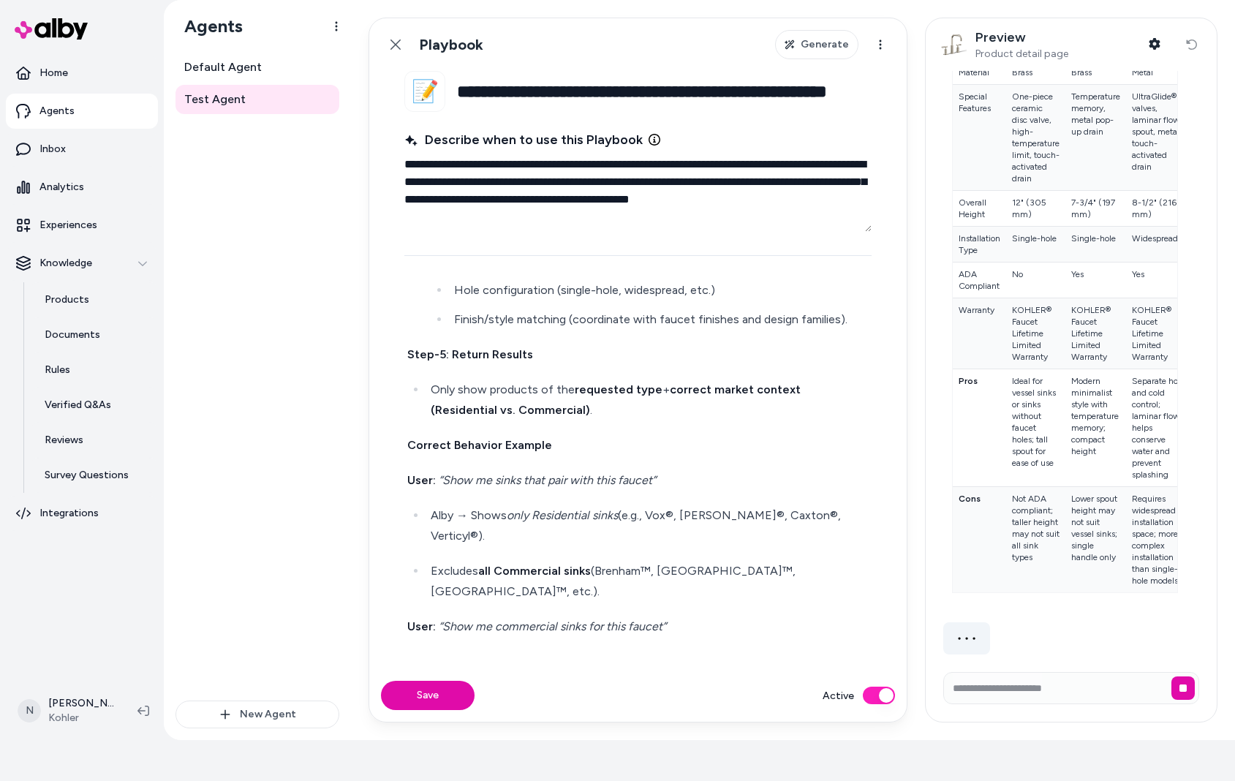
click at [1228, 449] on div "**********" at bounding box center [793, 370] width 884 height 740
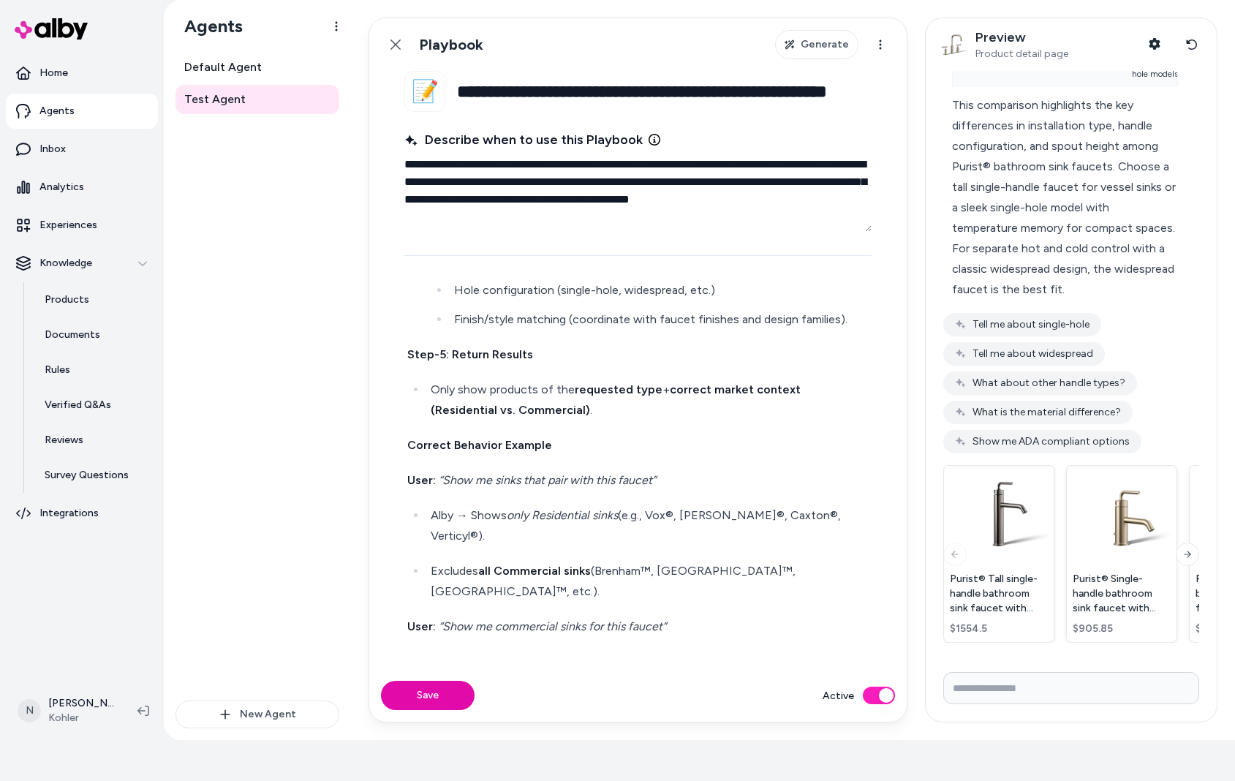
scroll to position [872, 0]
click at [716, 453] on p "Correct Behavior Example" at bounding box center [637, 445] width 461 height 20
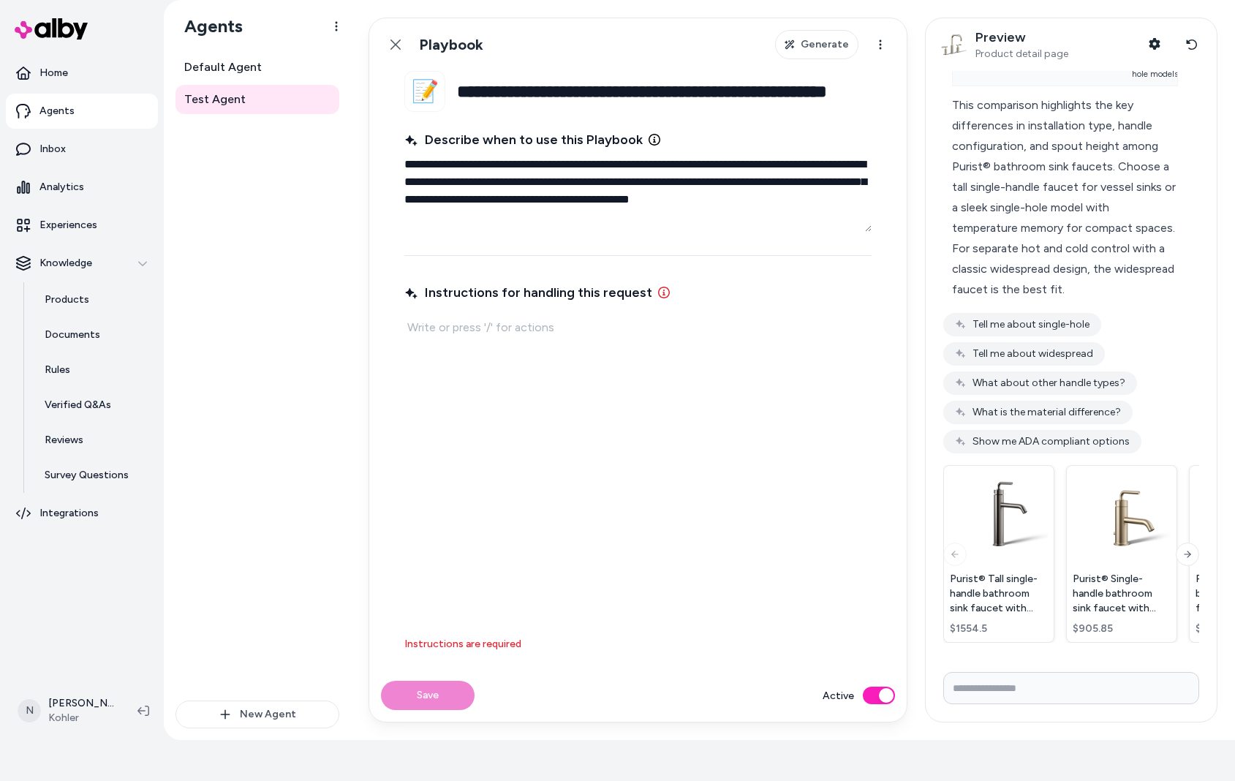
paste div
type textarea "*"
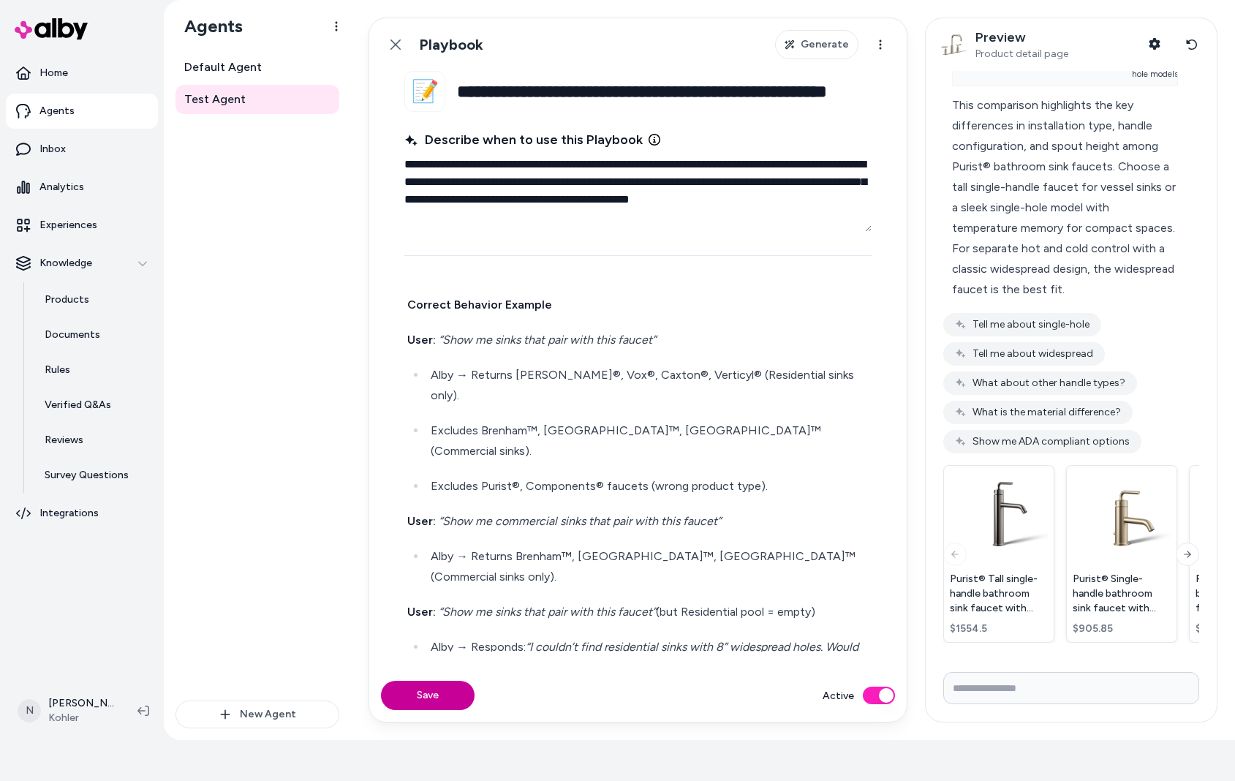
scroll to position [718, 0]
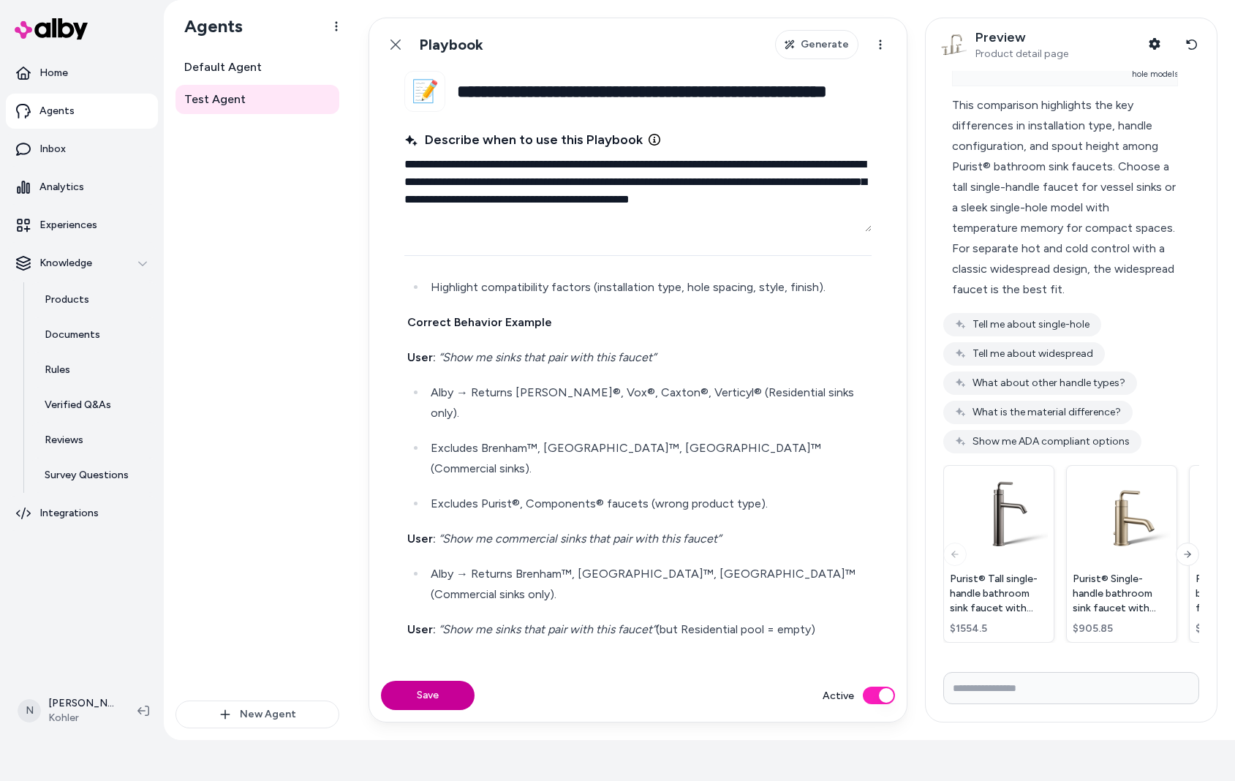
click at [455, 692] on button "Save" at bounding box center [428, 694] width 94 height 29
type textarea "*"
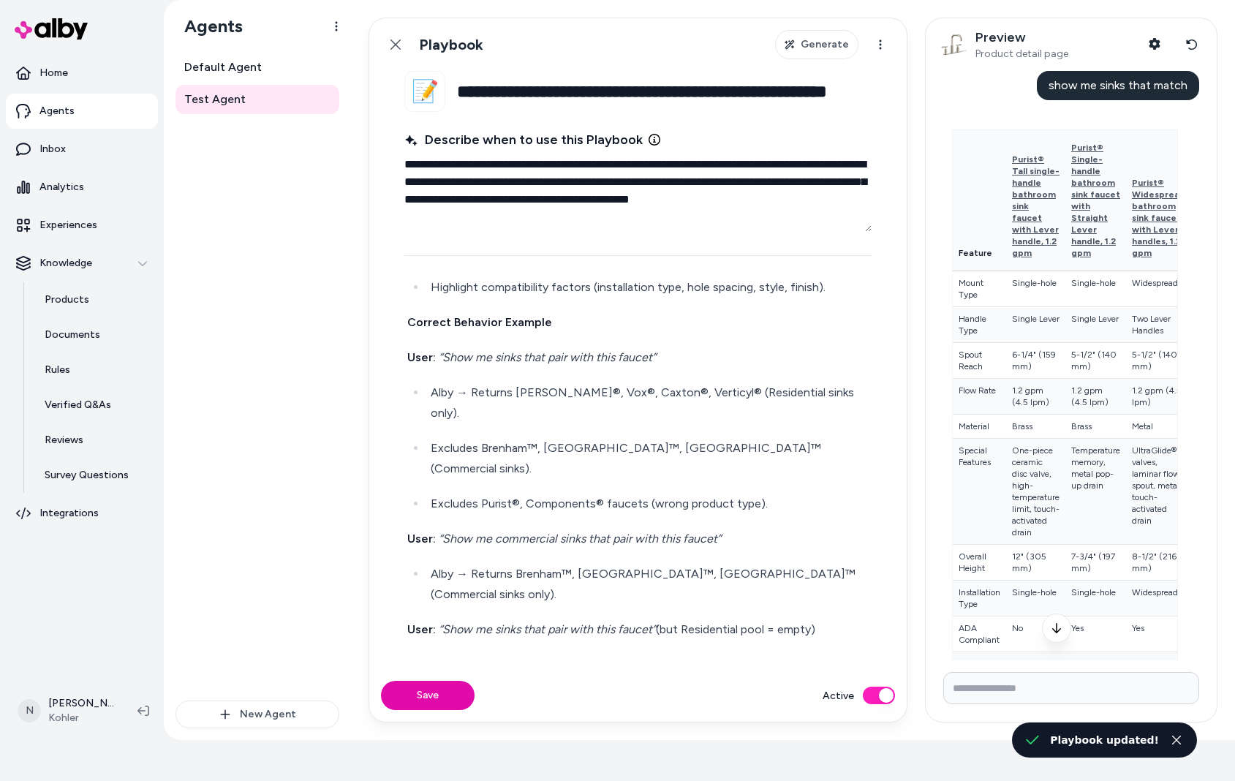
scroll to position [0, 0]
drag, startPoint x: 1070, startPoint y: 86, endPoint x: 1222, endPoint y: 90, distance: 152.1
click at [1222, 90] on div "**********" at bounding box center [793, 370] width 884 height 740
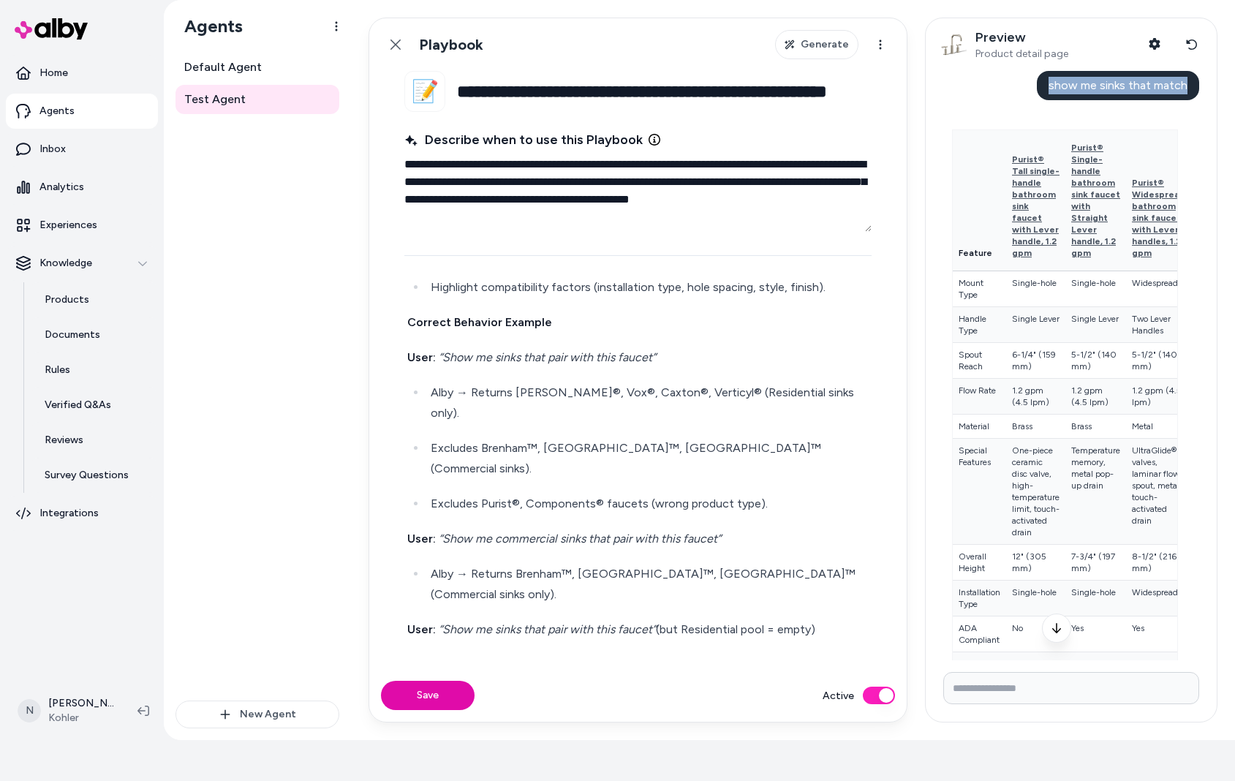
copy span "show me sinks that match"
click at [1195, 53] on button "Reset conversation" at bounding box center [1190, 44] width 27 height 29
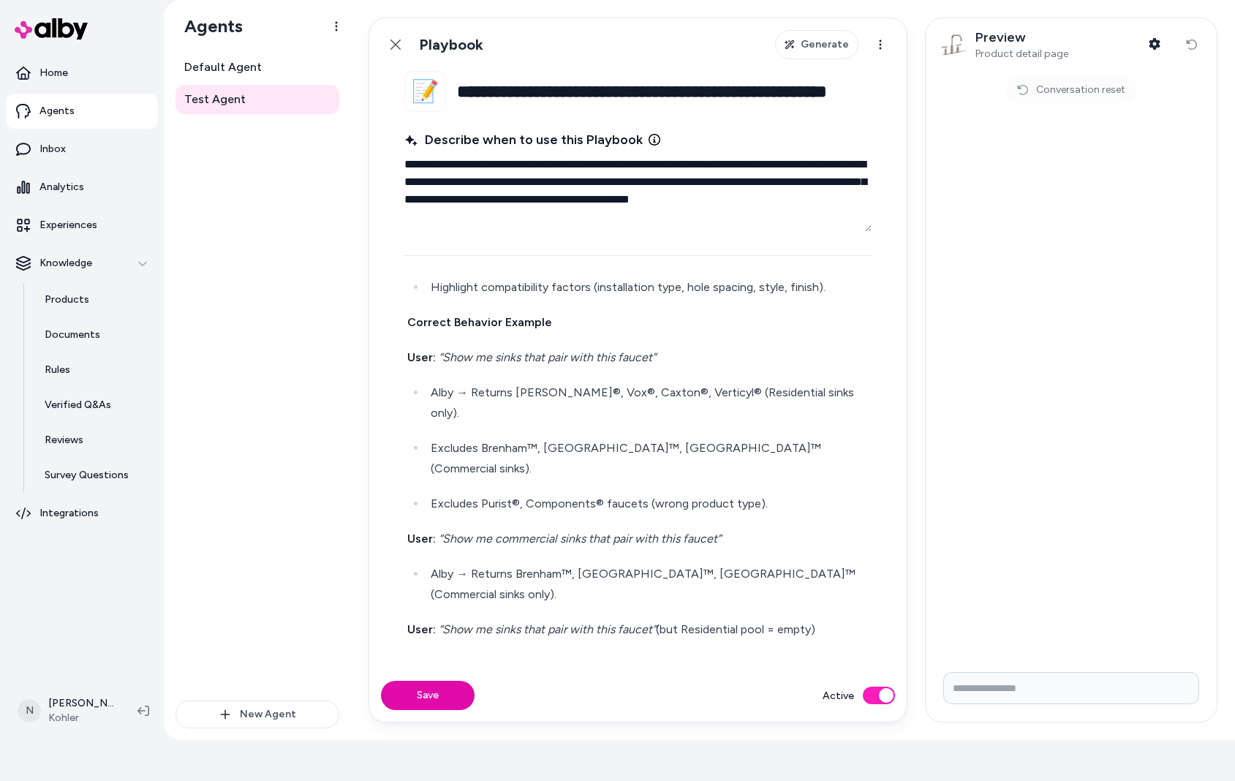
click at [1012, 699] on input "Write your prompt here" at bounding box center [1071, 688] width 256 height 32
paste input "**********"
type input "**********"
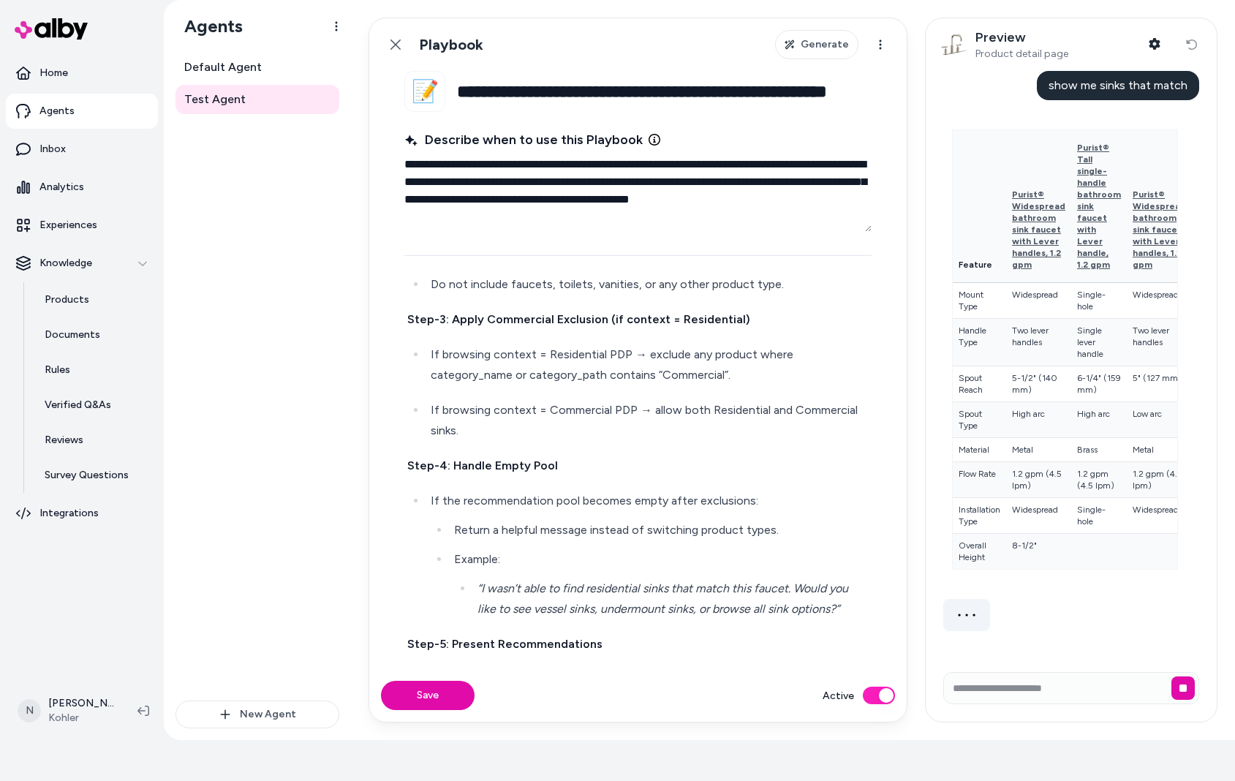
click at [1191, 45] on div "Preview Product detail page Shopper Context Reset conversation" at bounding box center [1070, 44] width 291 height 53
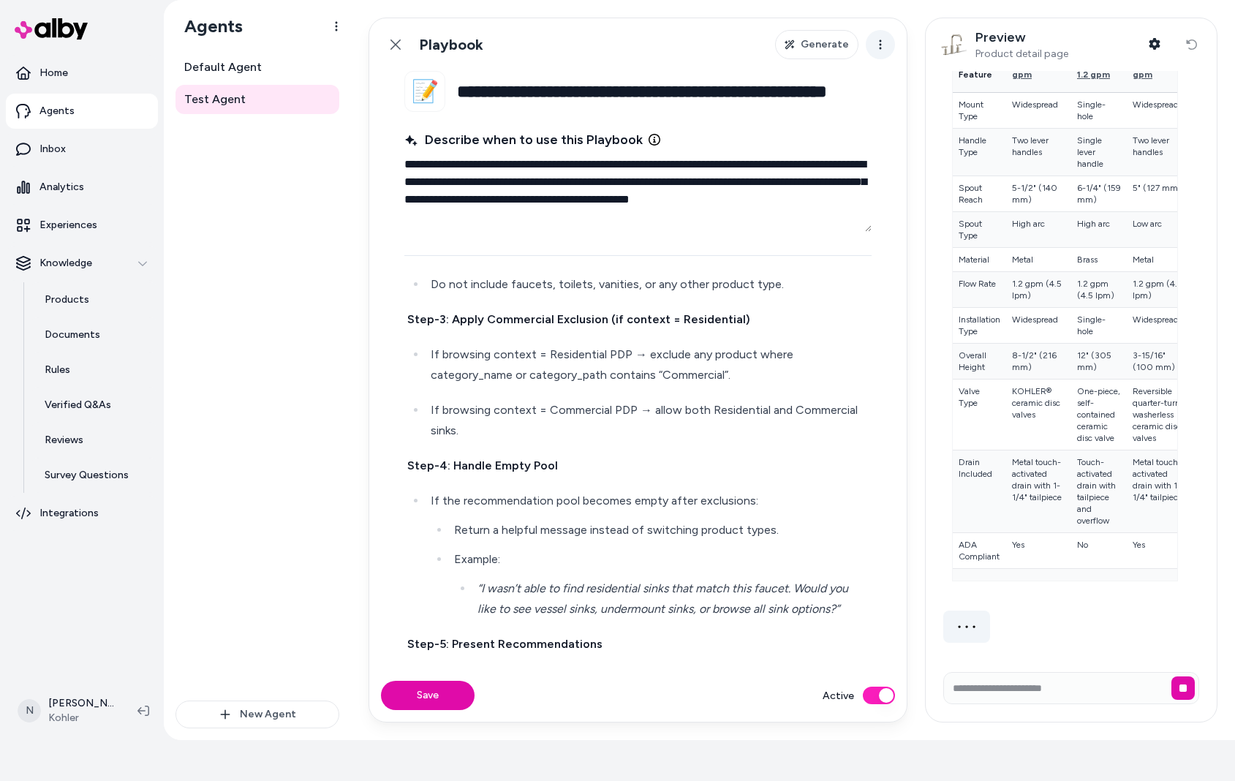
click at [888, 44] on html "**********" at bounding box center [617, 349] width 1235 height 781
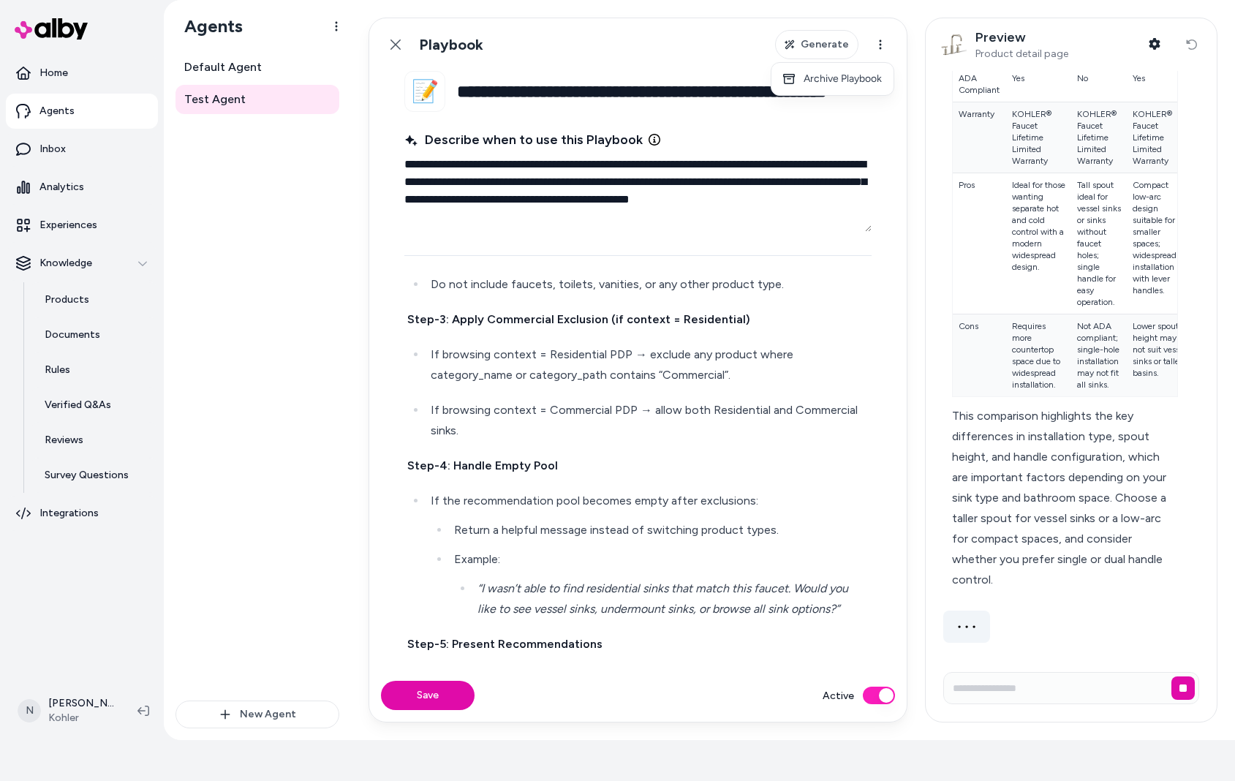
scroll to position [627, 0]
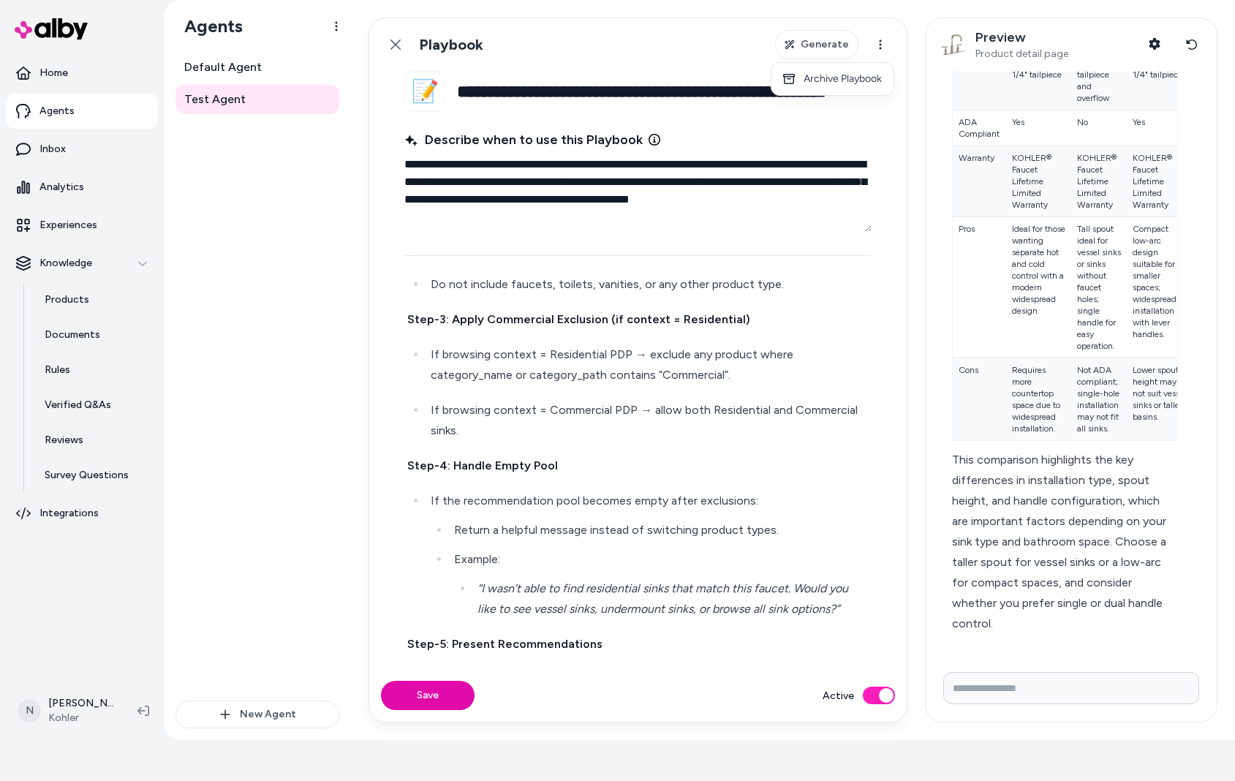
click at [1191, 43] on html "**********" at bounding box center [617, 349] width 1235 height 781
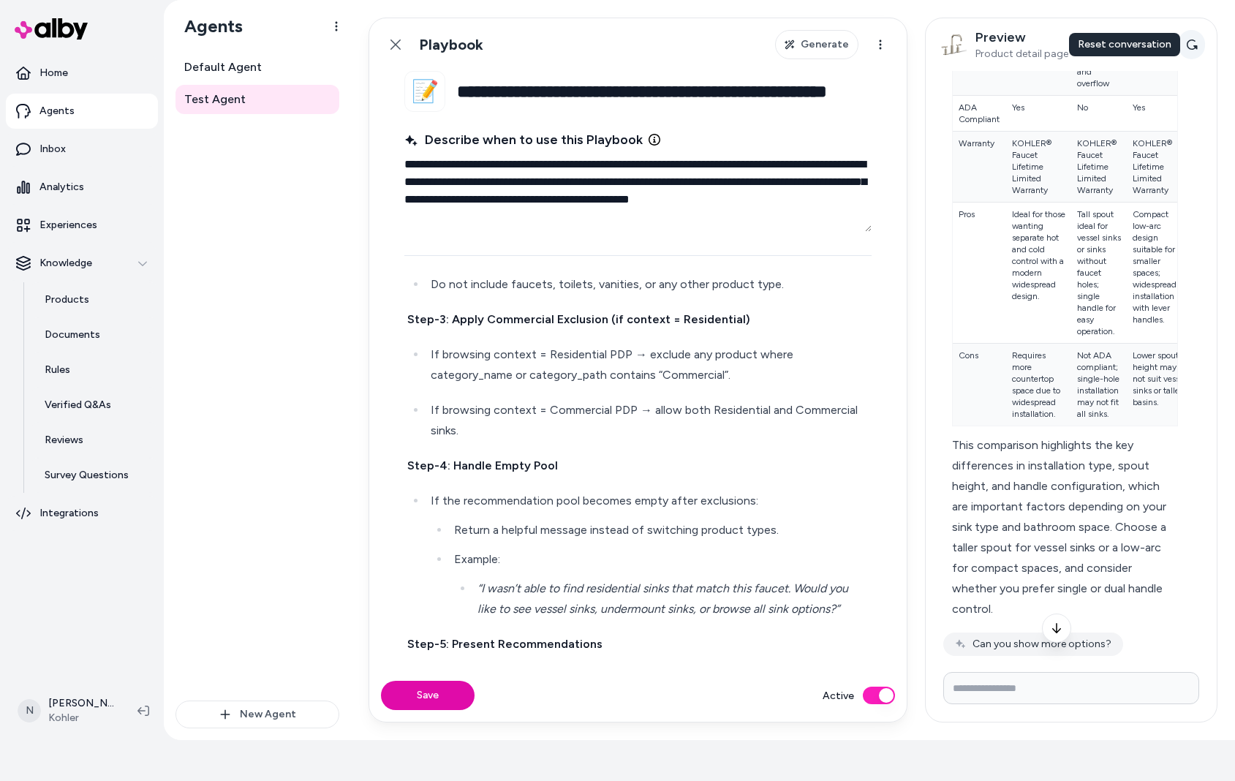
scroll to position [0, 0]
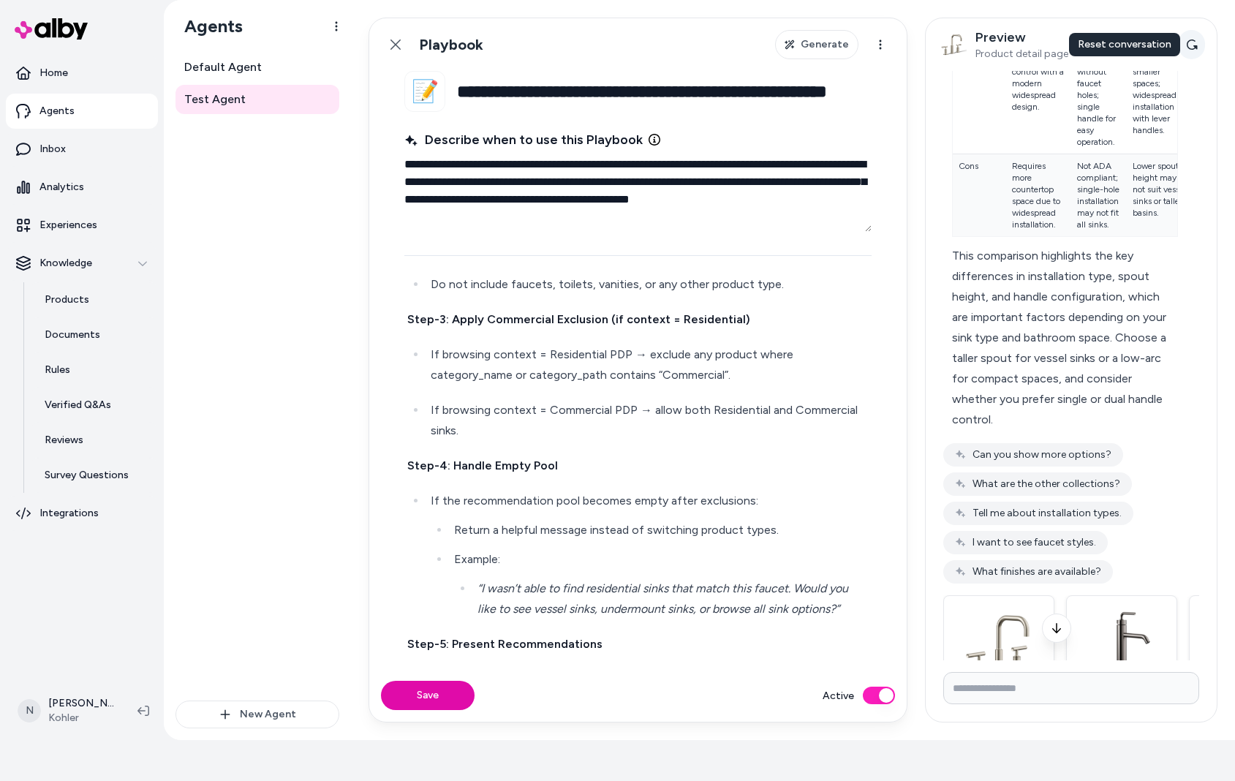
click at [1185, 45] on button "Reset conversation" at bounding box center [1190, 44] width 27 height 29
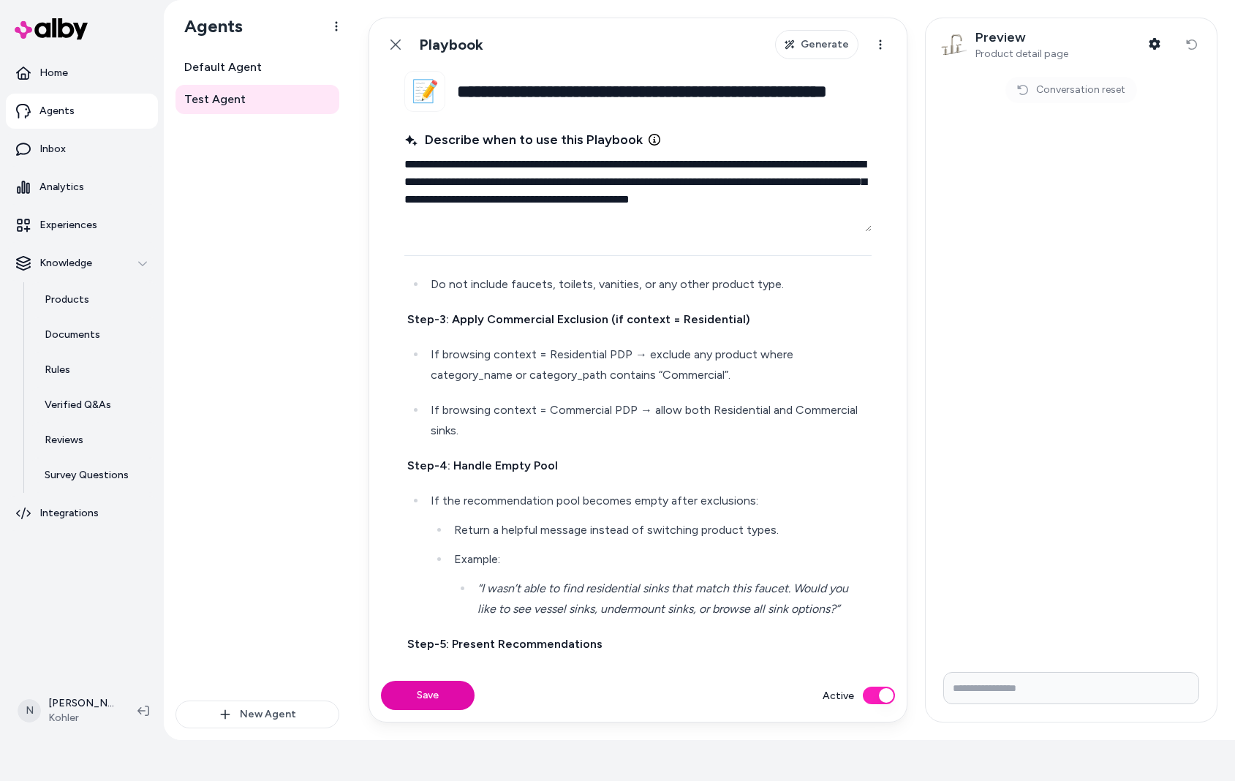
click at [1063, 675] on input "Write your prompt here" at bounding box center [1071, 688] width 256 height 32
paste input "**********"
type input "**********"
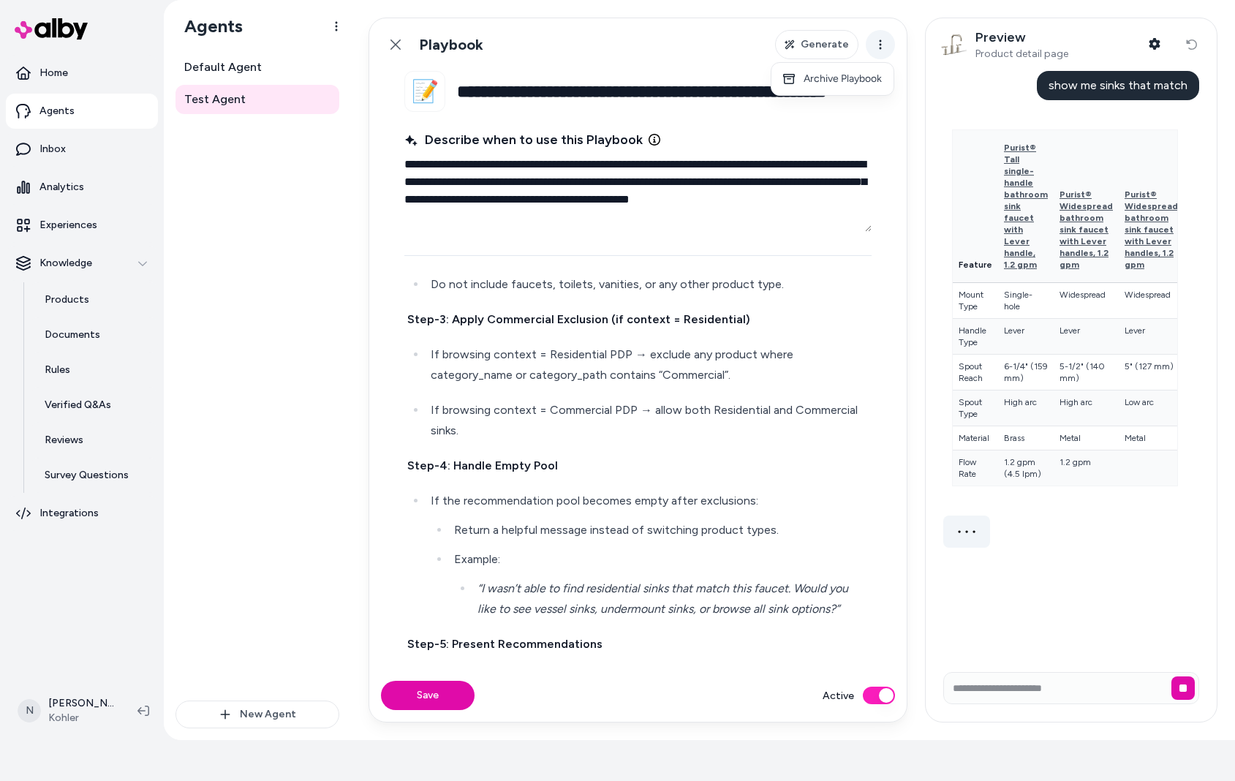
click at [881, 48] on html "**********" at bounding box center [617, 349] width 1235 height 781
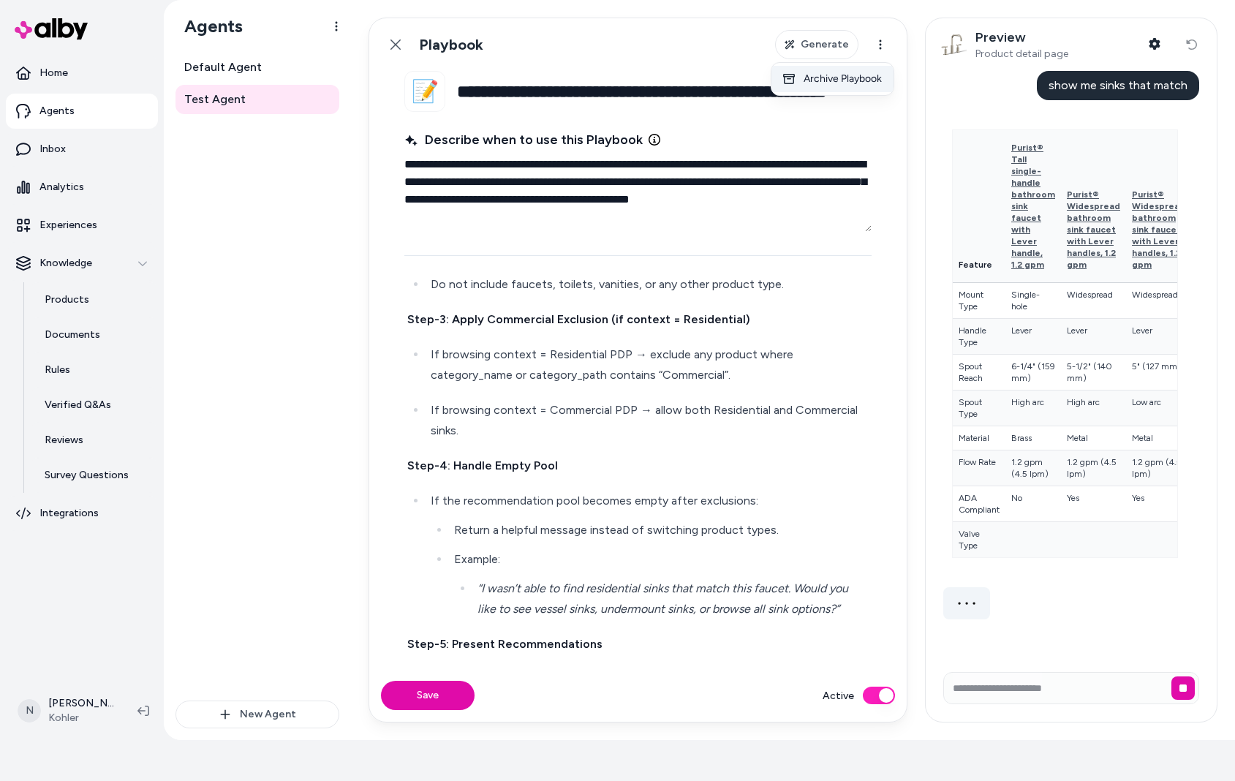
click at [846, 74] on div "Archive Playbook" at bounding box center [832, 79] width 122 height 26
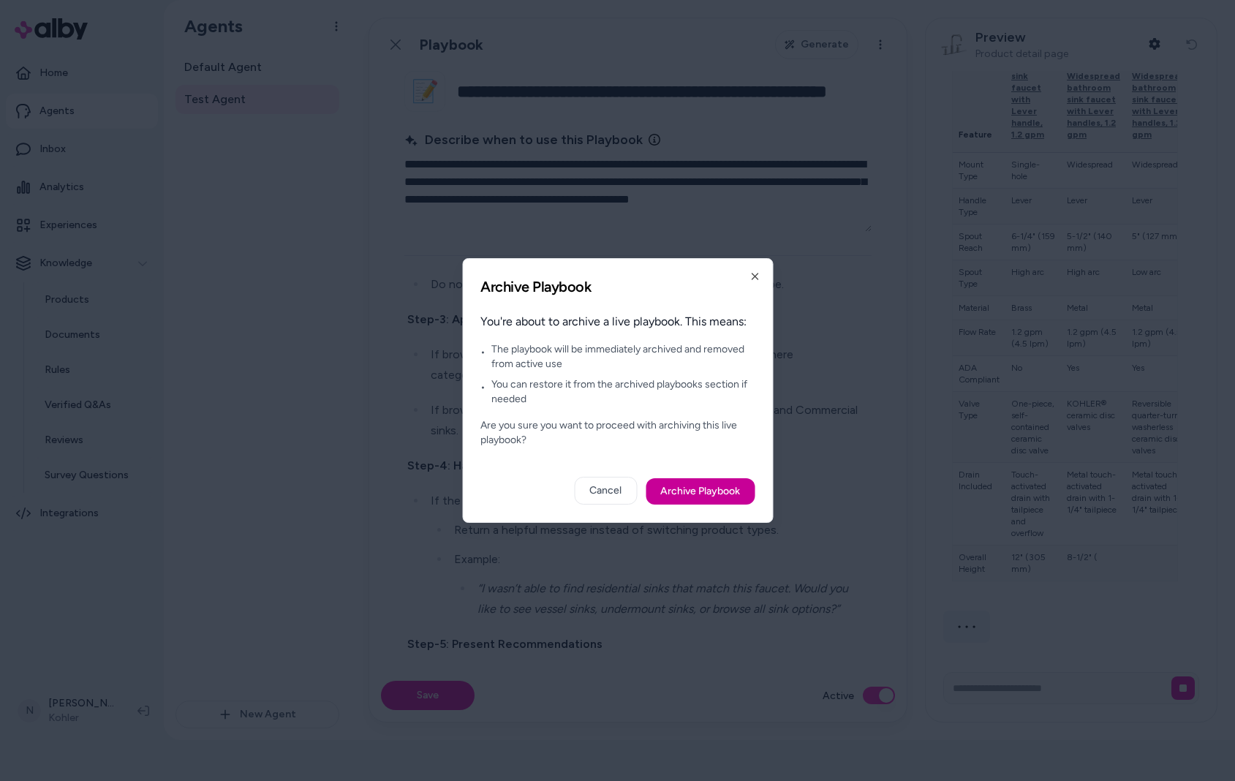
click at [721, 494] on button "Archive Playbook" at bounding box center [699, 491] width 109 height 26
type textarea "*"
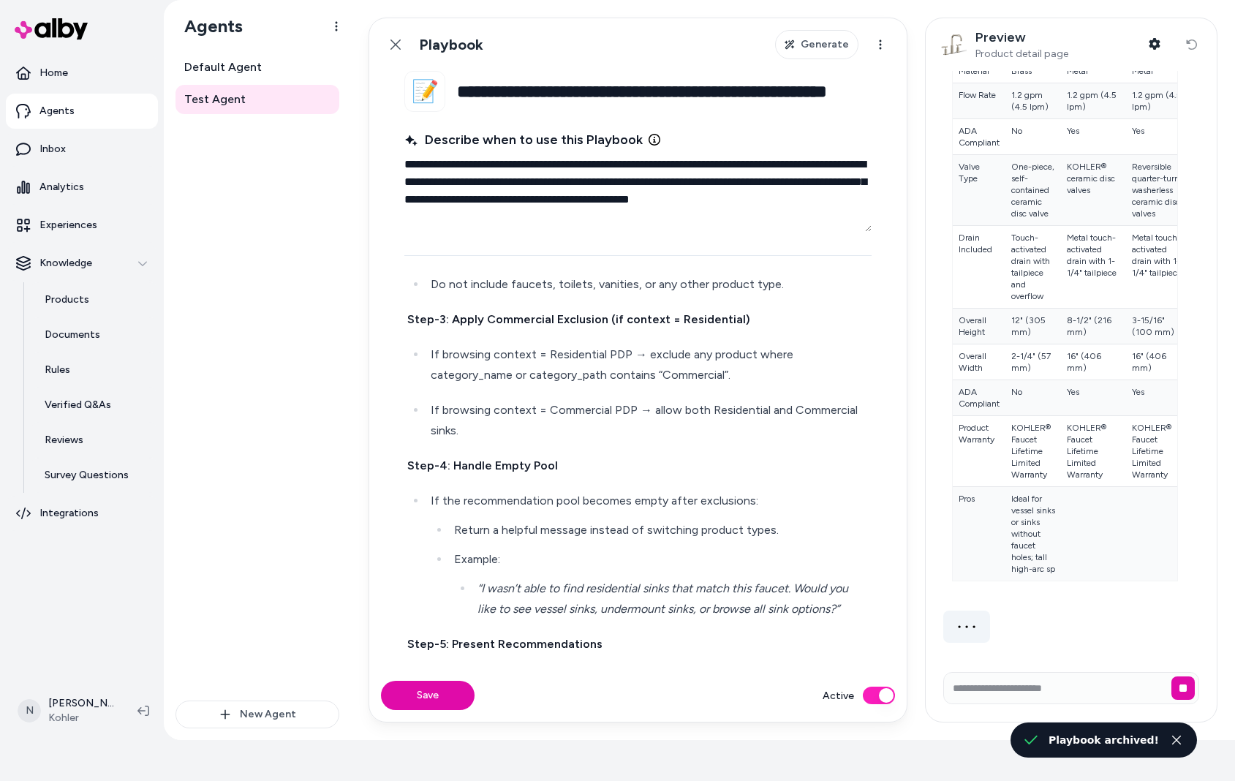
scroll to position [425, 0]
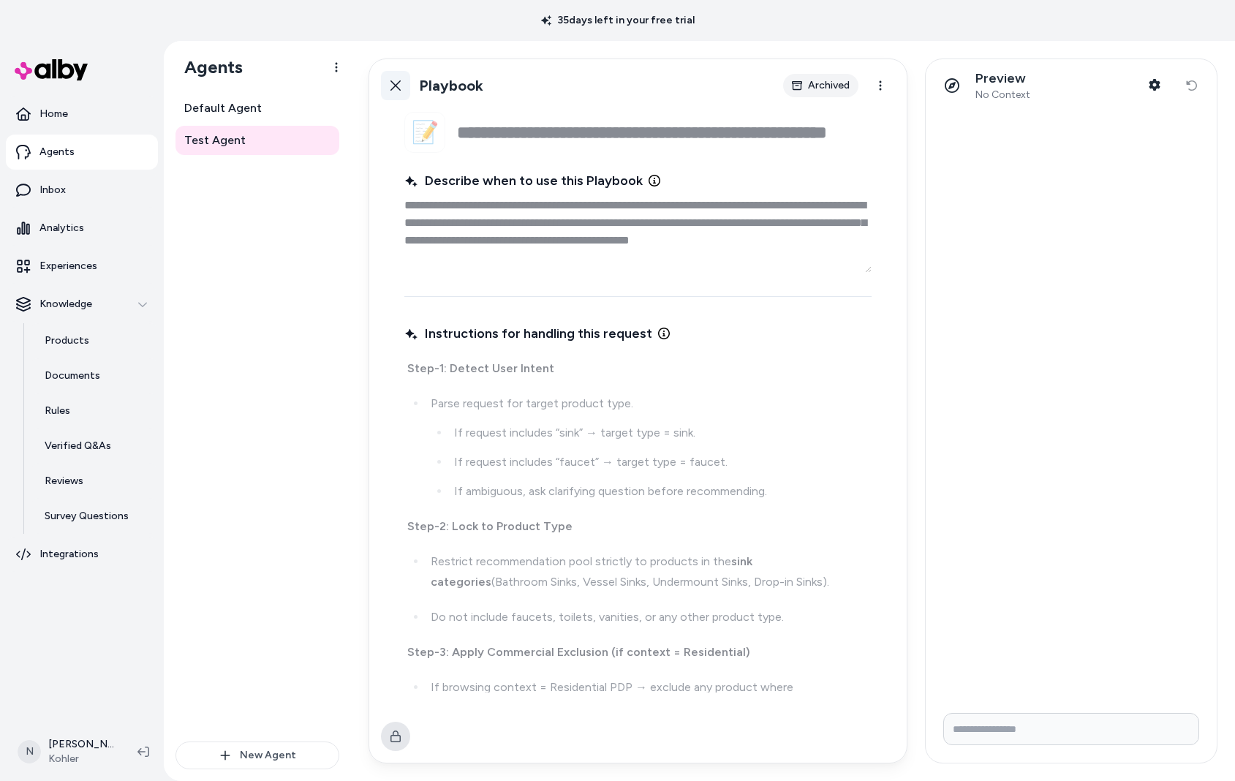
click at [392, 86] on icon at bounding box center [396, 86] width 12 height 12
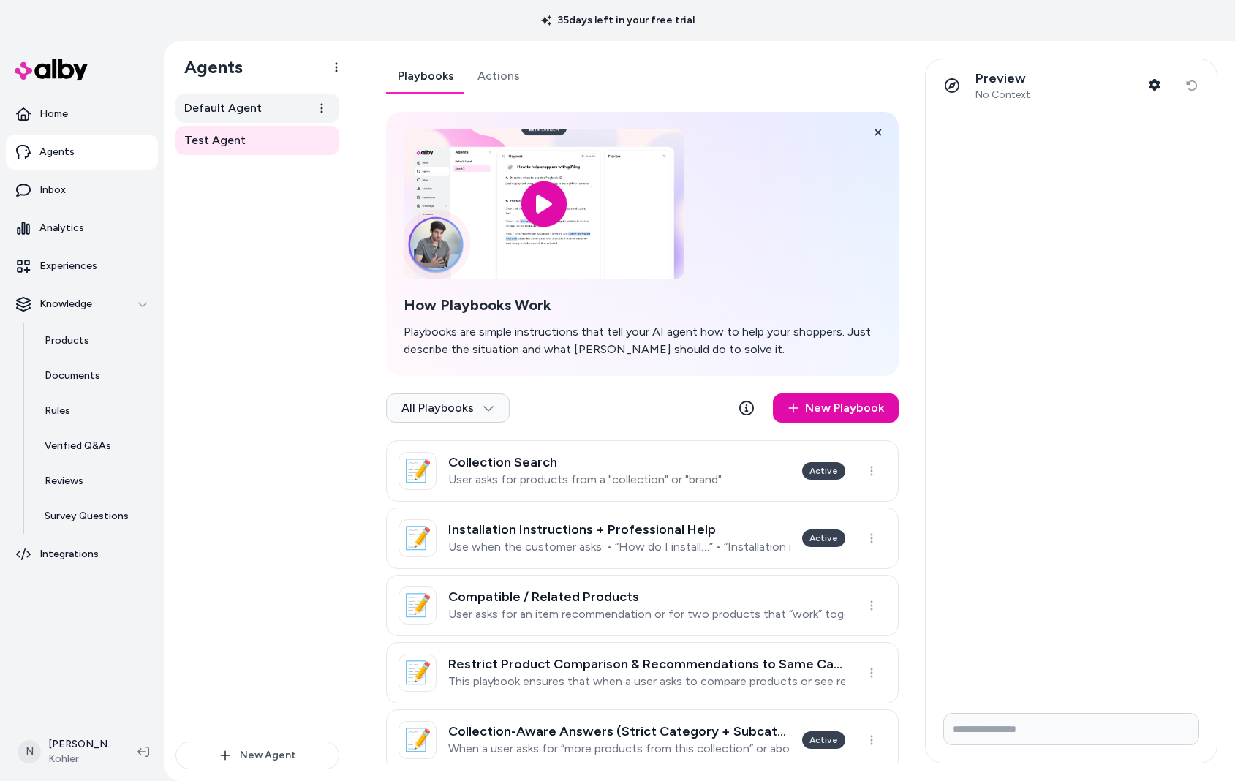
click at [230, 105] on span "Default Agent" at bounding box center [222, 108] width 77 height 18
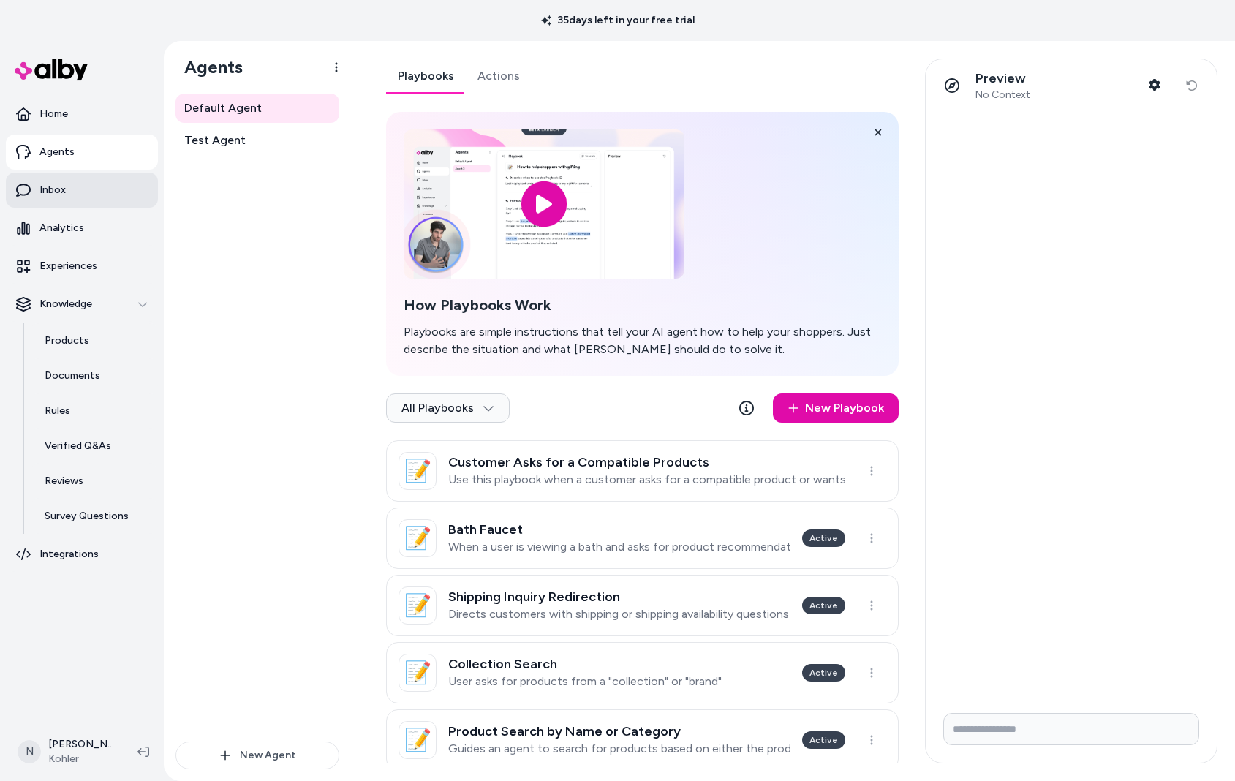
click at [88, 186] on link "Inbox" at bounding box center [82, 189] width 152 height 35
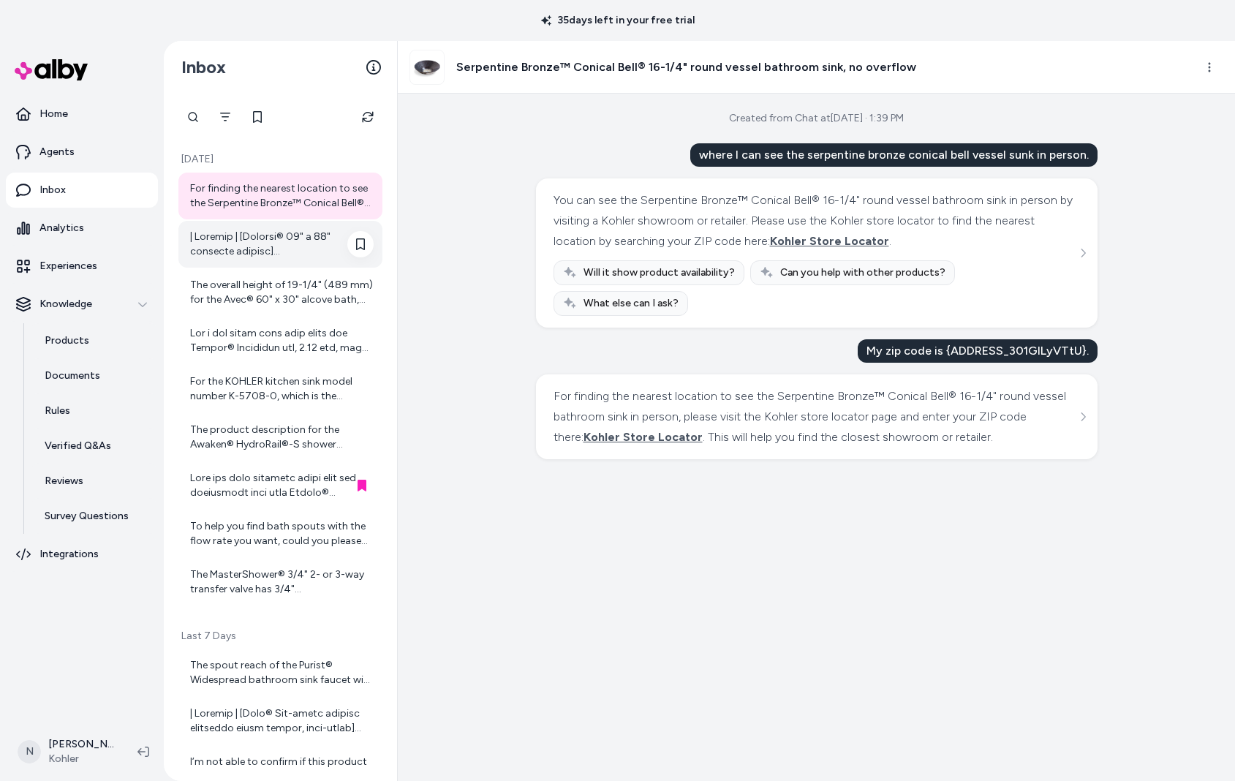
click at [294, 238] on div at bounding box center [281, 244] width 183 height 29
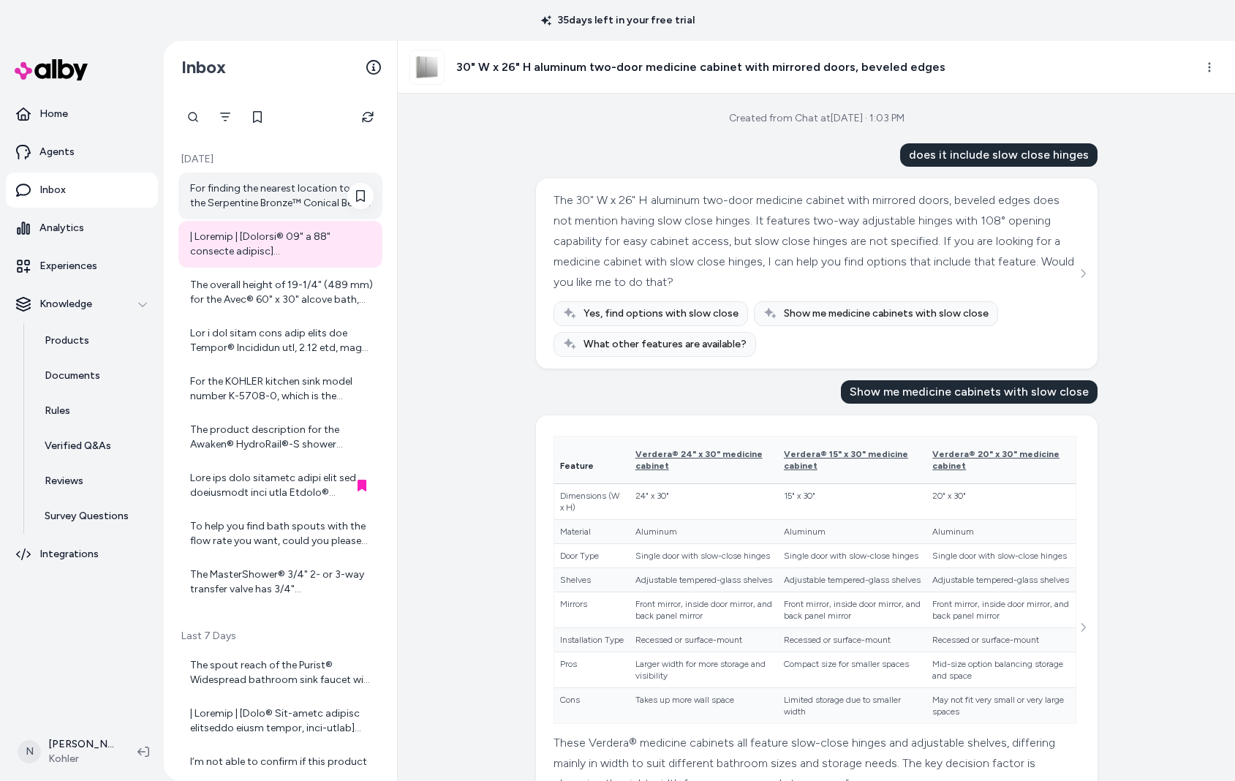
click at [243, 203] on div "For finding the nearest location to see the Serpentine Bronze™ Conical Bell® 16…" at bounding box center [281, 195] width 183 height 29
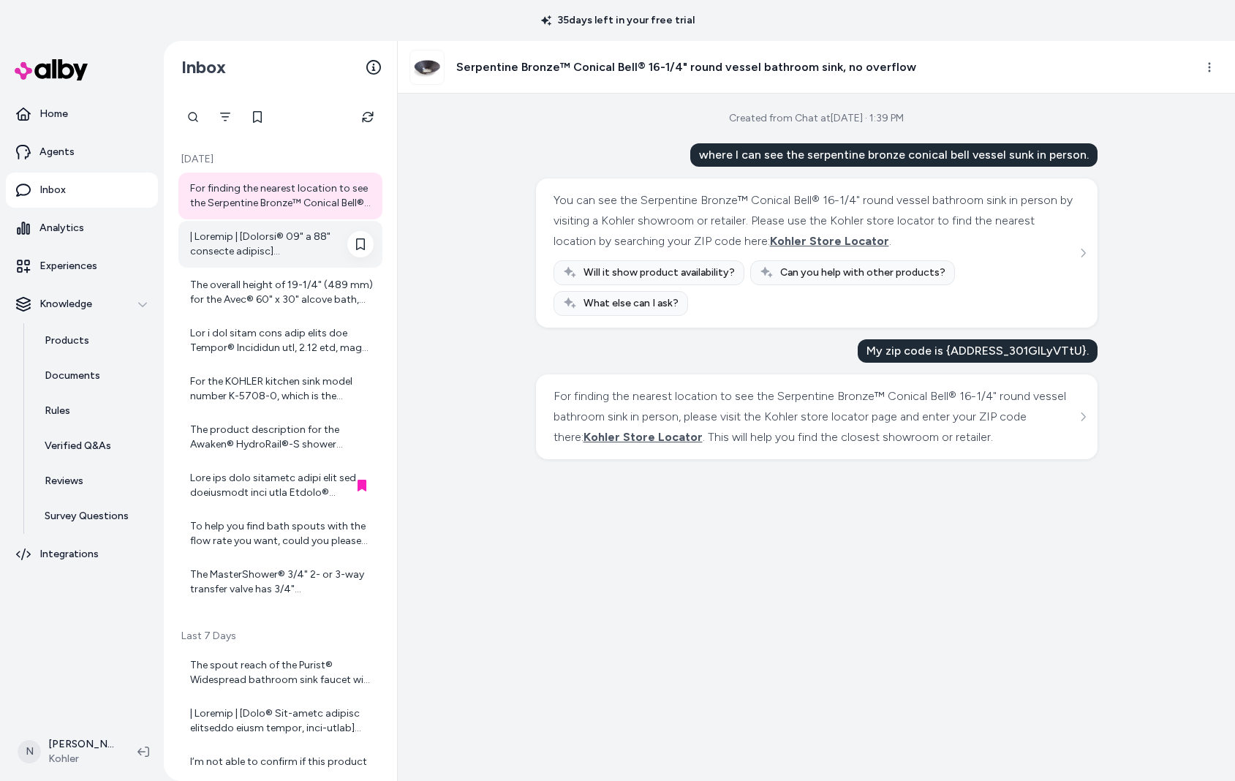
click at [249, 226] on div at bounding box center [280, 244] width 204 height 47
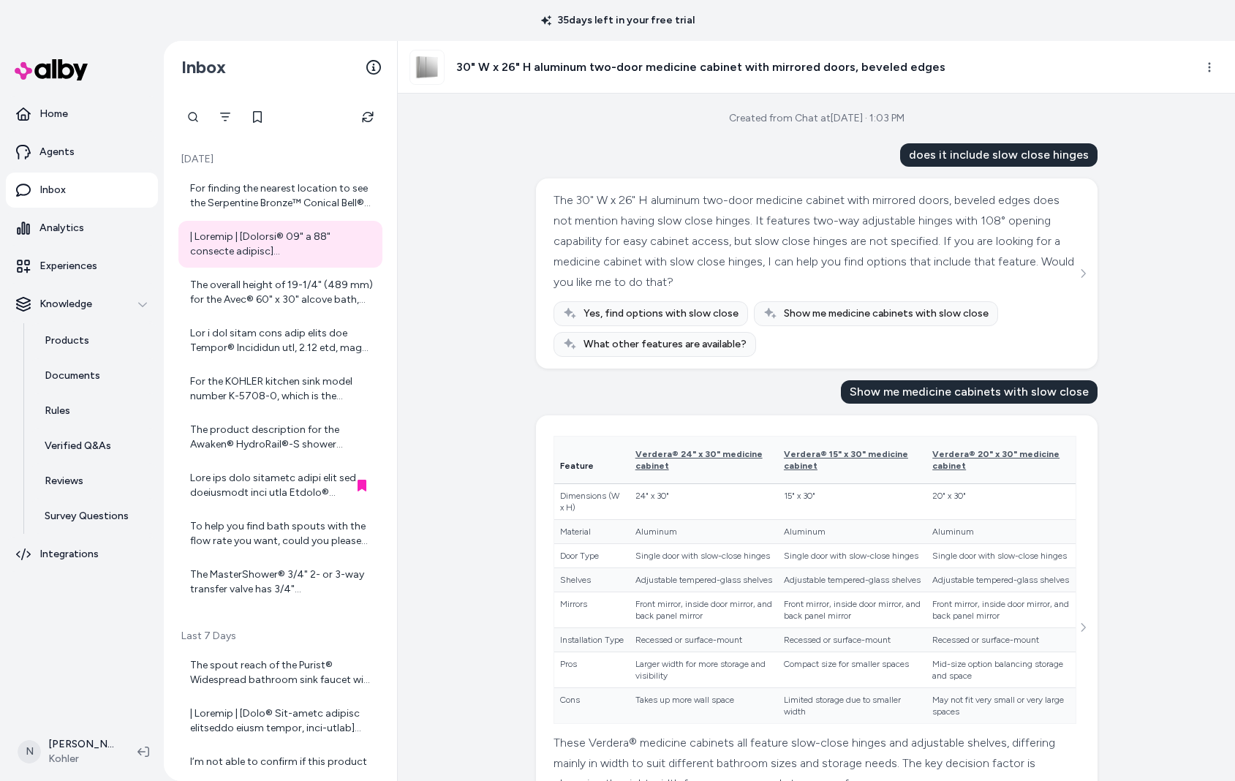
click at [672, 461] on th "Verdera® 24" x 30" medicine cabinet" at bounding box center [703, 460] width 148 height 48
click at [670, 453] on span "Verdera® 24" x 30" medicine cabinet" at bounding box center [698, 460] width 127 height 22
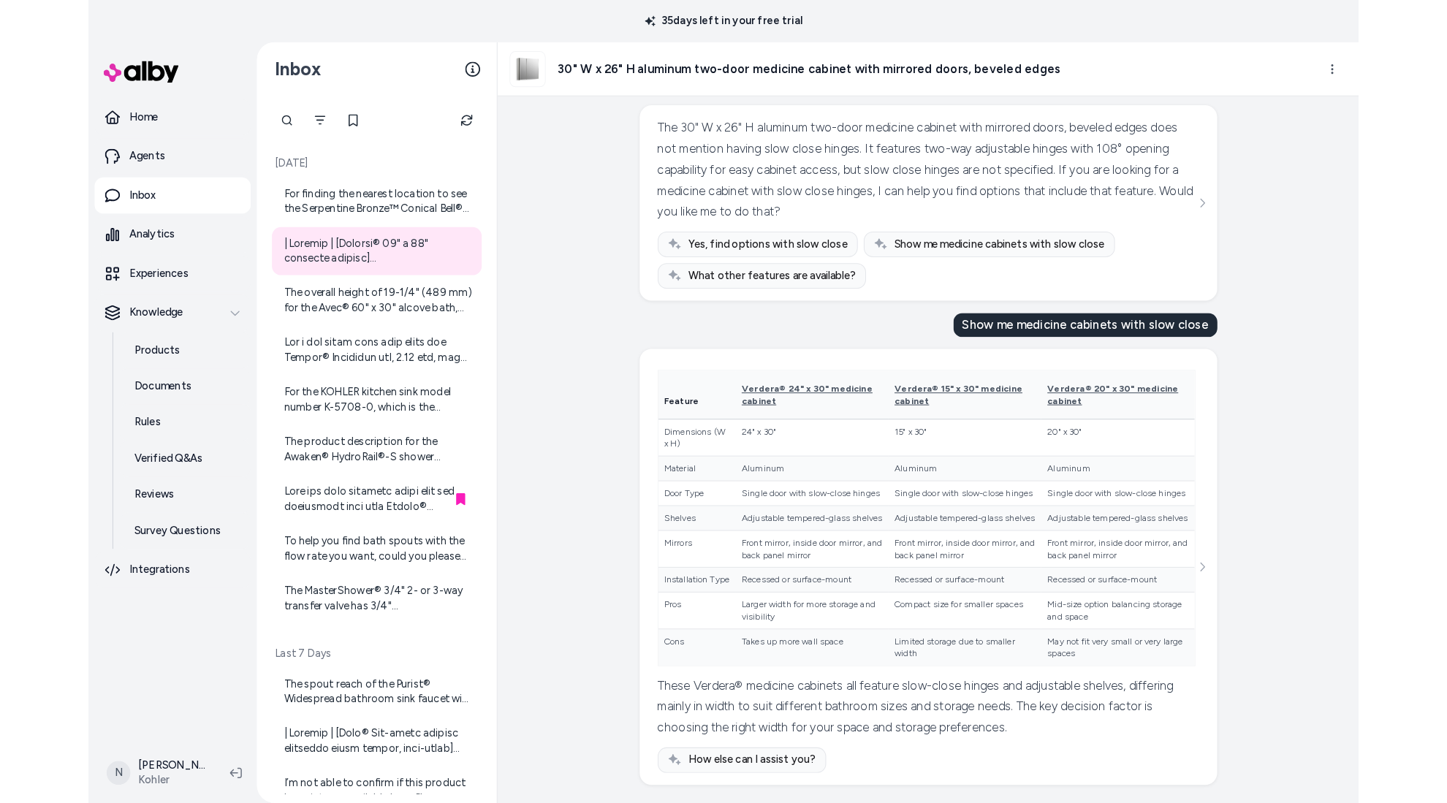
scroll to position [111, 0]
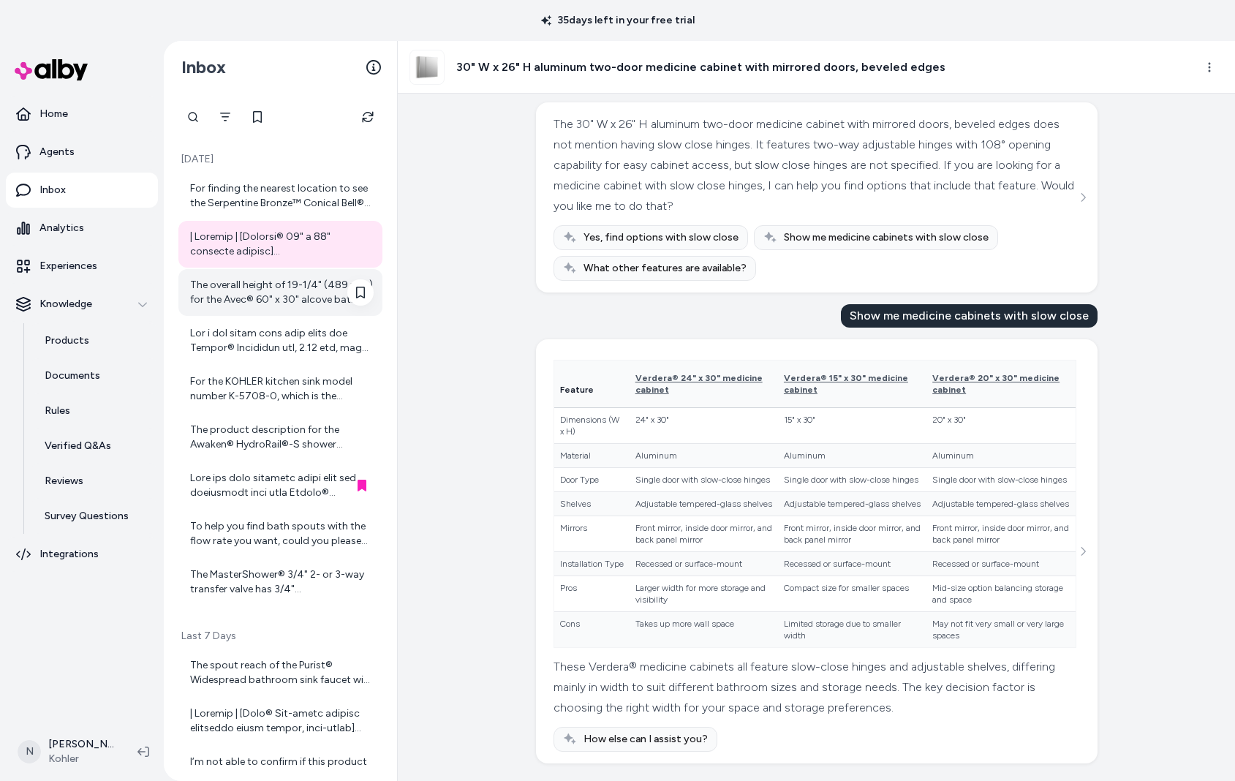
click at [293, 294] on div "The overall height of 19-1/4" (489 mm) for the Avec® 60" x 30" alcove bath, rig…" at bounding box center [281, 292] width 183 height 29
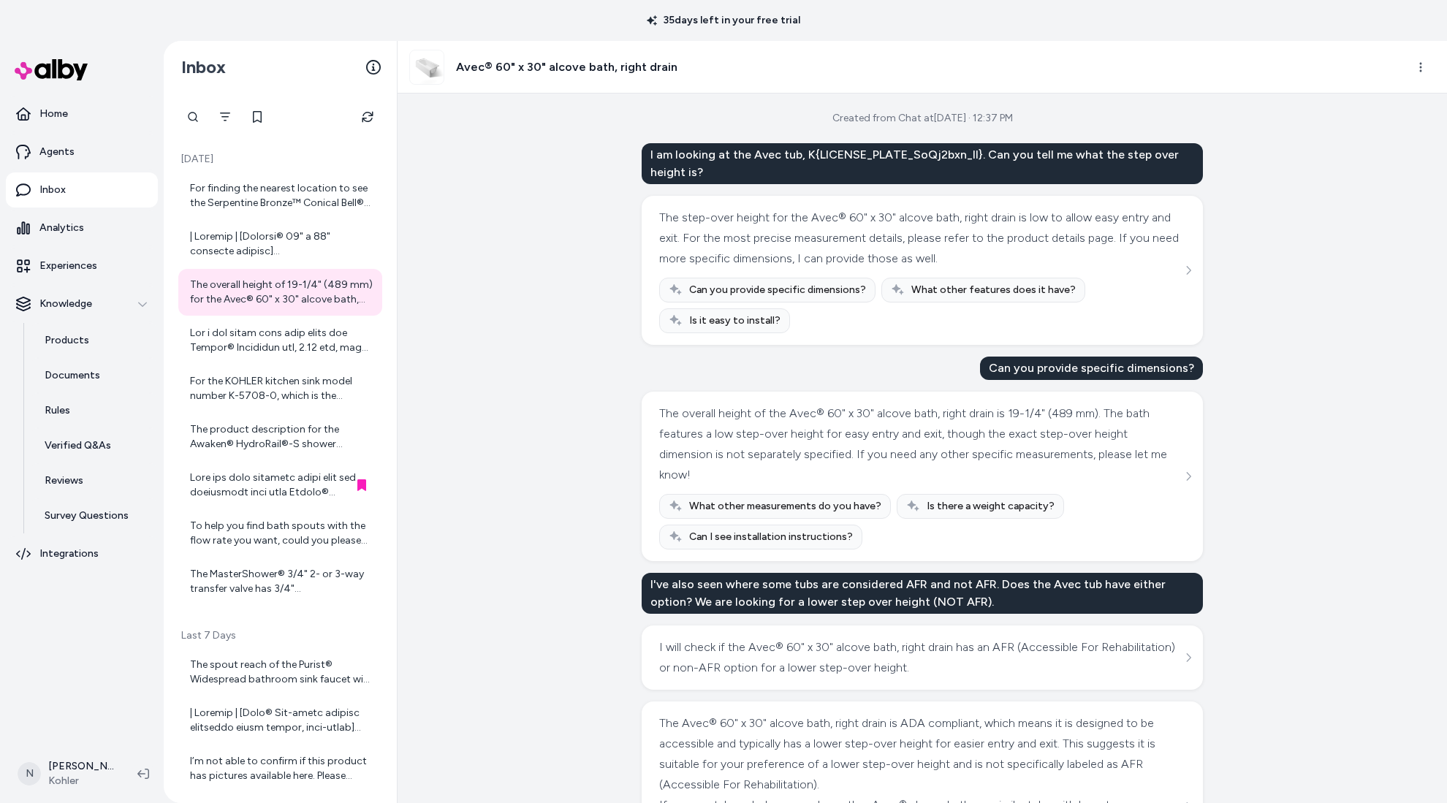
click at [81, 132] on ul "Home Agents Inbox Analytics Experiences Knowledge Products Documents Rules Veri…" at bounding box center [82, 333] width 152 height 475
click at [80, 144] on link "Agents" at bounding box center [82, 151] width 152 height 35
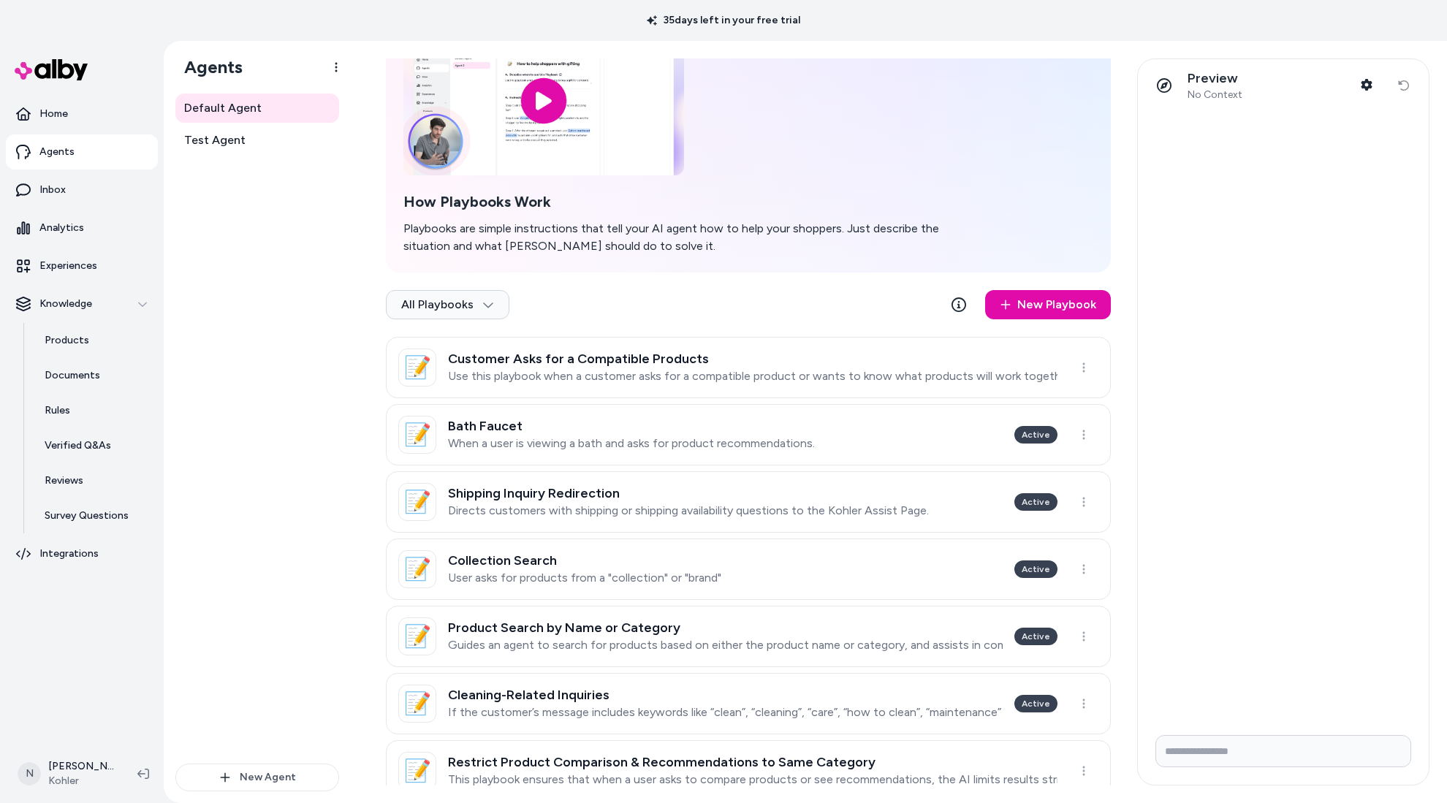
scroll to position [105, 0]
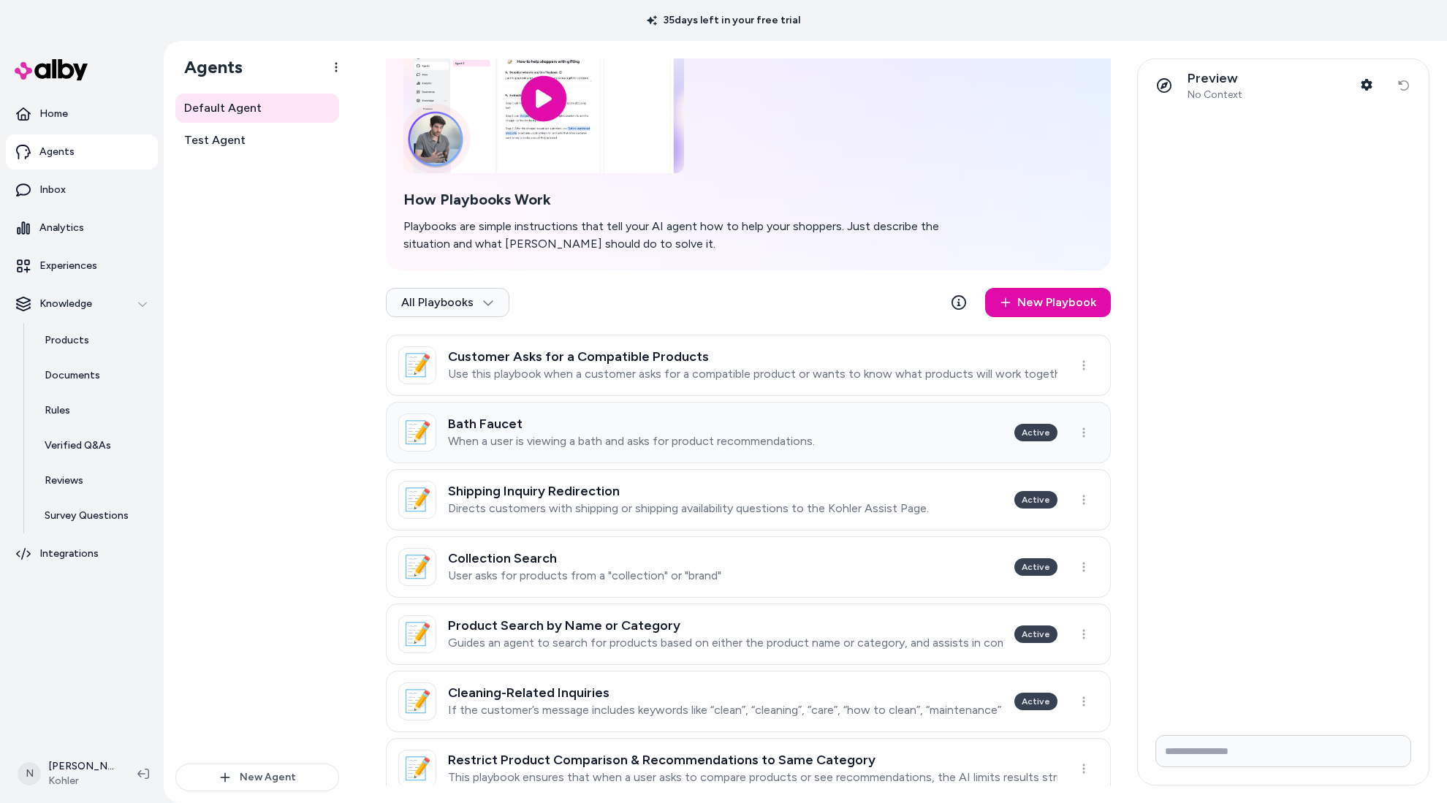
click at [656, 436] on p "When a user is viewing a bath and asks for product recommendations." at bounding box center [631, 441] width 367 height 15
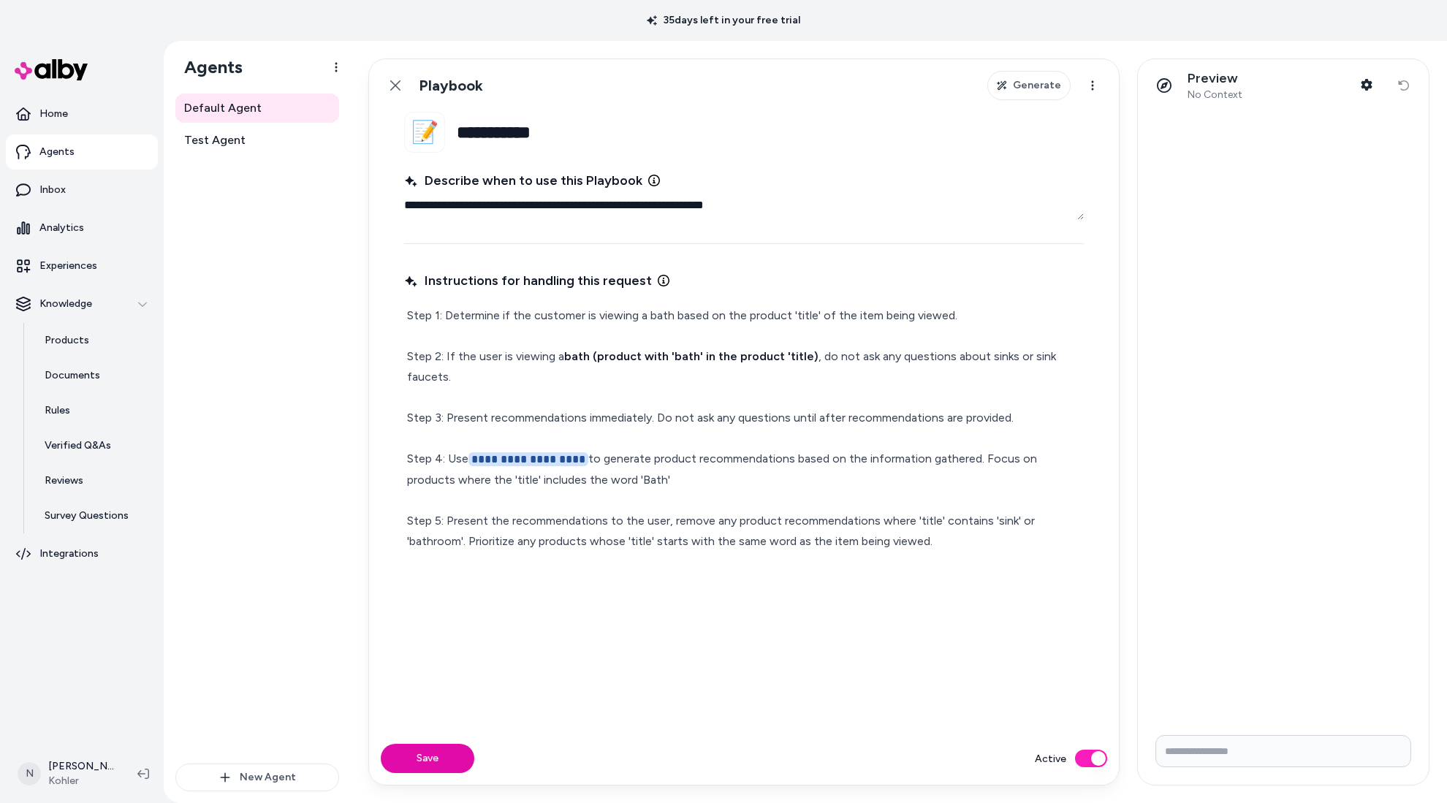
type textarea "*"
click at [1234, 86] on button "Shopper Context" at bounding box center [1366, 84] width 29 height 29
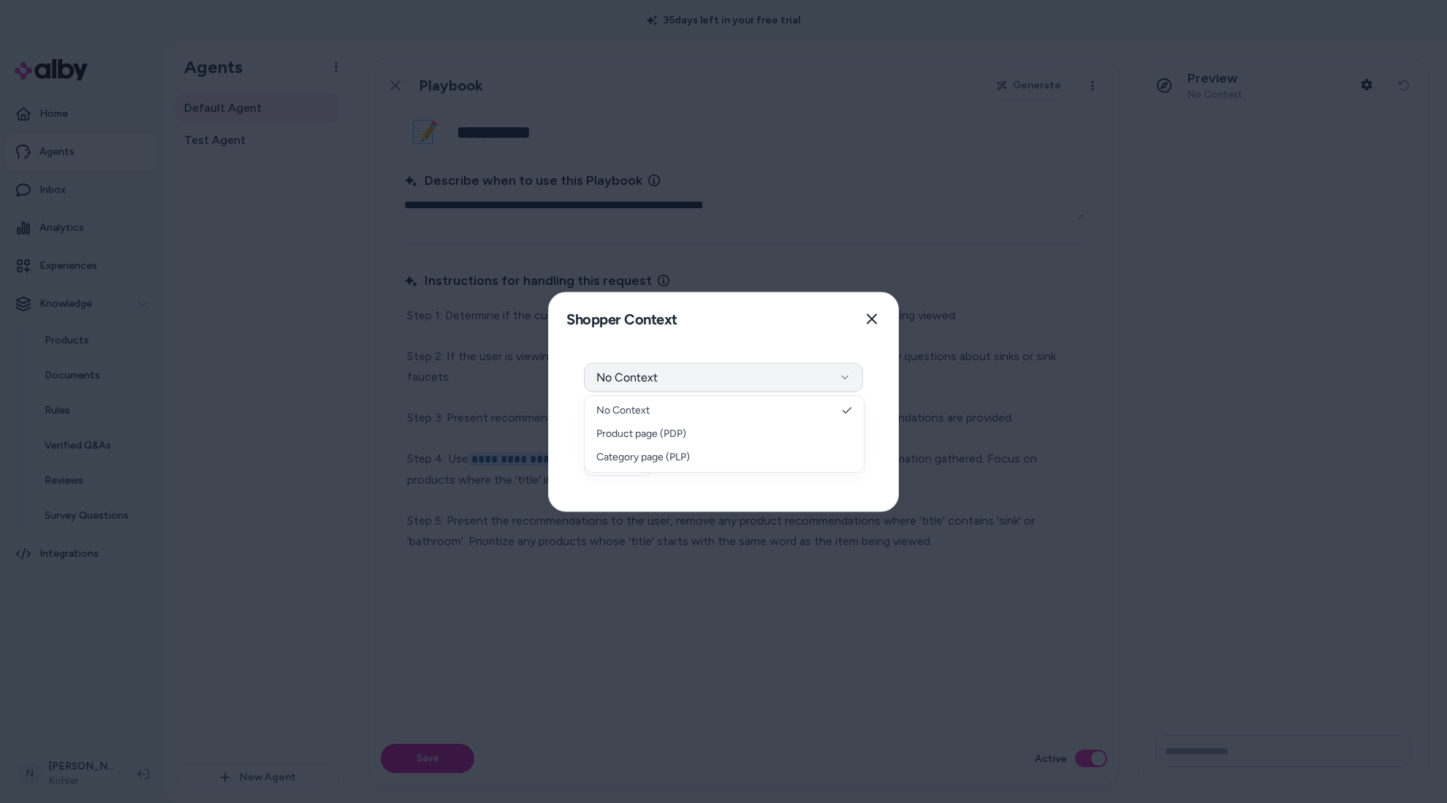
click at [825, 389] on button "No Context" at bounding box center [723, 377] width 279 height 29
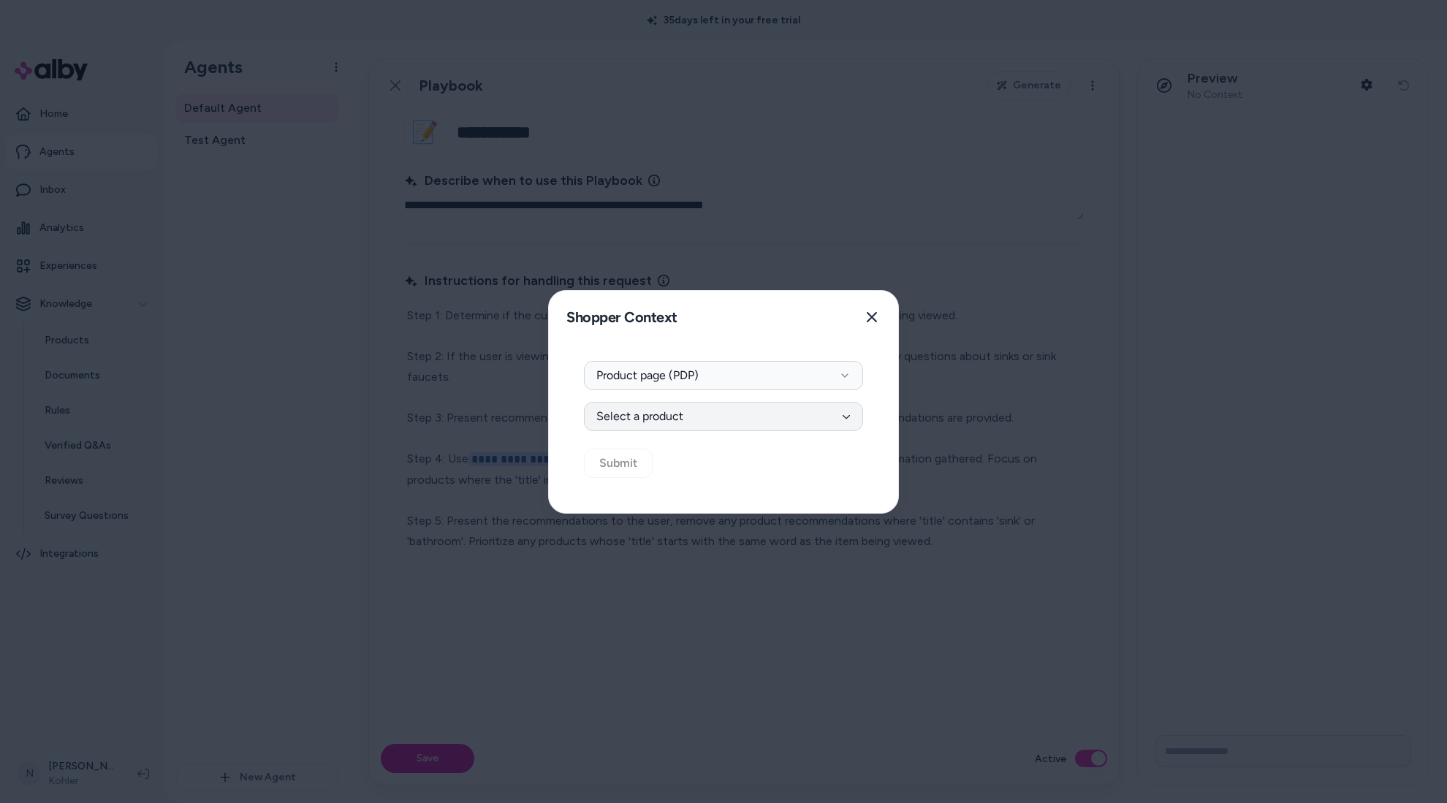
click at [751, 421] on button "Select a product" at bounding box center [723, 416] width 279 height 29
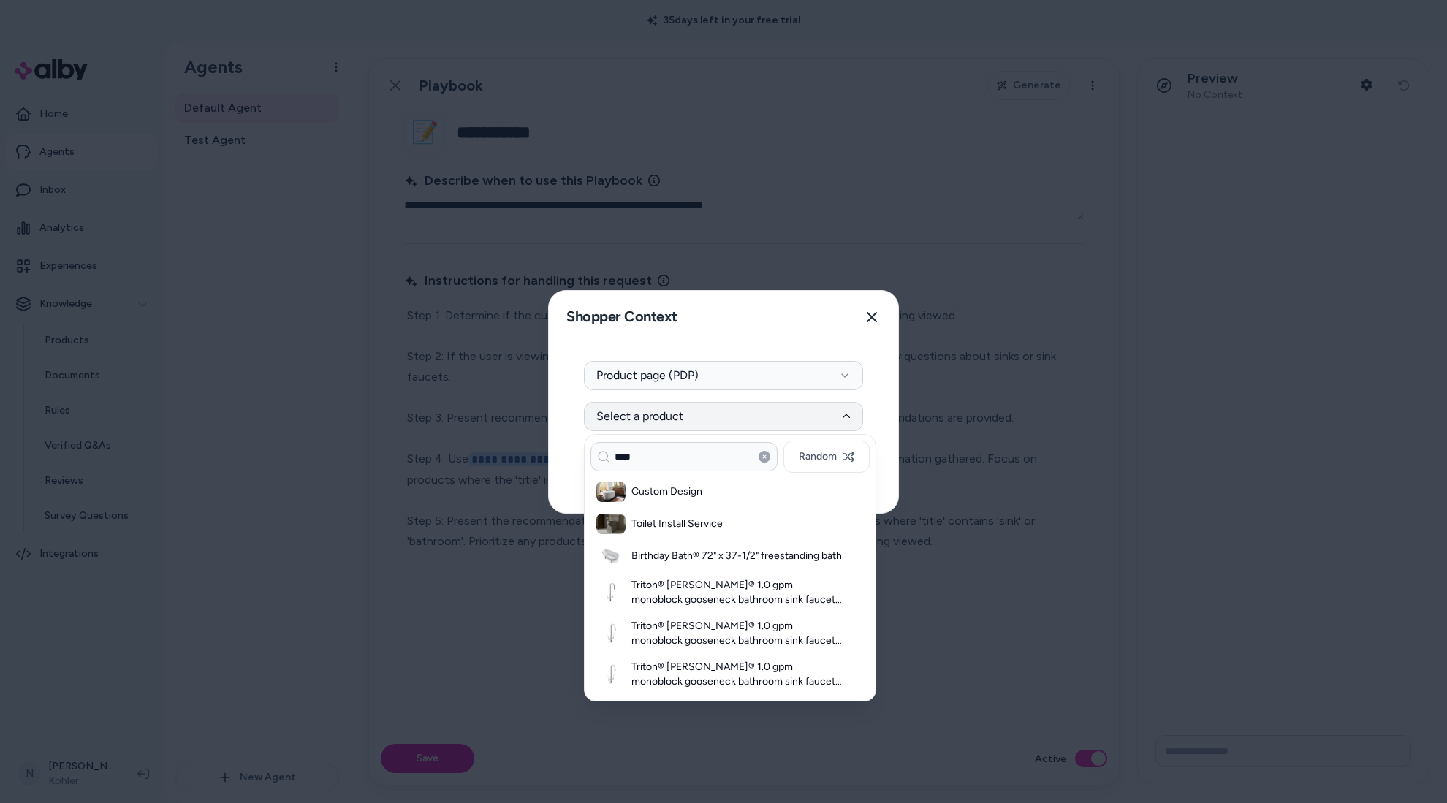
type input "****"
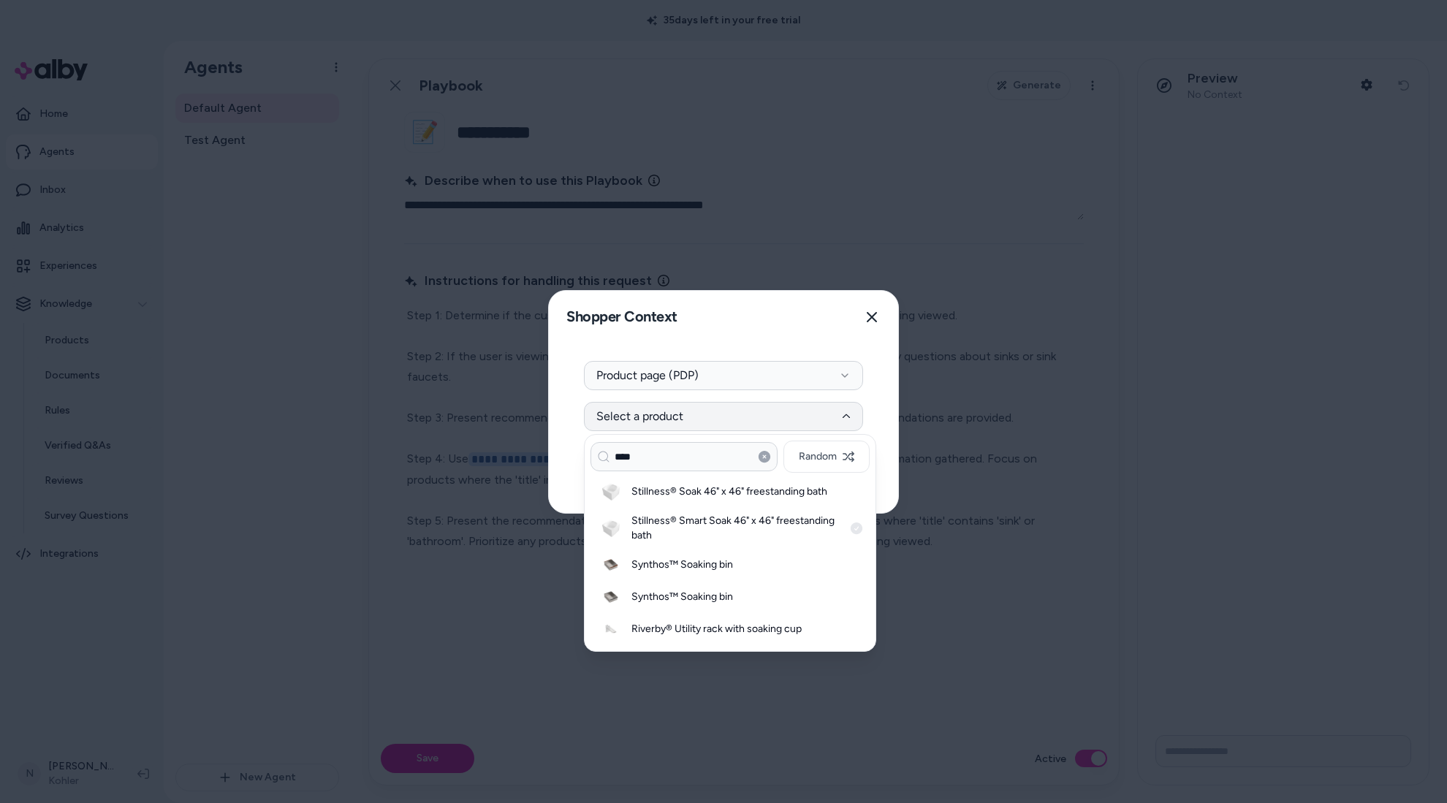
click at [746, 517] on h3 "Stillness® Smart Soak 46" x 46" freestanding bath" at bounding box center [738, 528] width 212 height 29
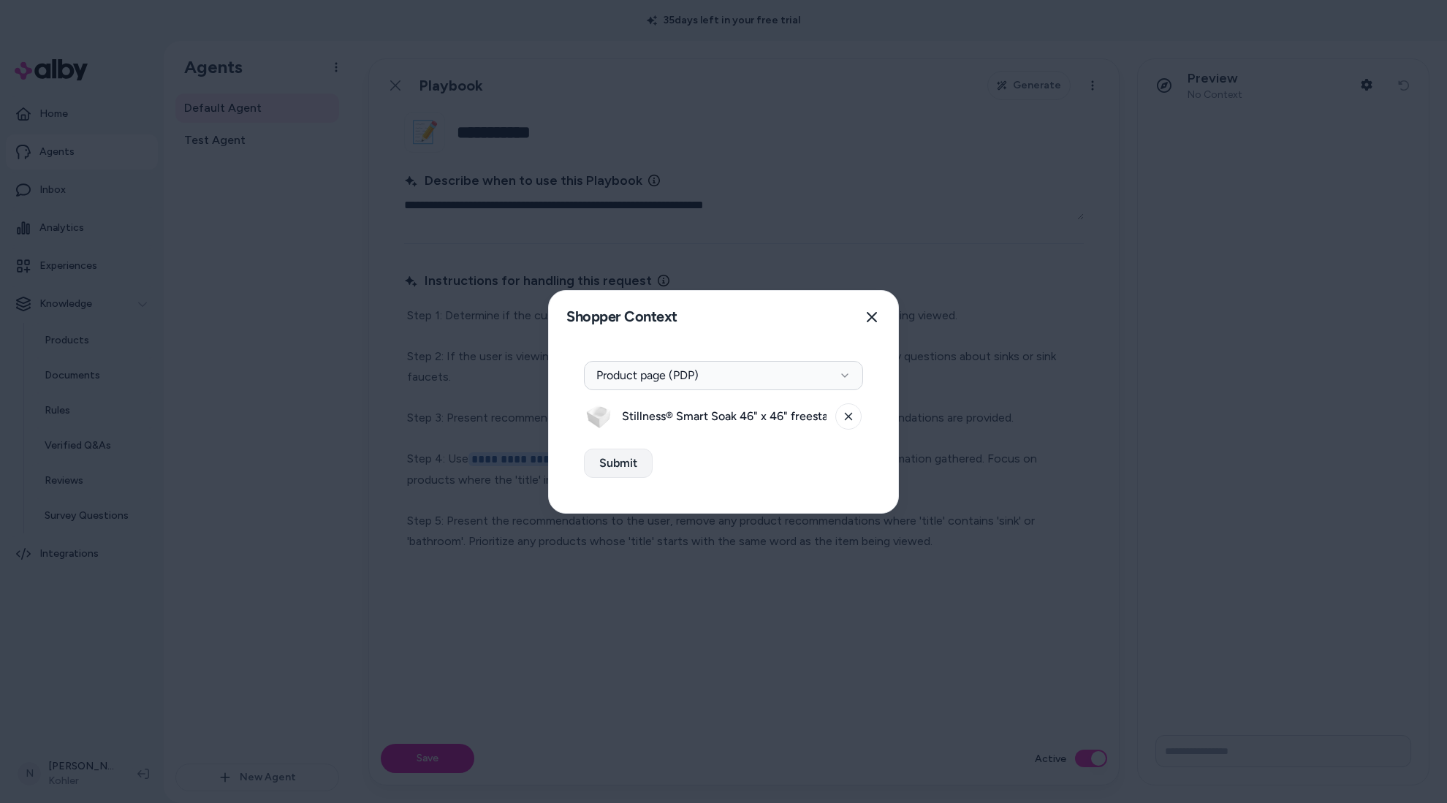
click at [627, 461] on button "Submit" at bounding box center [618, 463] width 69 height 29
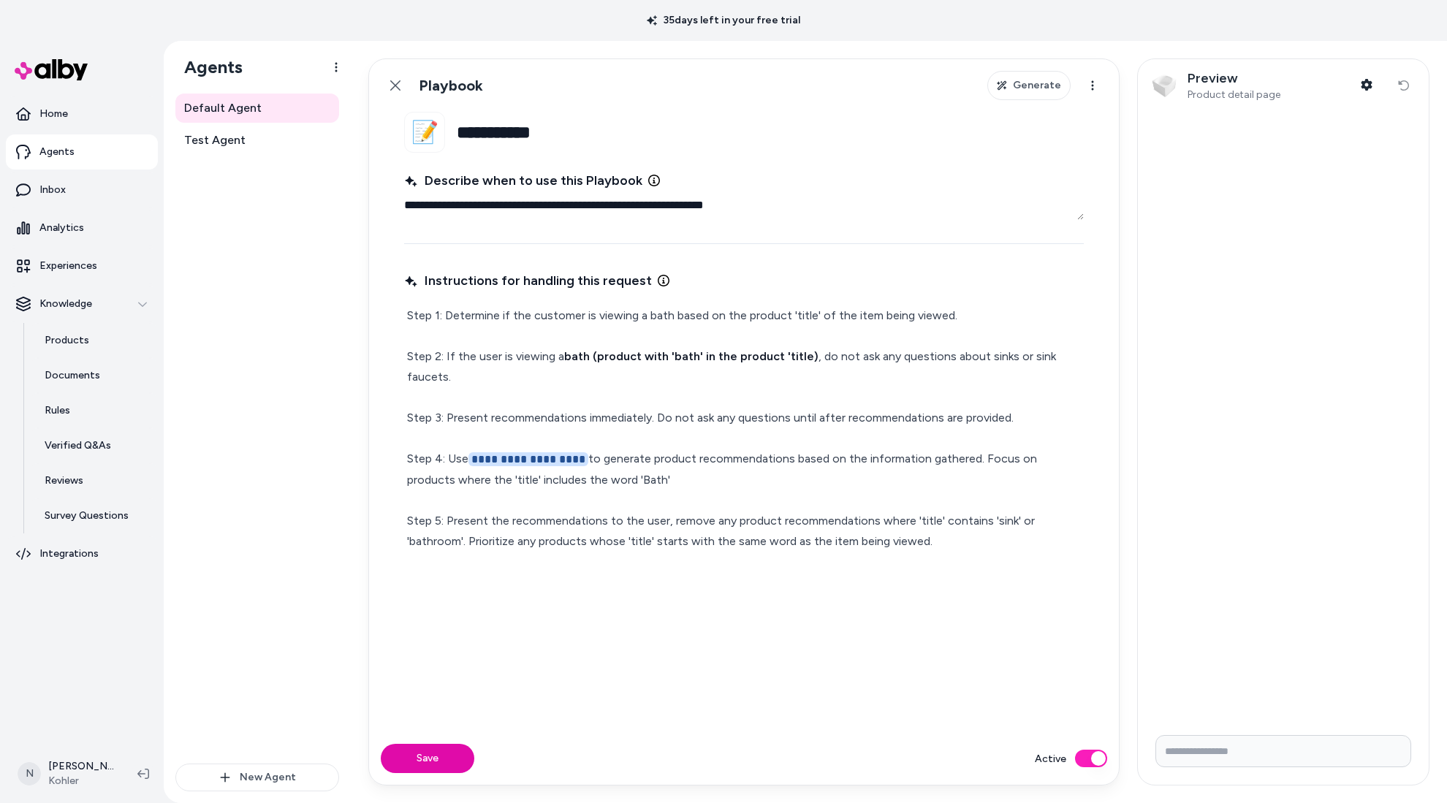
click at [1234, 759] on input "Write your prompt here" at bounding box center [1284, 751] width 256 height 32
type input "**********"
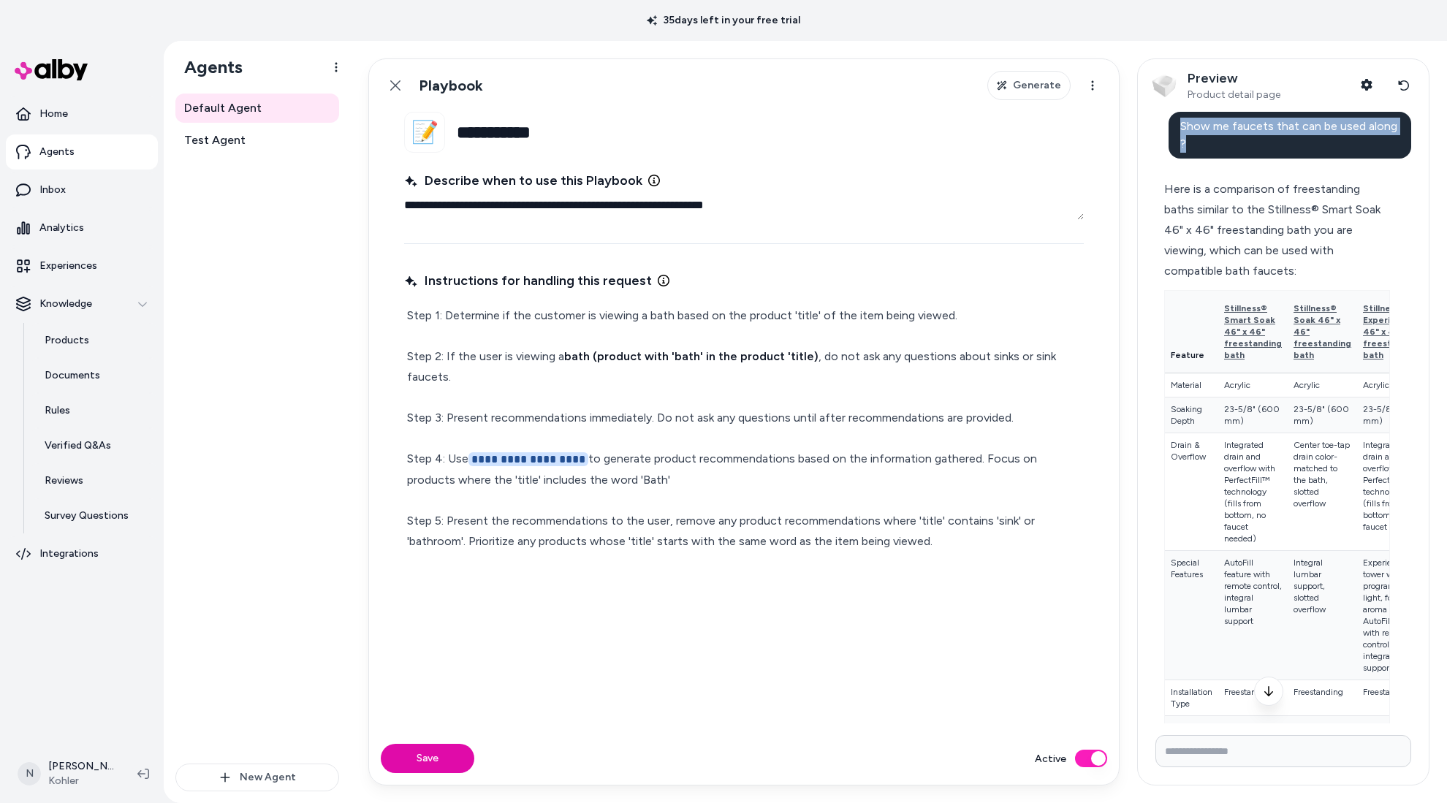
drag, startPoint x: 1218, startPoint y: 142, endPoint x: 1182, endPoint y: 116, distance: 44.0
click at [1182, 116] on div "Show me faucets that can be used along ?" at bounding box center [1290, 135] width 243 height 47
copy span "Show me faucets that can be used along ?"
click at [1234, 89] on icon at bounding box center [1404, 85] width 11 height 10
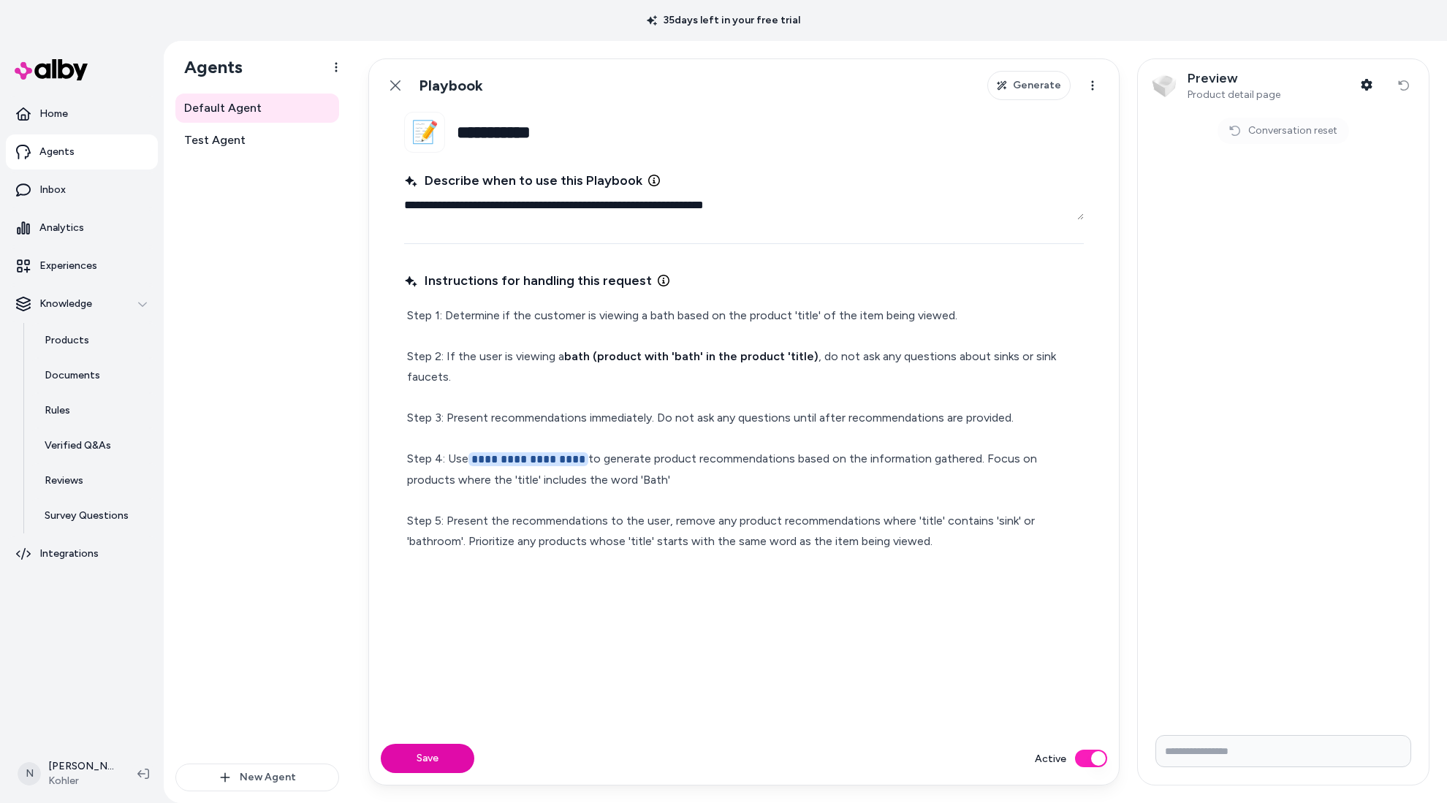
click at [1233, 751] on input "Write your prompt here" at bounding box center [1284, 751] width 256 height 32
paste input "**********"
type input "**********"
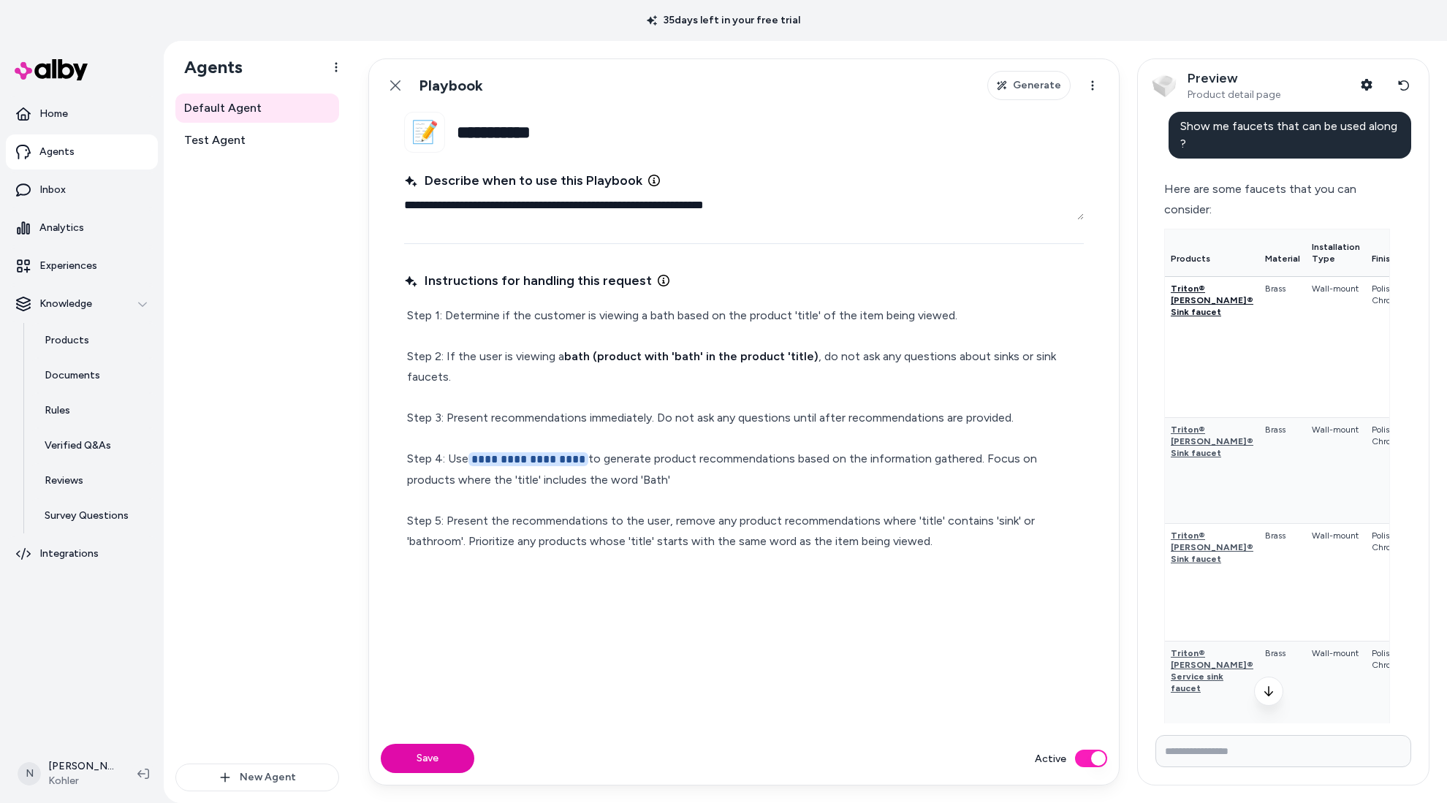
click at [1194, 292] on span "Triton® Bowe® Sink faucet" at bounding box center [1212, 301] width 83 height 34
click at [102, 197] on link "Inbox" at bounding box center [82, 189] width 152 height 35
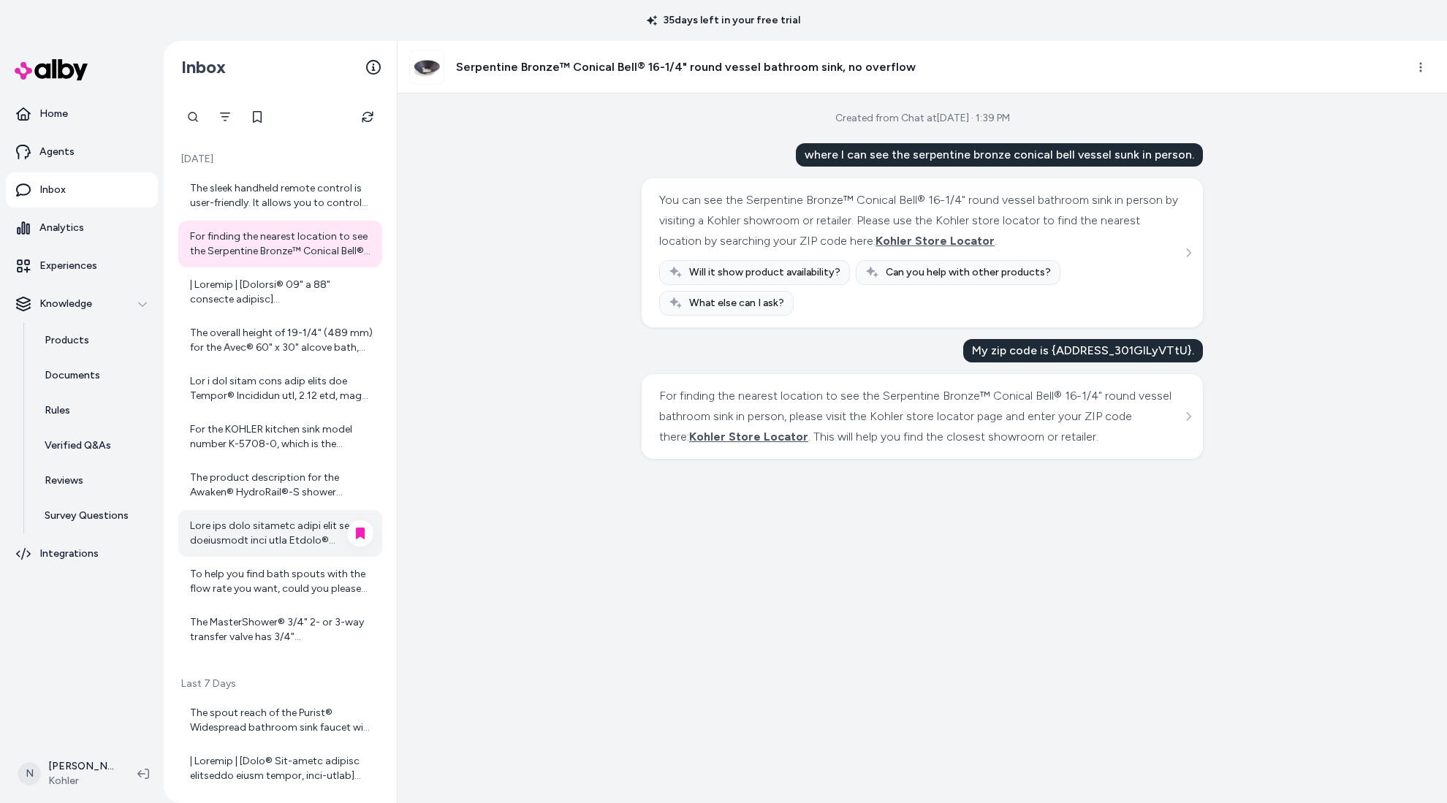
click at [281, 528] on div at bounding box center [281, 533] width 183 height 29
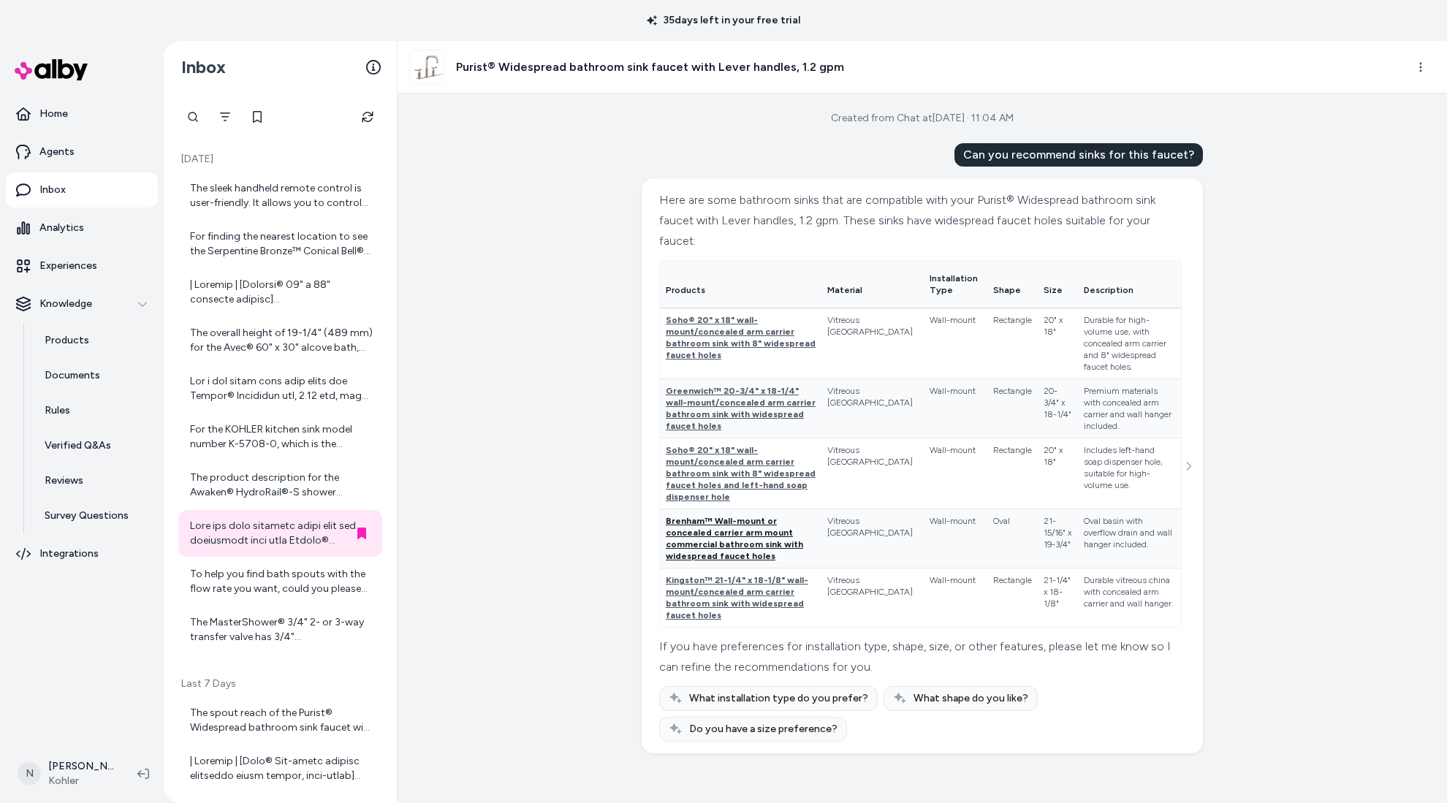
click at [803, 561] on span "Brenham™ Wall-mount or concealed carrier arm mount commercial bathroom sink wit…" at bounding box center [734, 538] width 137 height 45
click at [64, 149] on p "Agents" at bounding box center [56, 152] width 35 height 15
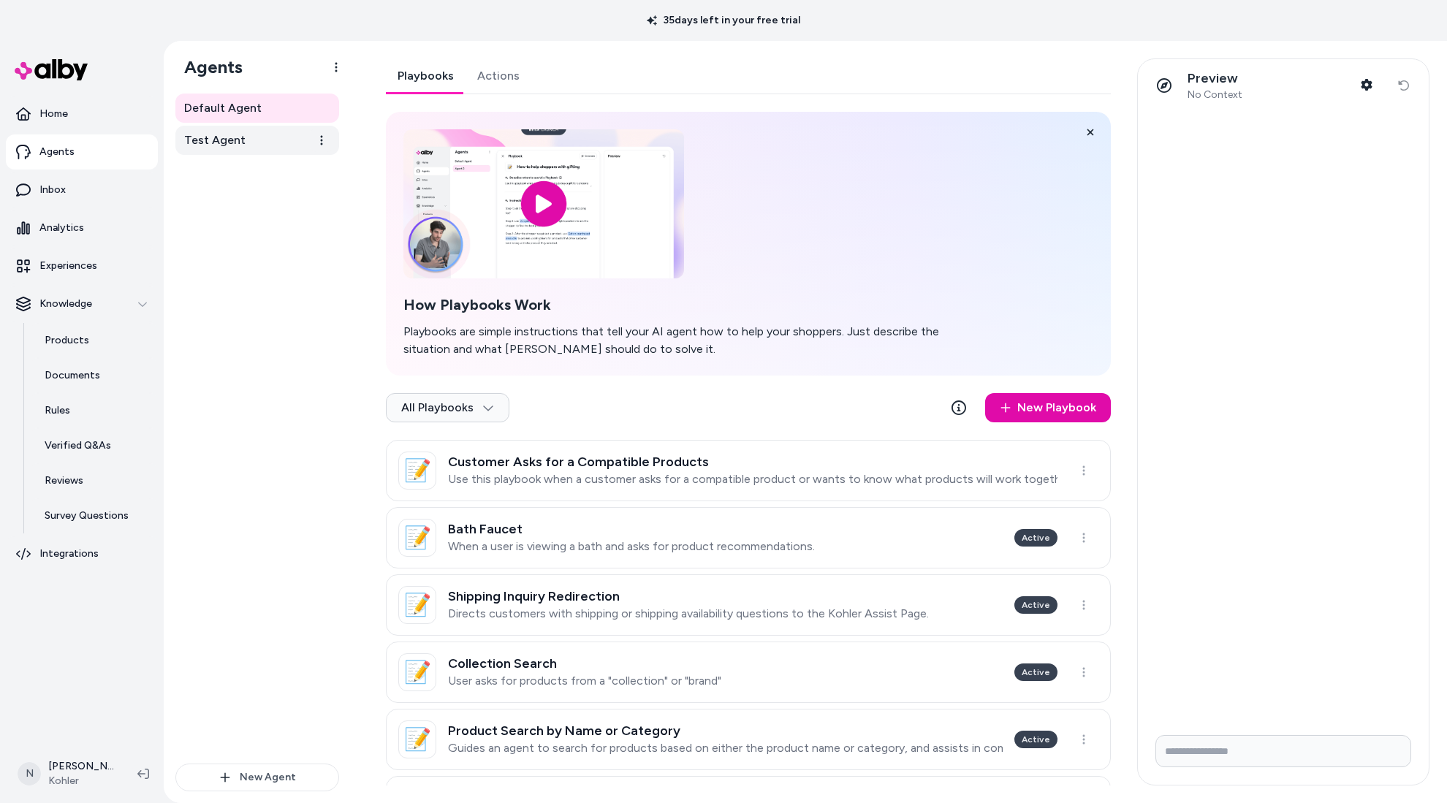
click at [256, 148] on link "Test Agent" at bounding box center [257, 140] width 164 height 29
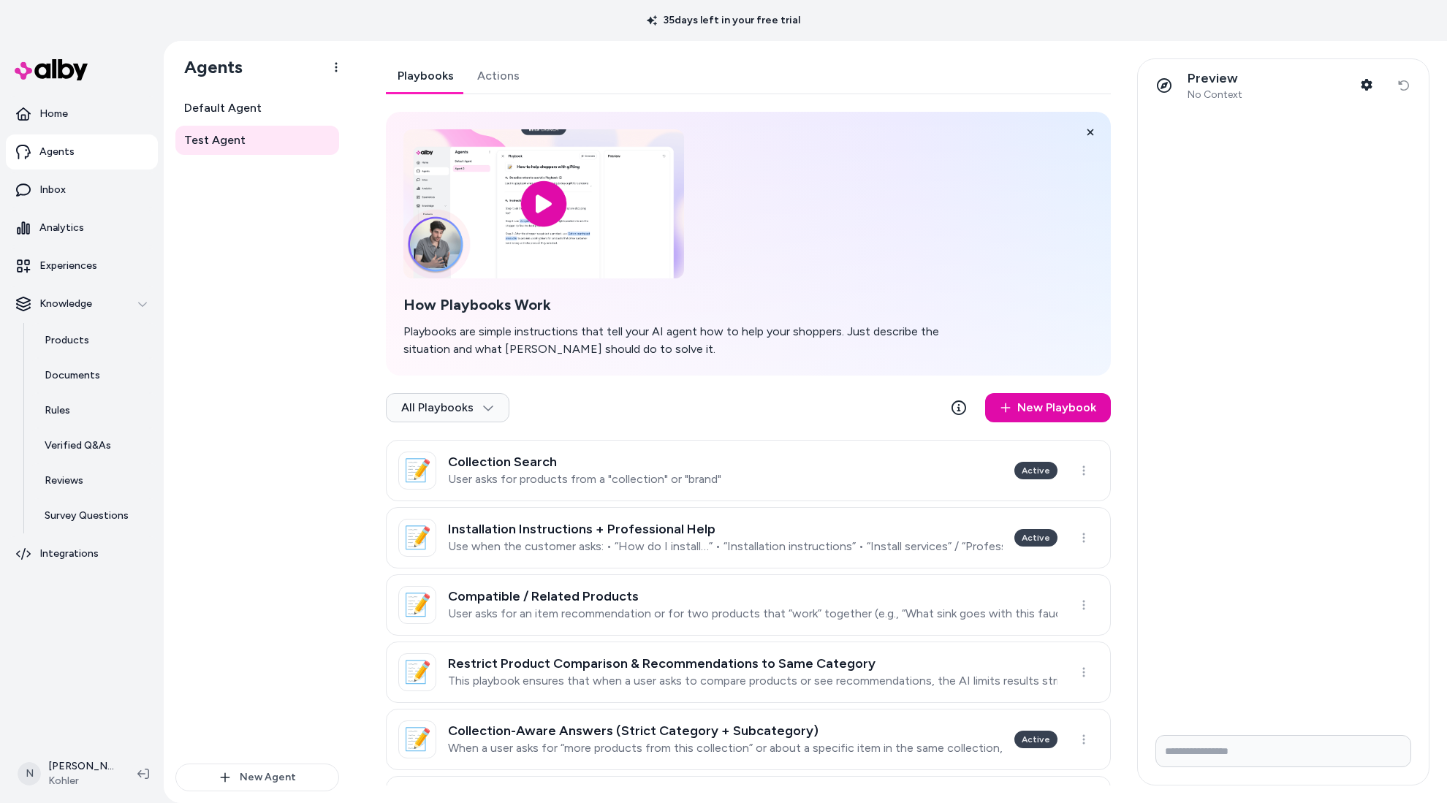
click at [478, 423] on div "All Playbooks New Playbook" at bounding box center [748, 411] width 725 height 58
click at [473, 409] on html "35 days left in your free trial Home Agents Inbox Analytics Experiences Knowled…" at bounding box center [723, 401] width 1447 height 803
click at [439, 479] on div "Archived" at bounding box center [446, 472] width 119 height 29
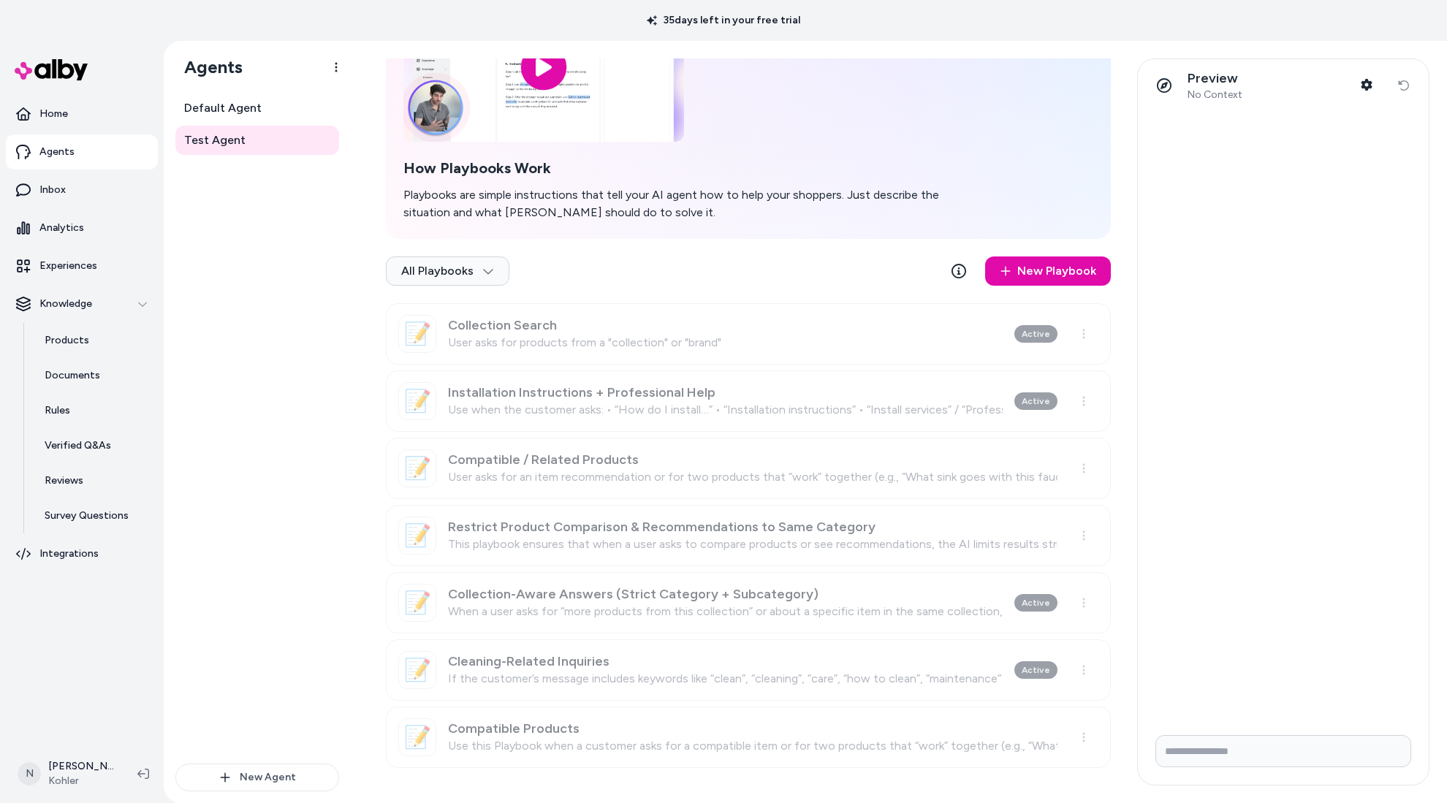
scroll to position [137, 0]
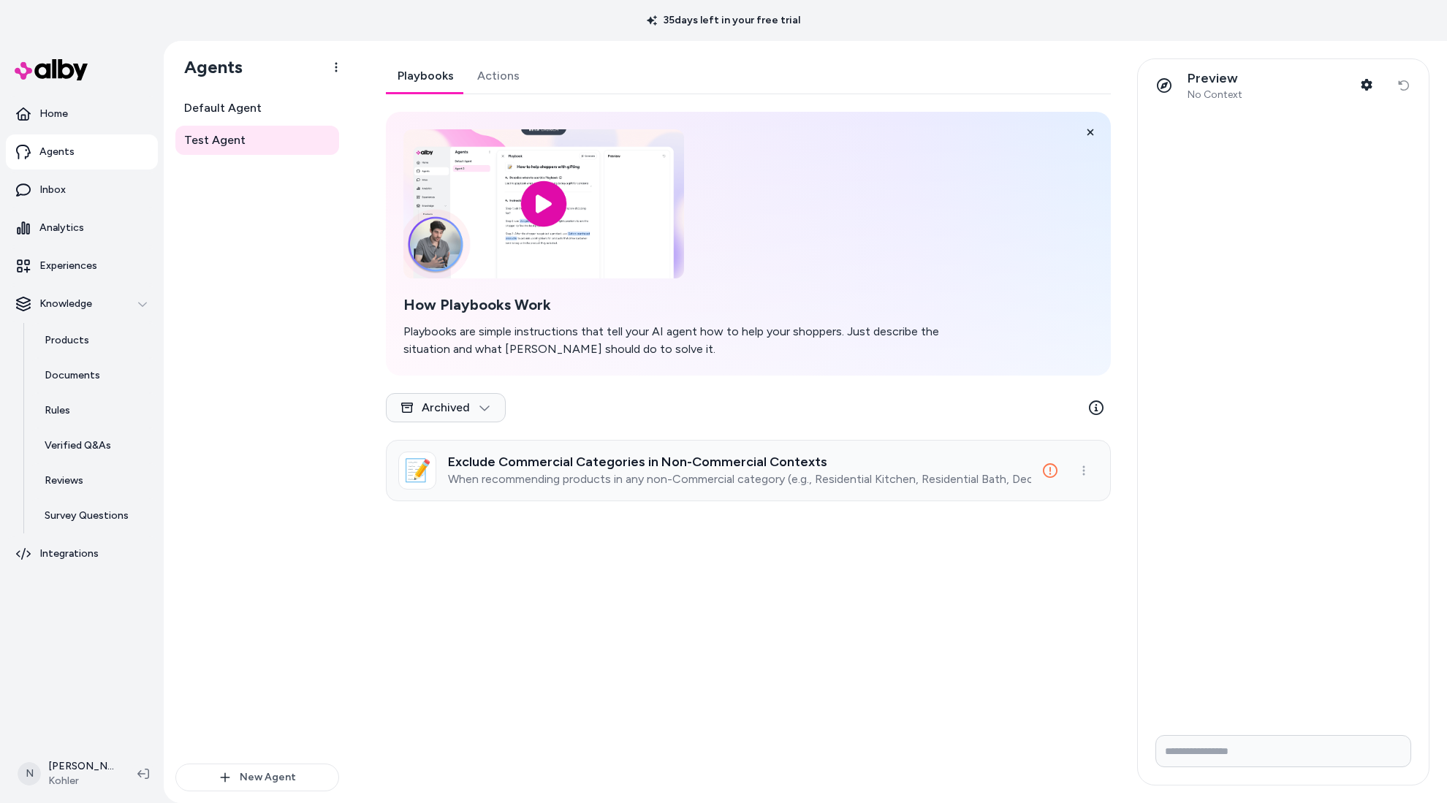
click at [610, 477] on p "When recommending products in any non-Commercial category (e.g., Residential Ki…" at bounding box center [739, 479] width 583 height 15
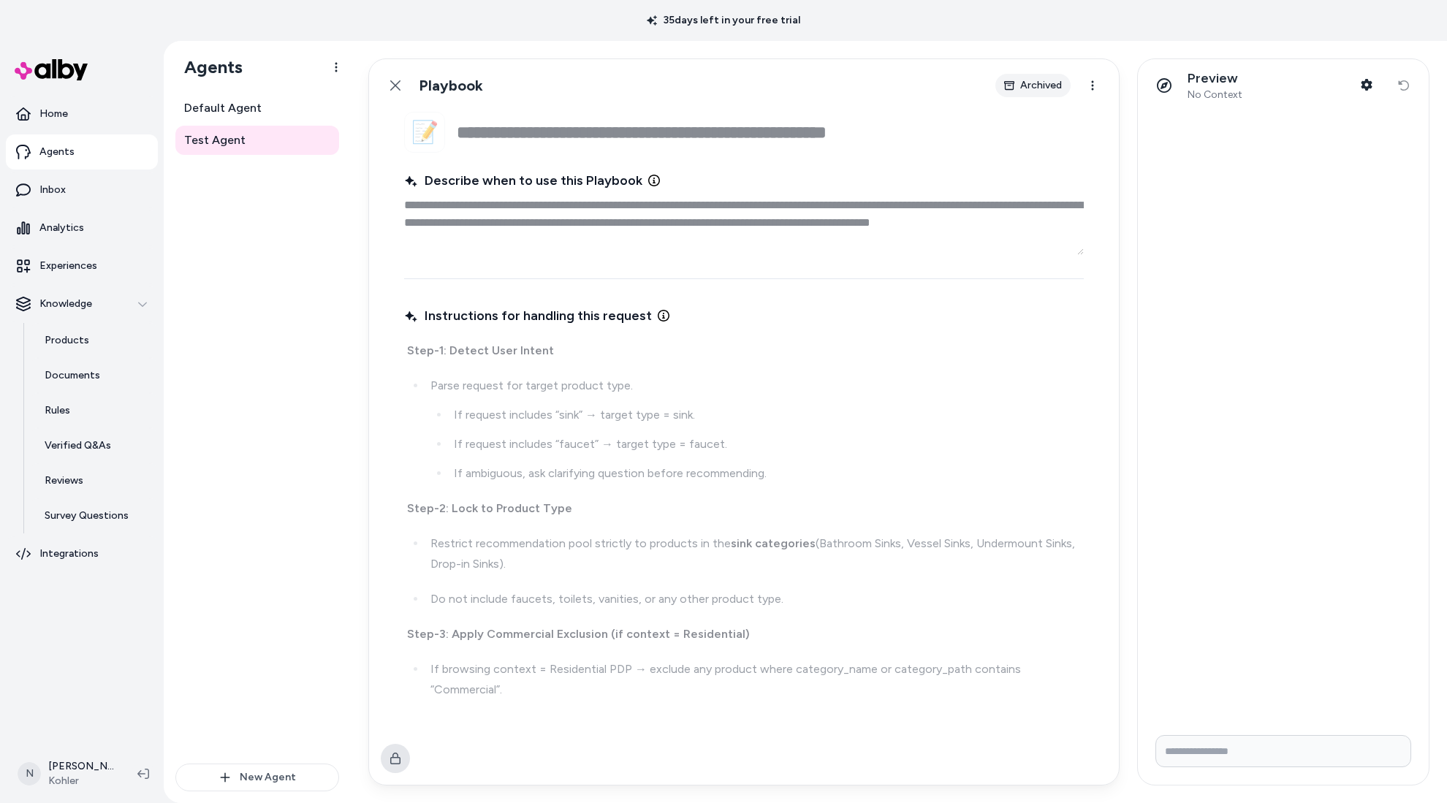
type textarea "*"
click at [259, 105] on link "Default Agent" at bounding box center [257, 108] width 164 height 29
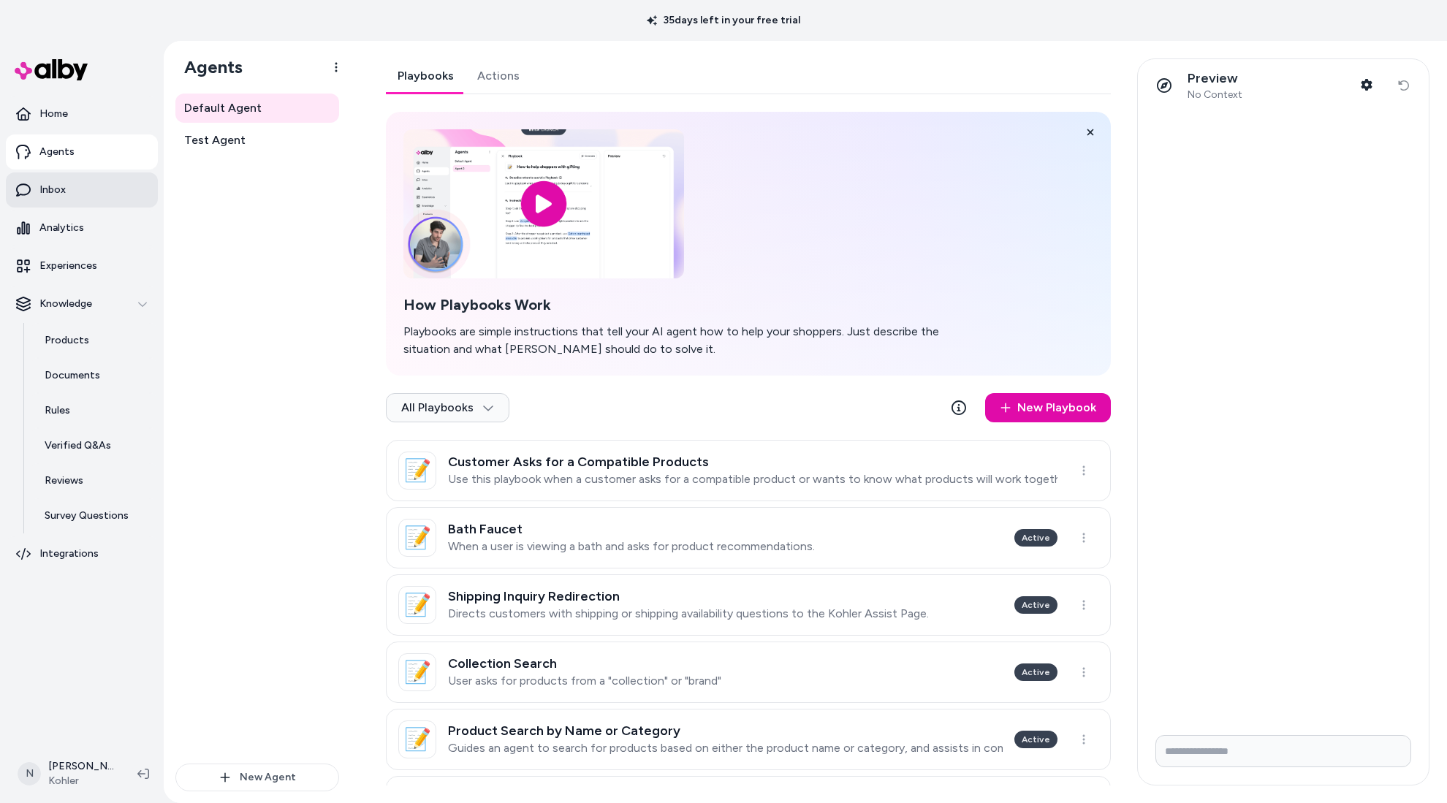
click at [66, 189] on link "Inbox" at bounding box center [82, 189] width 152 height 35
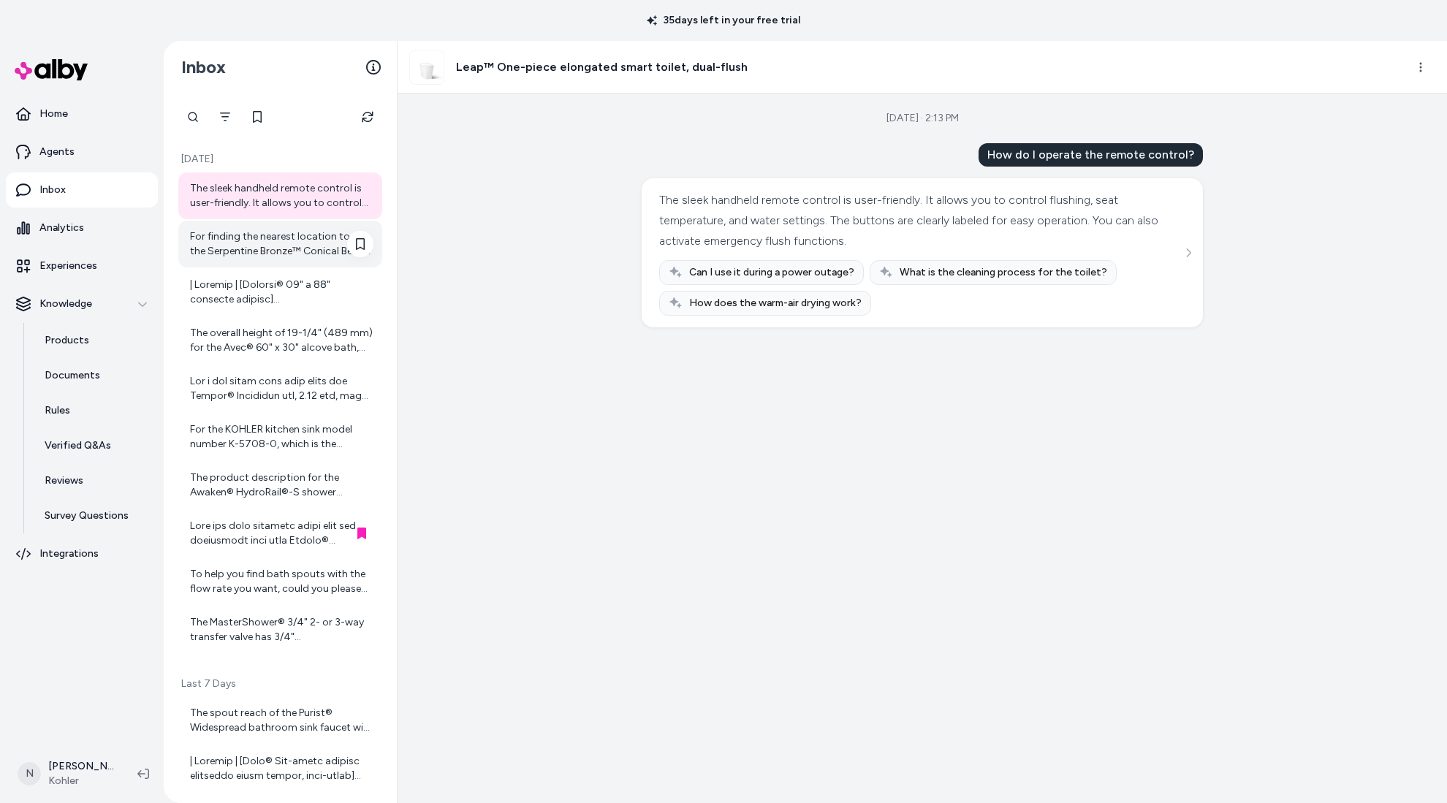
click at [319, 236] on div "For finding the nearest location to see the Serpentine Bronze™ Conical Bell® 16…" at bounding box center [281, 244] width 183 height 29
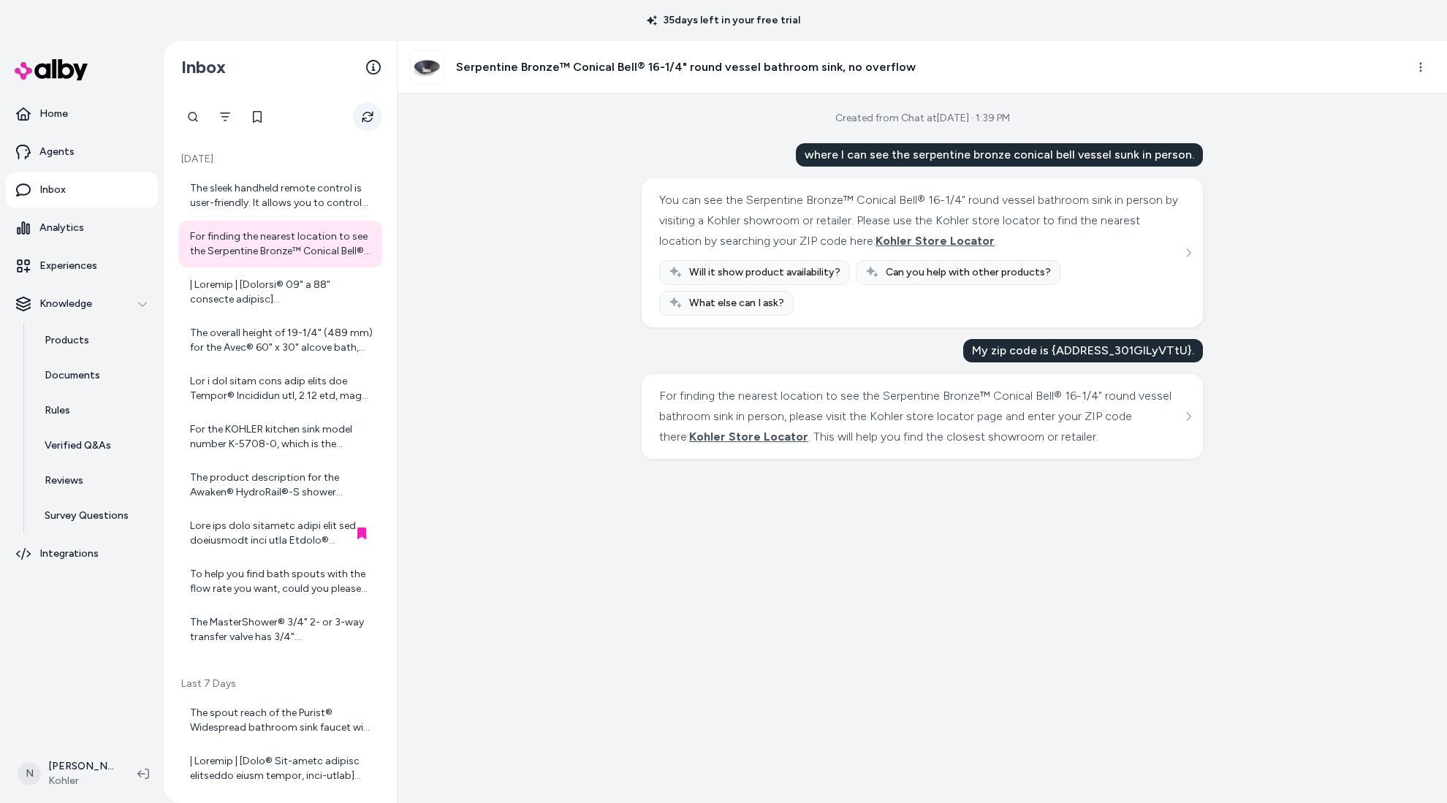
click at [371, 126] on button "Refresh" at bounding box center [367, 116] width 29 height 29
click at [372, 116] on icon "Refresh" at bounding box center [367, 117] width 11 height 11
click at [265, 295] on div at bounding box center [281, 292] width 183 height 29
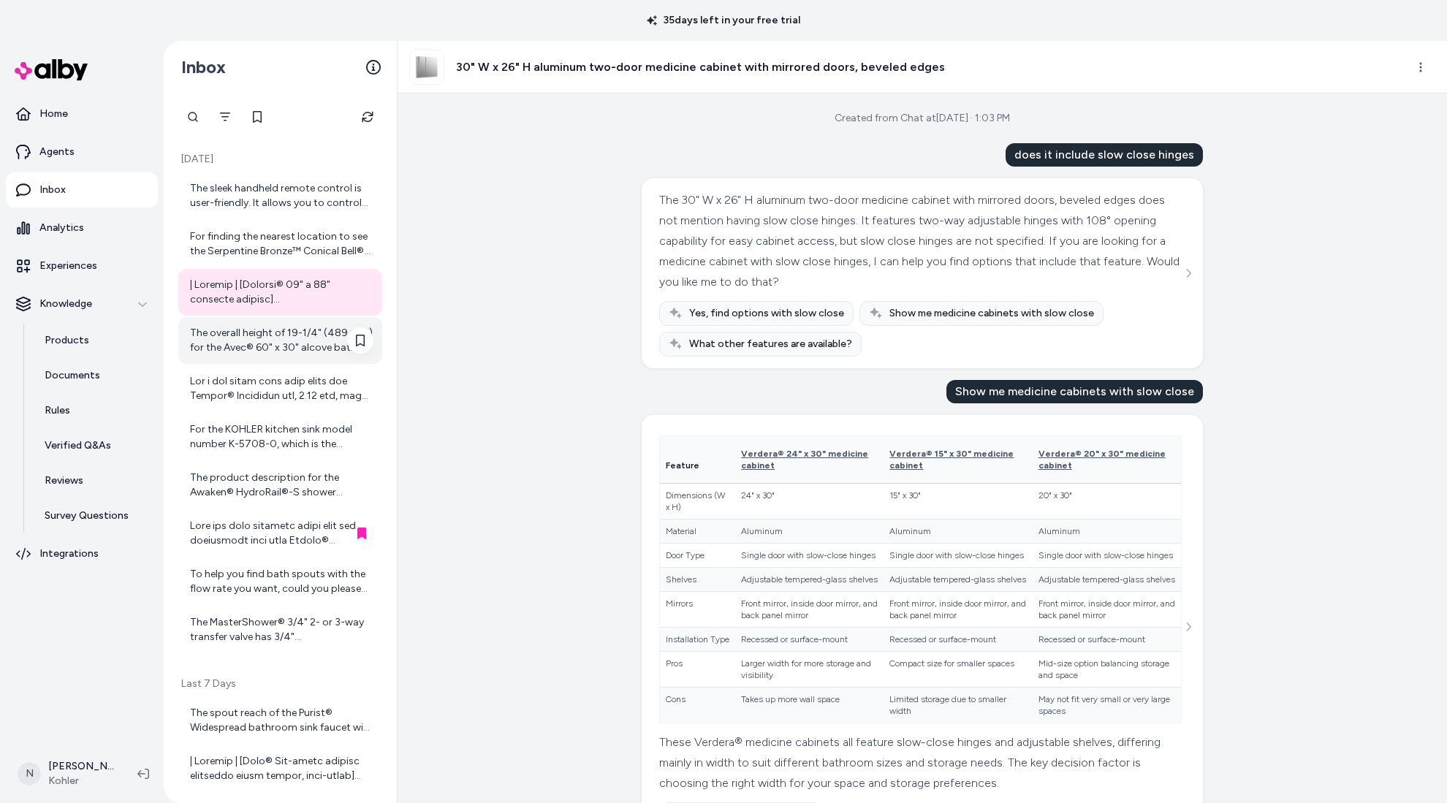
click at [257, 346] on div "The overall height of 19-1/4" (489 mm) for the Avec® 60" x 30" alcove bath, rig…" at bounding box center [281, 340] width 183 height 29
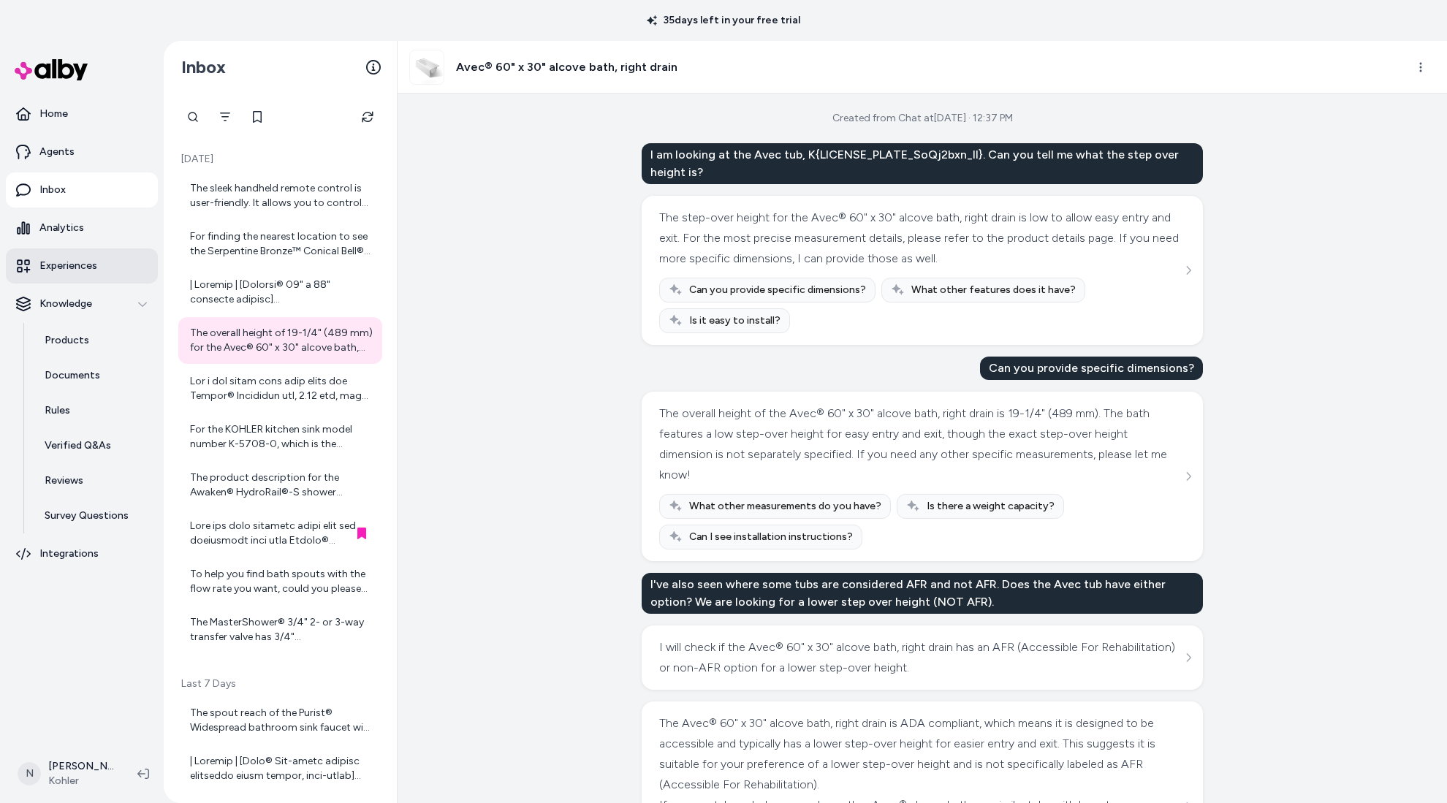
click at [70, 266] on p "Experiences" at bounding box center [68, 266] width 58 height 15
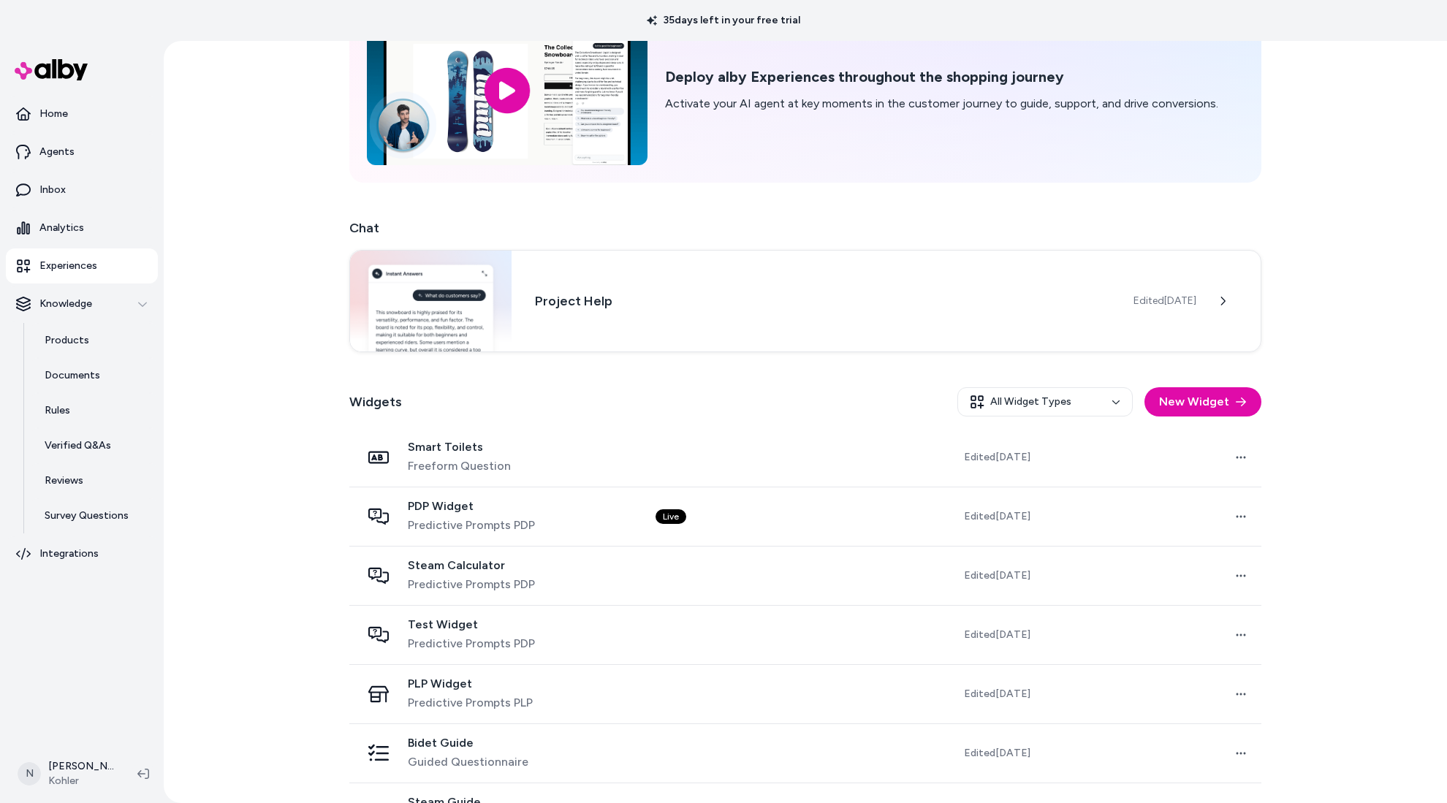
scroll to position [122, 0]
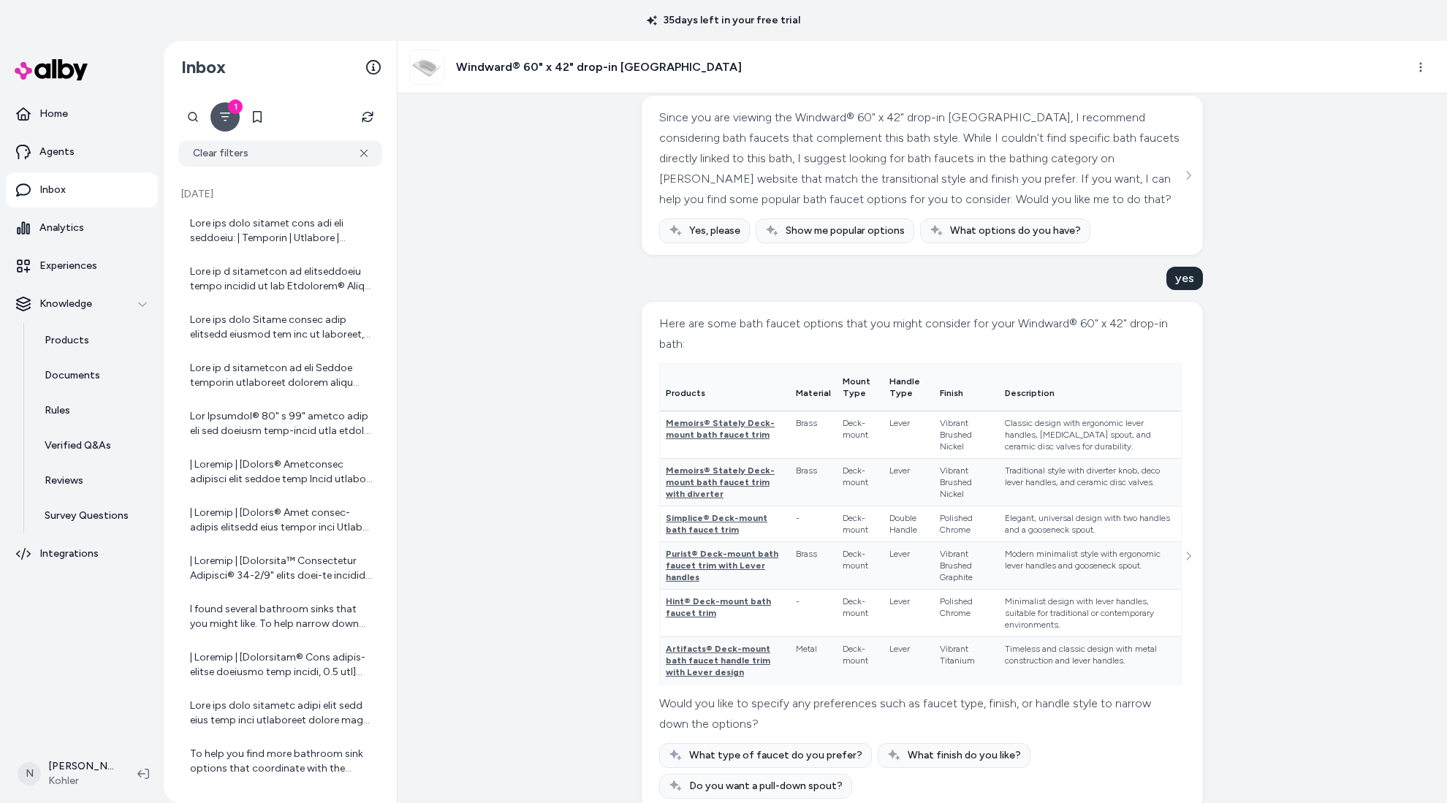
scroll to position [90, 0]
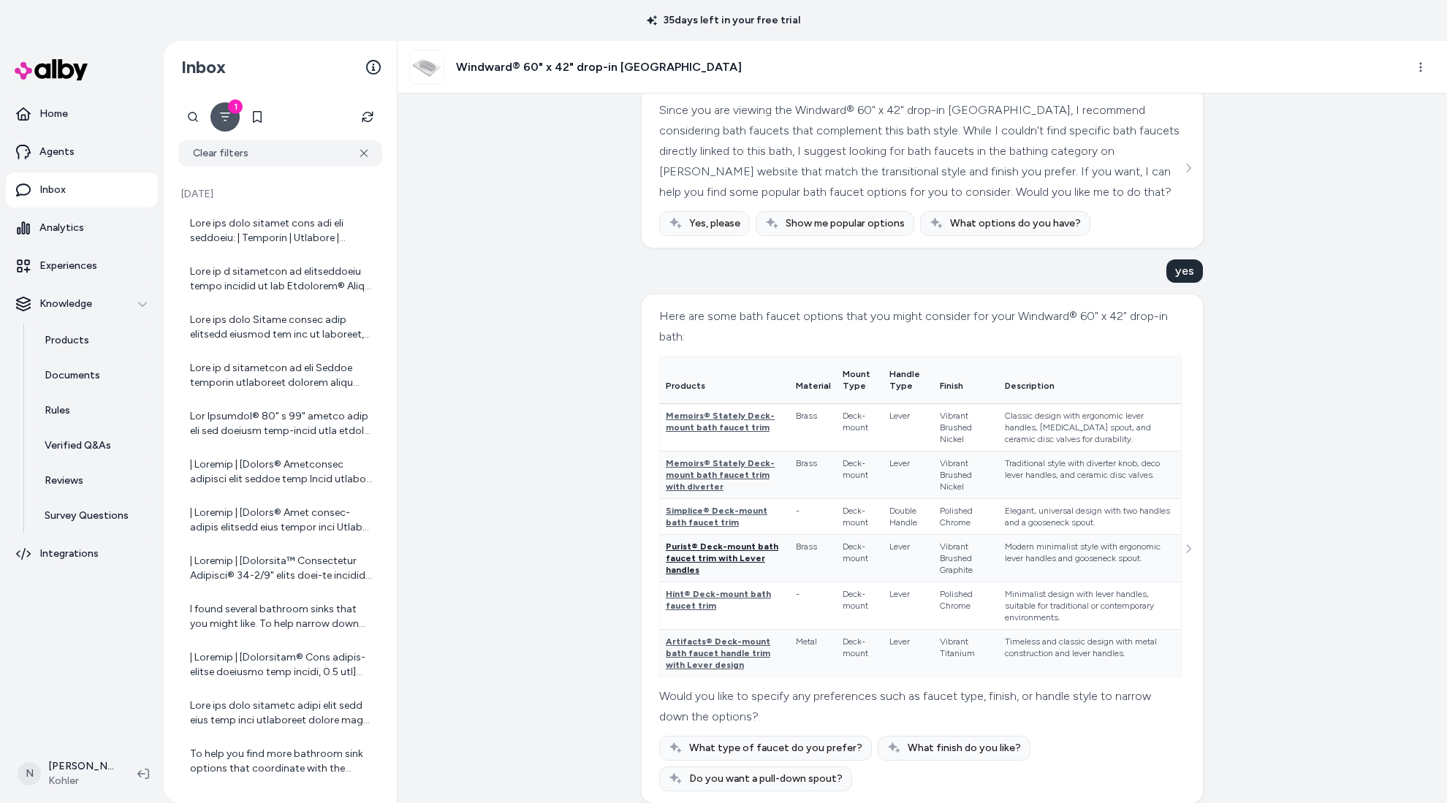
click at [709, 556] on span "Purist® Deck-mount bath faucet trim with Lever handles" at bounding box center [722, 559] width 113 height 34
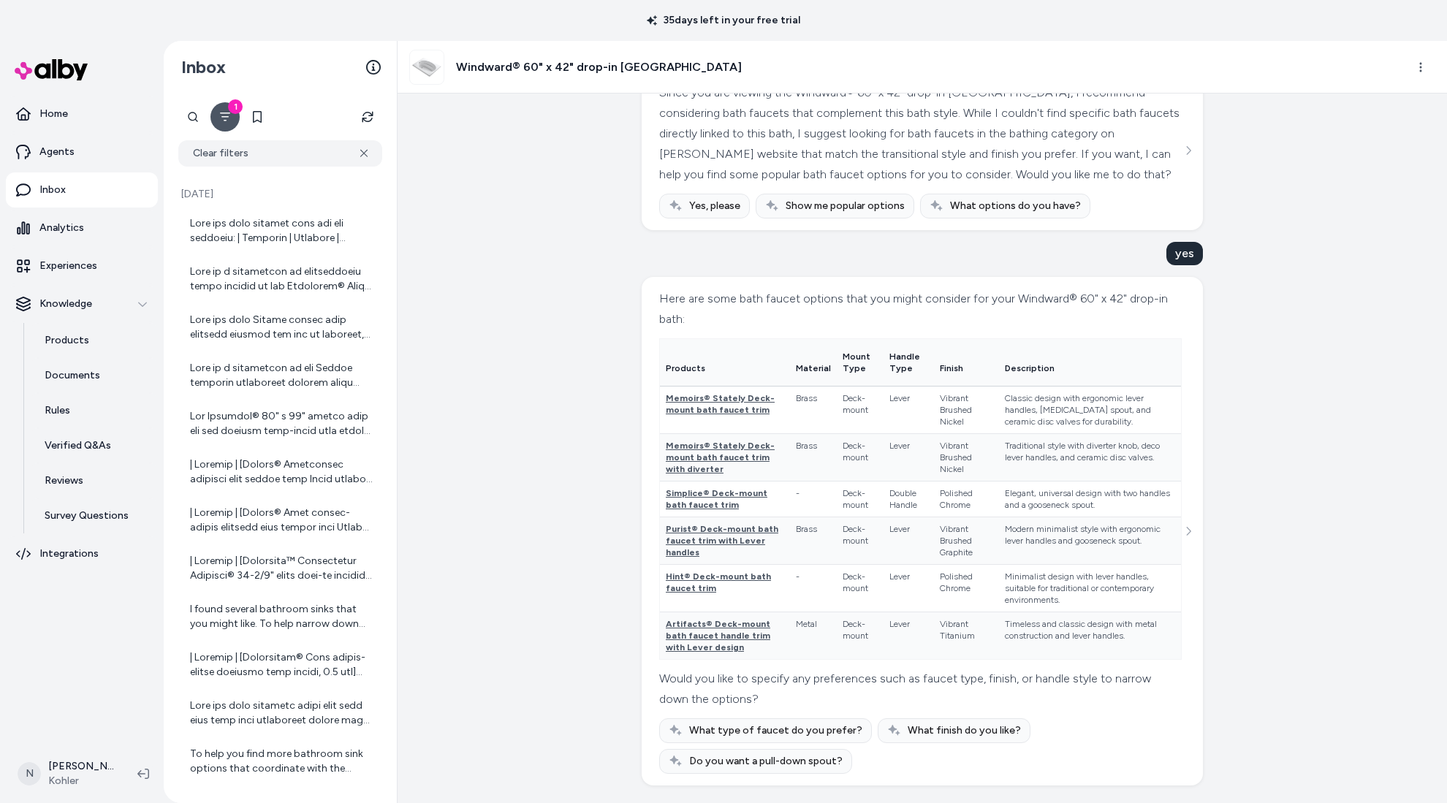
scroll to position [0, 0]
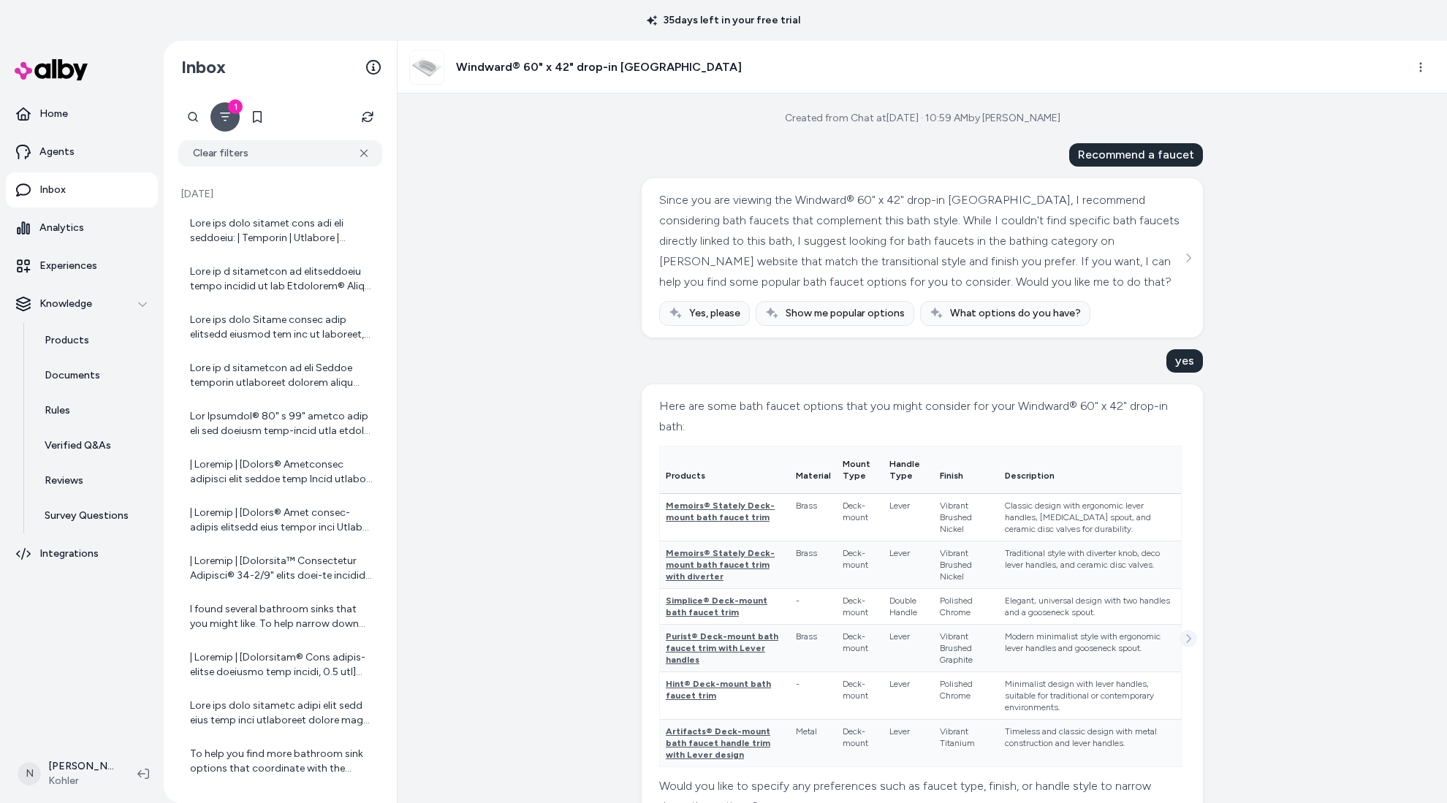
drag, startPoint x: 1207, startPoint y: 636, endPoint x: 1194, endPoint y: 638, distance: 12.6
click at [1206, 636] on div "Created from Chat at [DATE] · 10:59 AM by [PERSON_NAME] Recommend a faucet Sinc…" at bounding box center [923, 449] width 1050 height 710
click at [1194, 638] on button "See more" at bounding box center [1189, 639] width 18 height 18
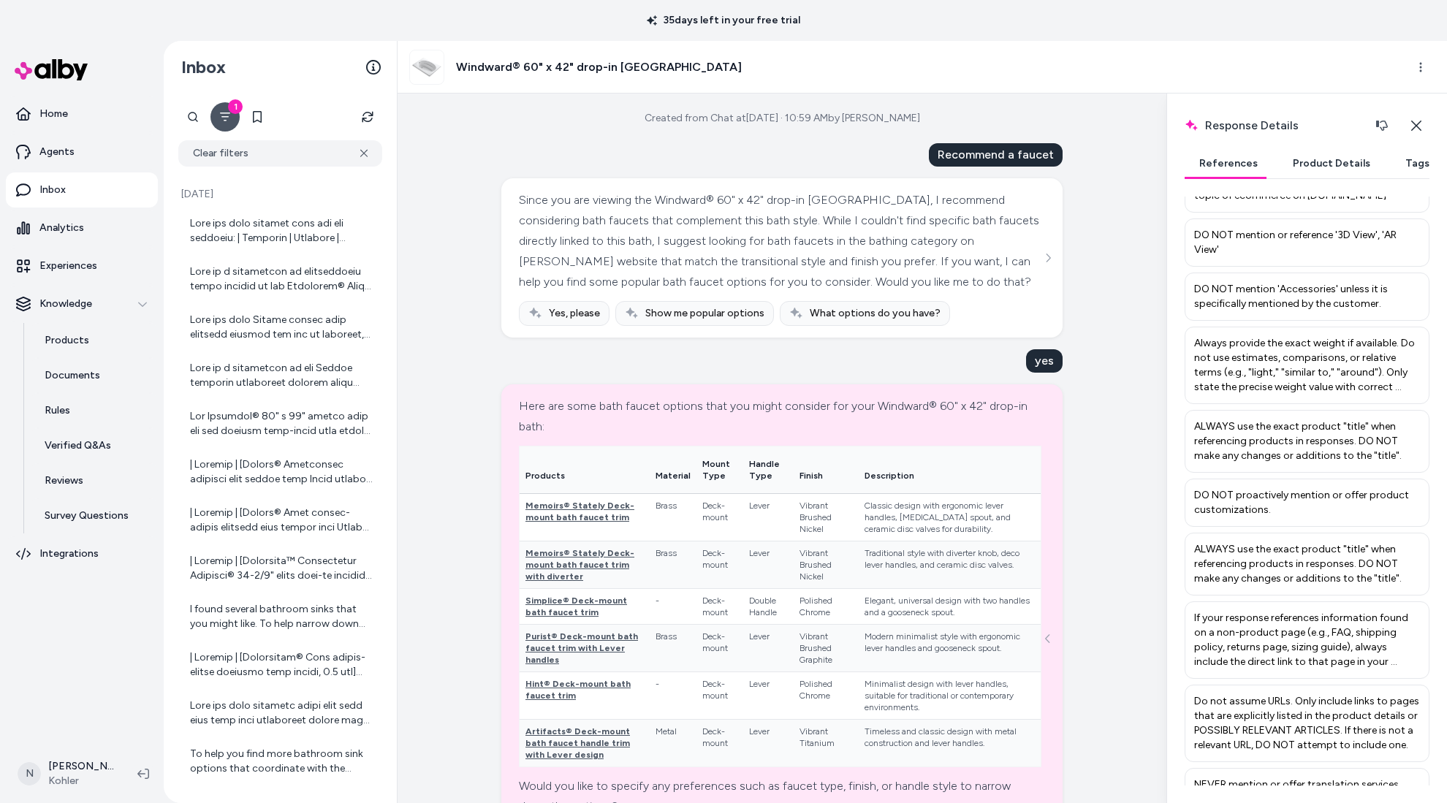
scroll to position [980, 0]
